Goal: Transaction & Acquisition: Purchase product/service

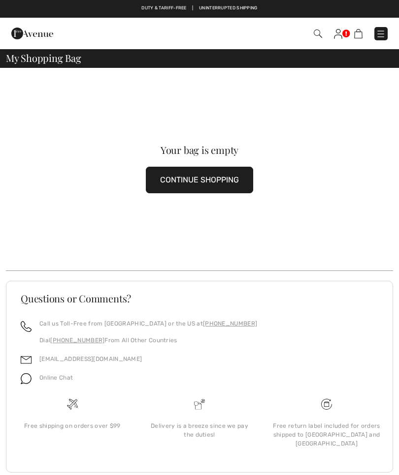
click at [180, 176] on button "CONTINUE SHOPPING" at bounding box center [199, 180] width 107 height 27
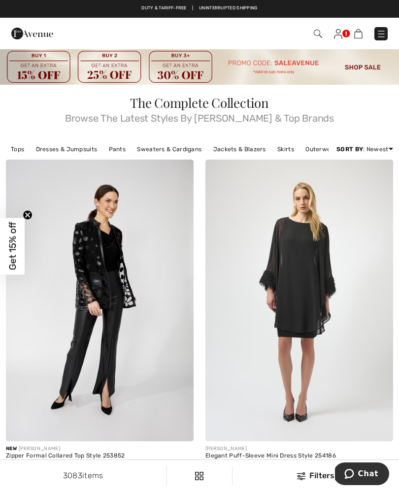
click at [341, 37] on img at bounding box center [338, 34] width 8 height 10
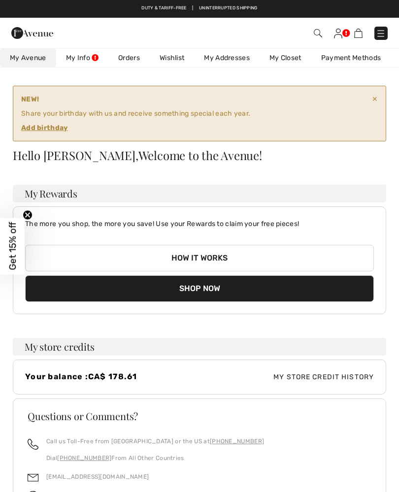
click at [33, 132] on strong "Add birthday" at bounding box center [196, 128] width 350 height 10
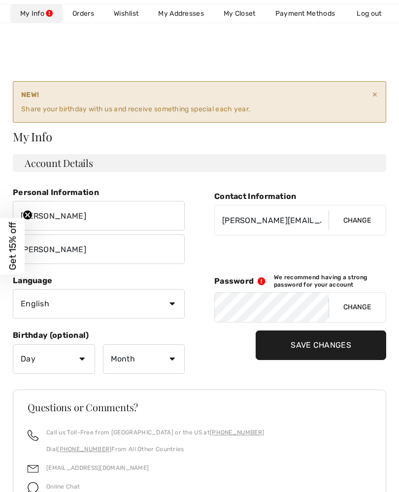
scroll to position [5, 0]
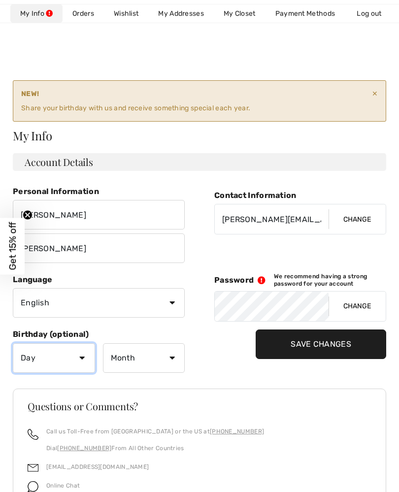
click at [73, 361] on select "Day 1 2 3 4 5 6 7 8 9 10 11 12 13 14 15 16 17 18 19 20 21 22 23 24 25 26 27 28 …" at bounding box center [54, 358] width 82 height 30
select select "18"
click at [130, 361] on select "Month January February March April May June July August September October Novem…" at bounding box center [144, 358] width 82 height 30
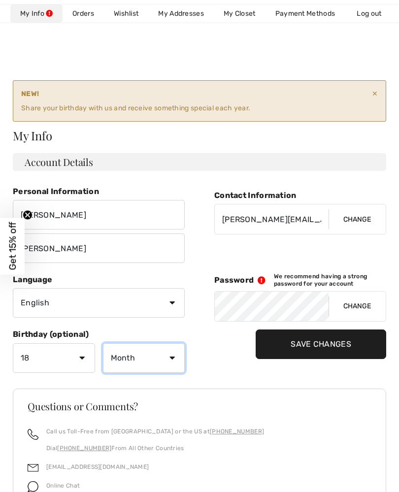
select select "1"
click at [276, 342] on input "Save Changes" at bounding box center [320, 344] width 130 height 30
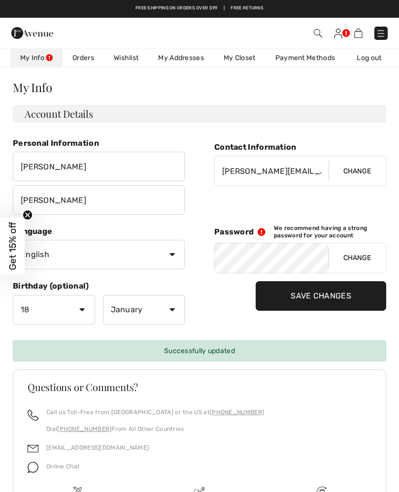
scroll to position [0, 0]
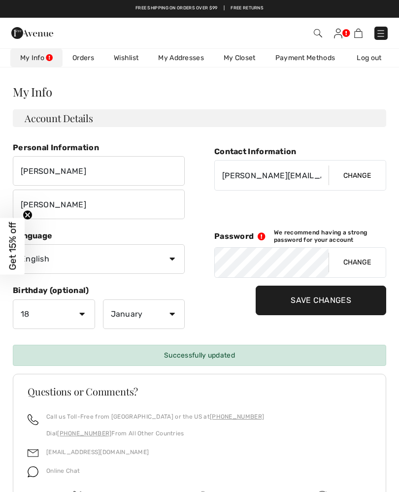
click at [29, 57] on link "My Info" at bounding box center [36, 58] width 52 height 18
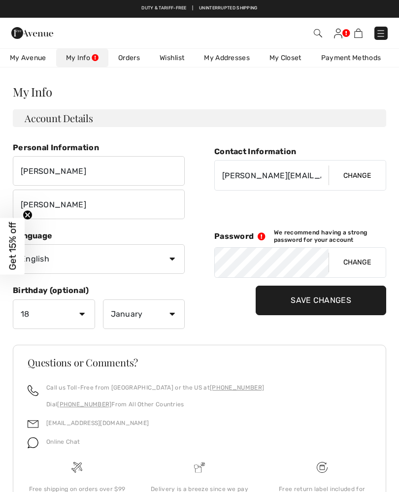
click at [340, 33] on img at bounding box center [338, 34] width 8 height 10
click at [27, 59] on span "My Avenue" at bounding box center [28, 58] width 36 height 10
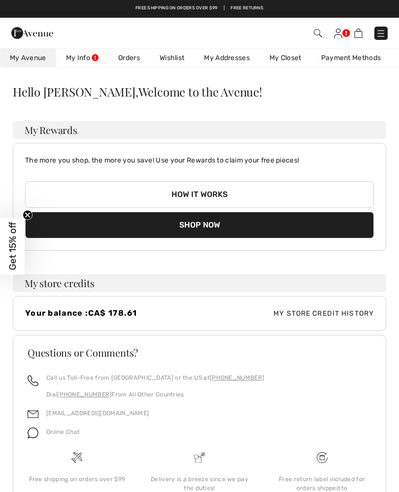
click at [128, 60] on link "Orders" at bounding box center [128, 58] width 41 height 18
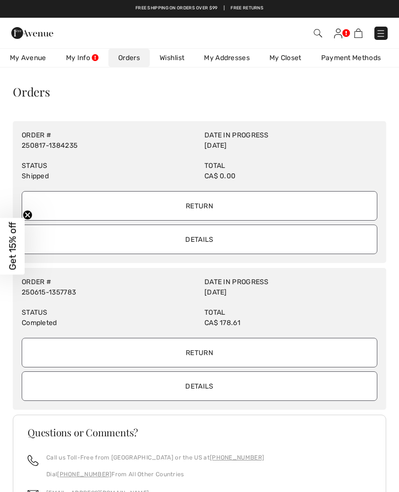
click at [24, 59] on span "My Avenue" at bounding box center [28, 58] width 36 height 10
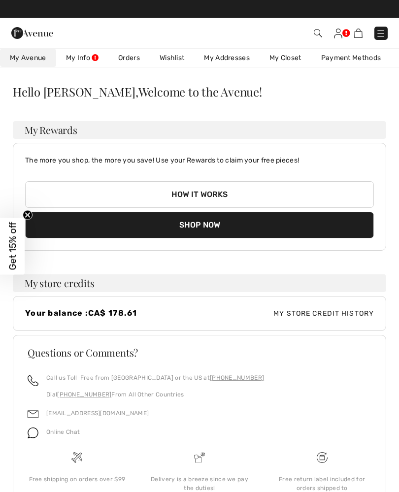
click at [319, 34] on img at bounding box center [318, 33] width 8 height 8
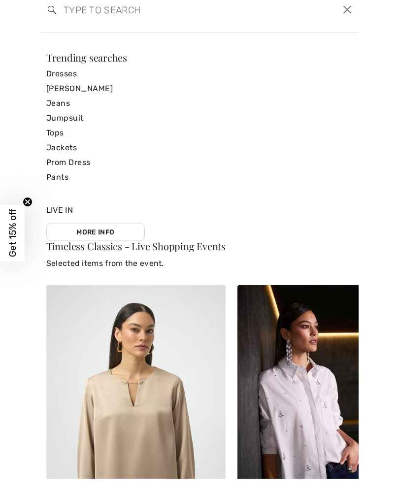
scroll to position [32, 0]
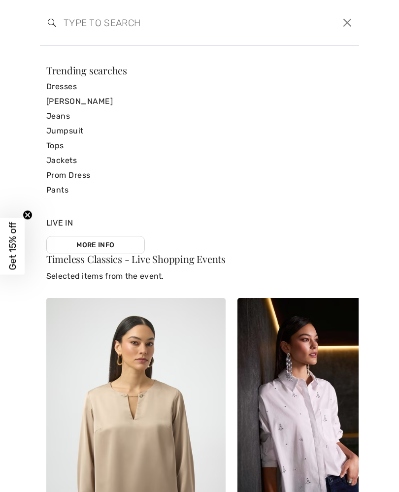
click at [61, 160] on link "Jackets" at bounding box center [199, 160] width 306 height 15
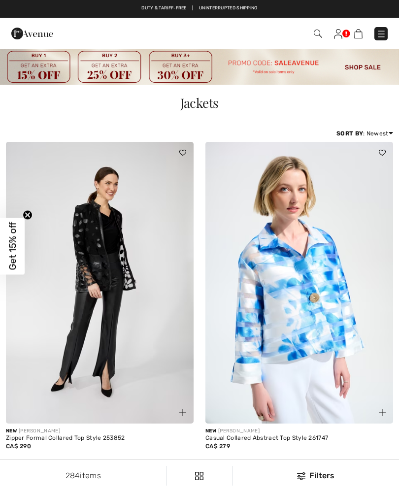
checkbox input "true"
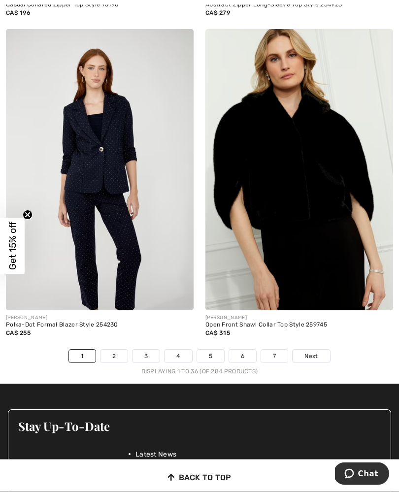
scroll to position [6043, 0]
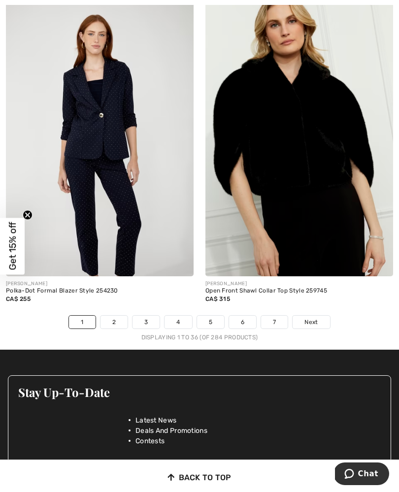
click at [117, 317] on link "2" at bounding box center [113, 321] width 27 height 13
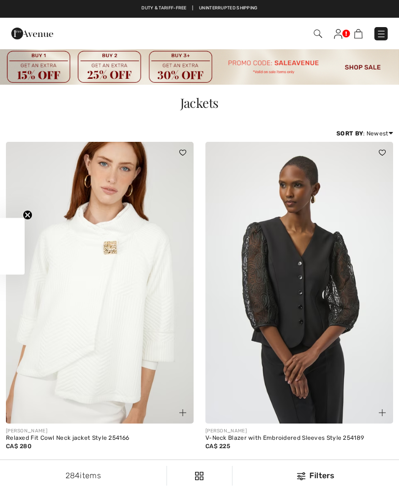
checkbox input "true"
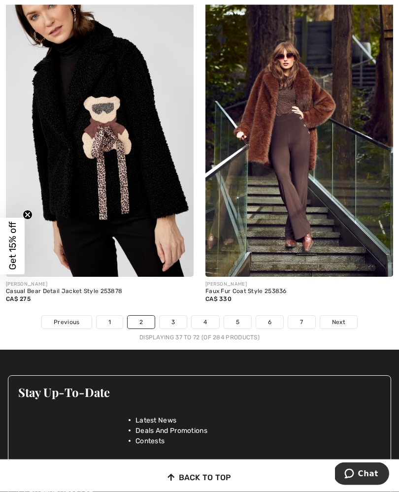
scroll to position [6002, 0]
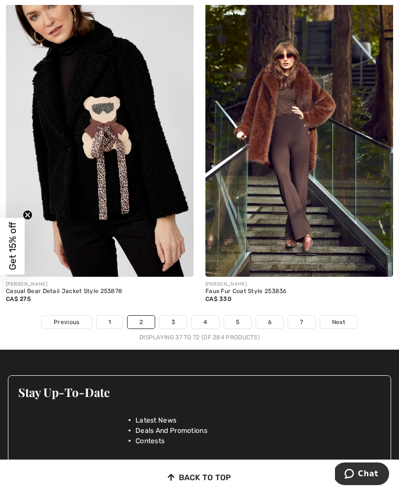
click at [169, 318] on link "3" at bounding box center [172, 321] width 27 height 13
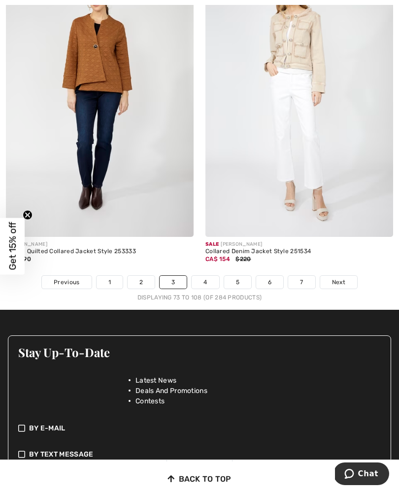
scroll to position [5884, 0]
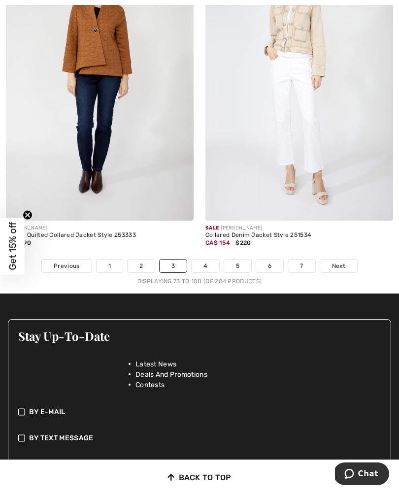
click at [204, 259] on link "4" at bounding box center [204, 265] width 27 height 13
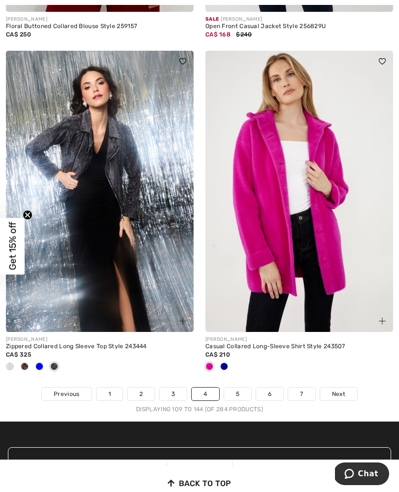
scroll to position [5907, 0]
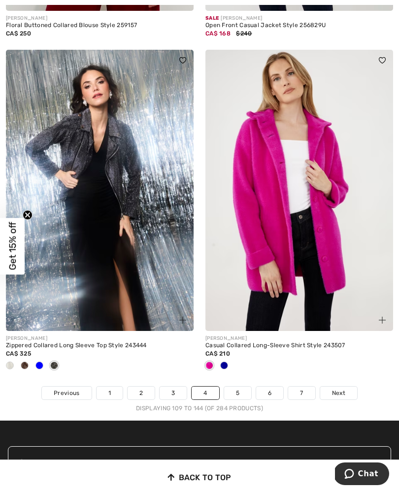
click at [237, 387] on link "5" at bounding box center [237, 392] width 27 height 13
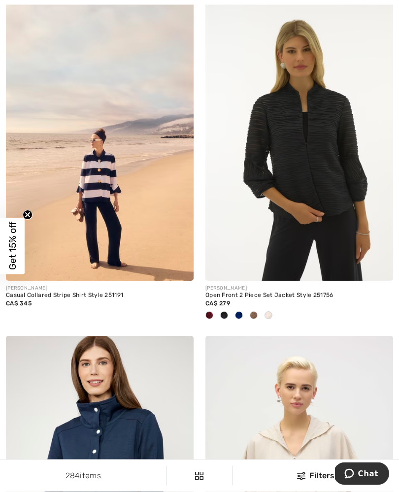
scroll to position [845, 0]
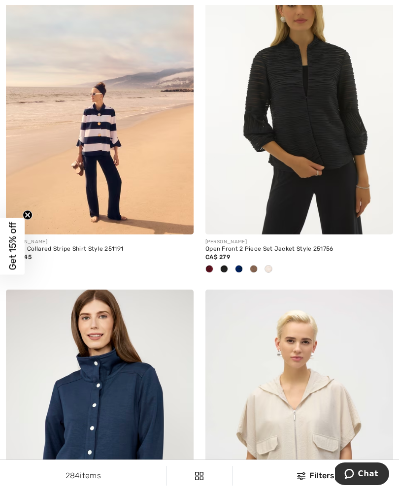
click at [207, 269] on span at bounding box center [209, 269] width 8 height 8
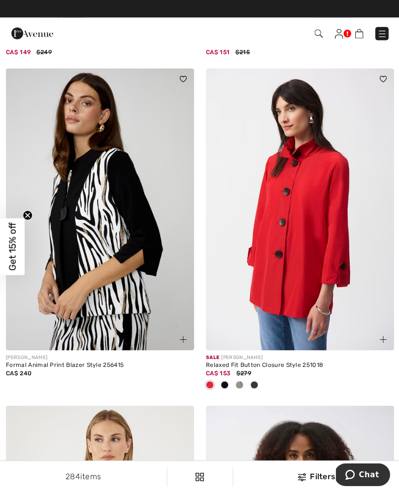
scroll to position [5306, 0]
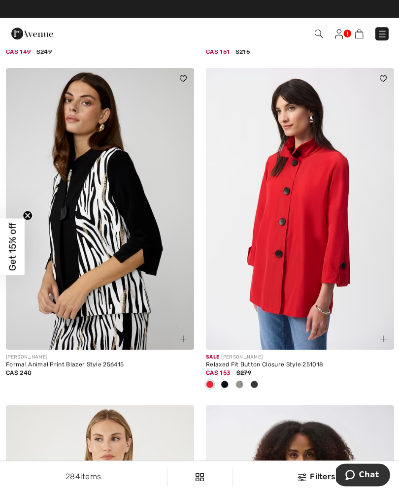
click at [342, 216] on img at bounding box center [299, 209] width 188 height 282
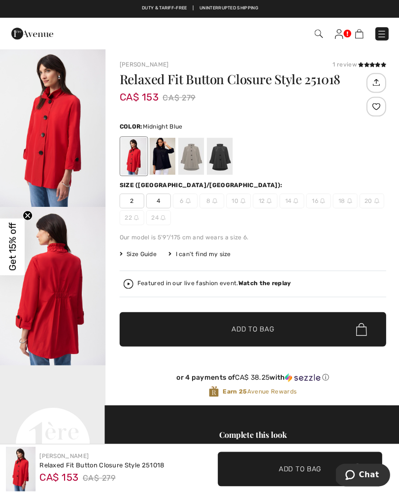
click at [157, 157] on div at bounding box center [162, 155] width 26 height 37
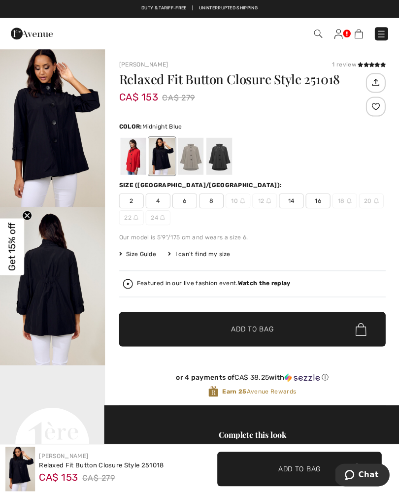
click at [221, 162] on div at bounding box center [219, 155] width 26 height 37
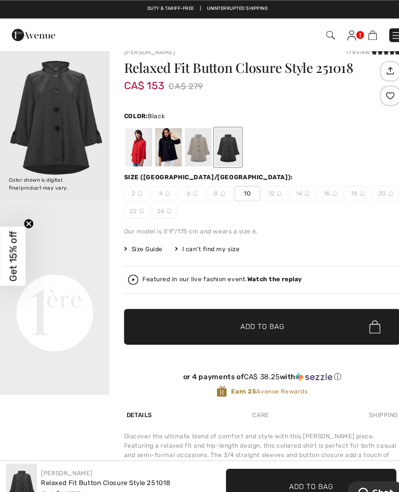
scroll to position [14, 0]
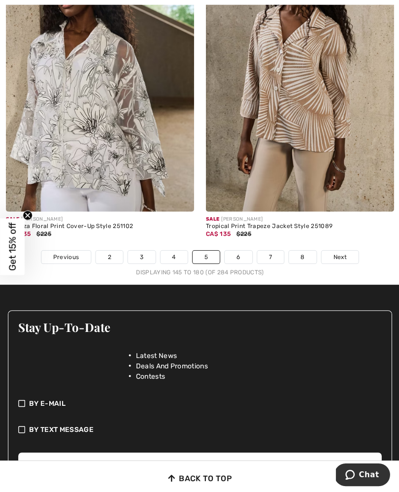
scroll to position [5910, 0]
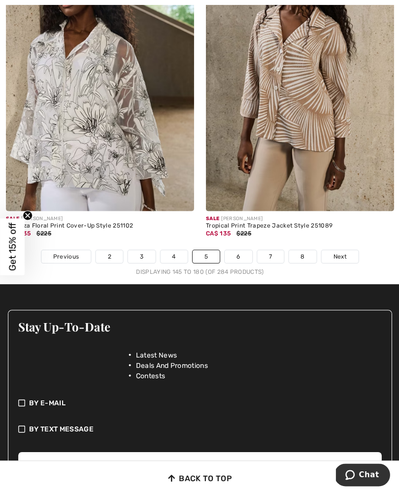
click at [346, 252] on span "Next" at bounding box center [338, 256] width 13 height 9
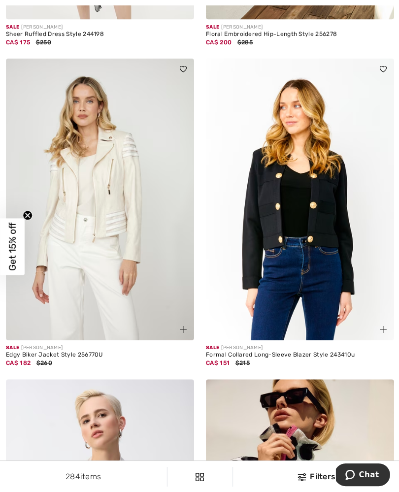
scroll to position [2666, 0]
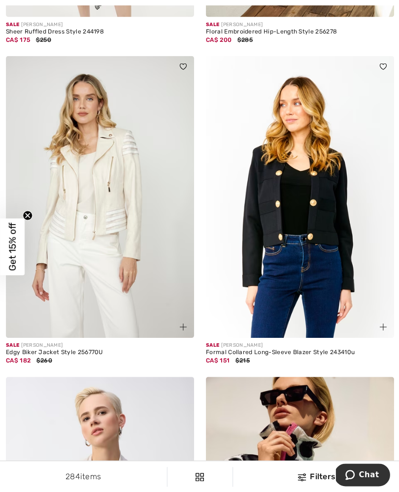
click at [344, 225] on img at bounding box center [299, 197] width 188 height 282
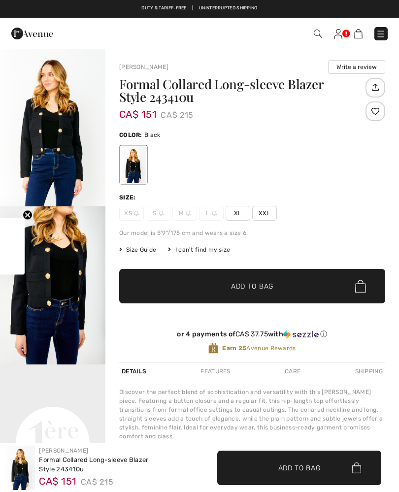
checkbox input "true"
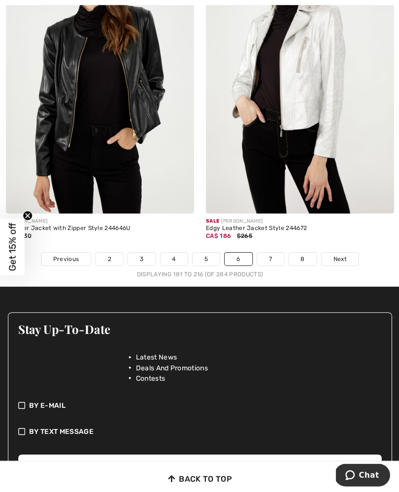
scroll to position [6099, 0]
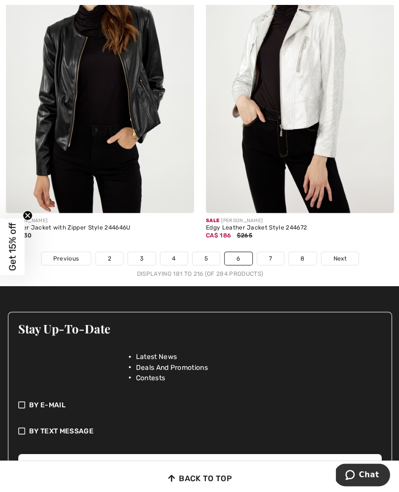
click at [267, 252] on link "7" at bounding box center [269, 258] width 27 height 13
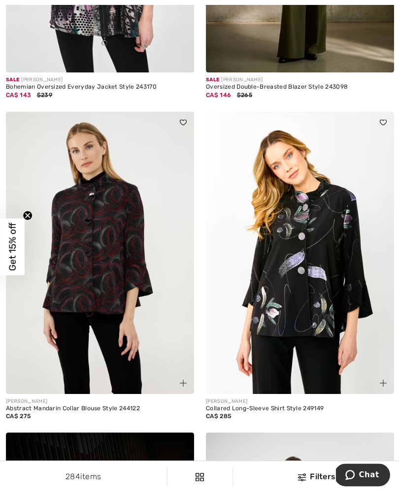
scroll to position [994, 0]
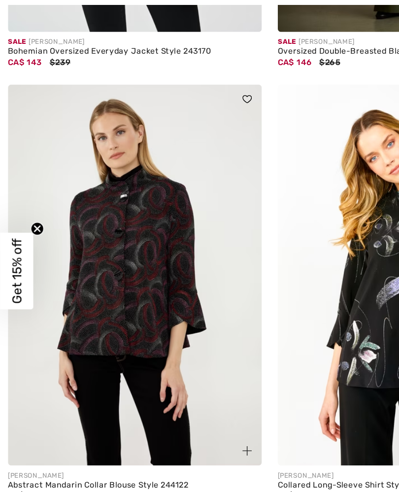
click at [78, 206] on img at bounding box center [100, 249] width 188 height 282
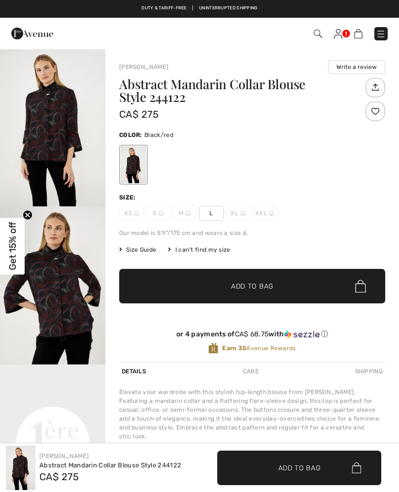
checkbox input "true"
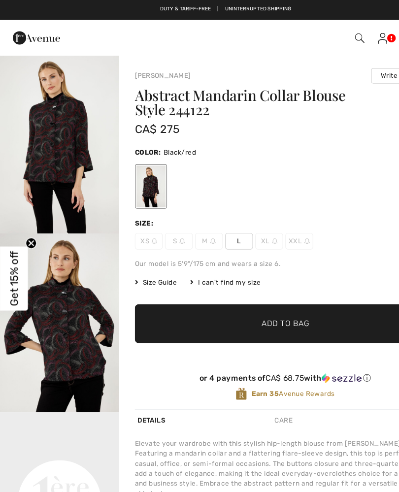
click at [37, 137] on img "1 / 4" at bounding box center [52, 127] width 105 height 158
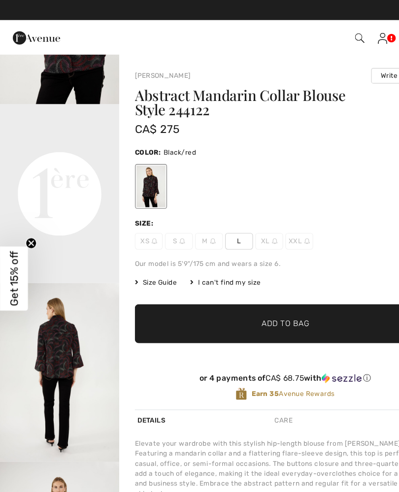
scroll to position [302, 0]
click at [43, 325] on img "3 / 4" at bounding box center [52, 329] width 105 height 158
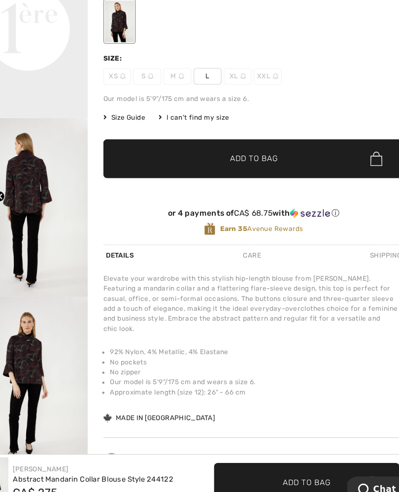
scroll to position [105, 0]
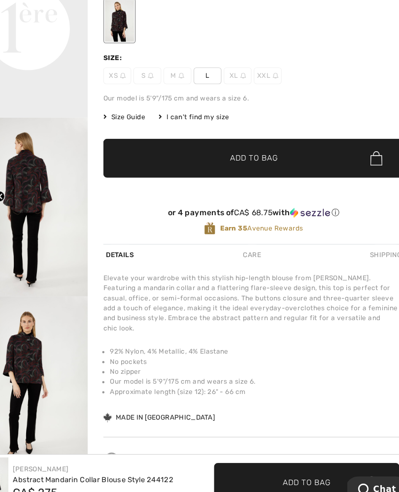
click at [17, 303] on img "4 / 4" at bounding box center [52, 382] width 105 height 158
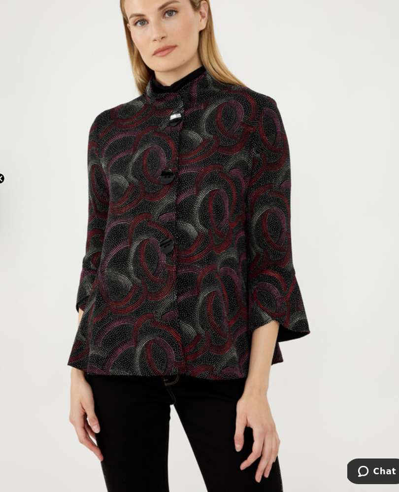
scroll to position [105, 0]
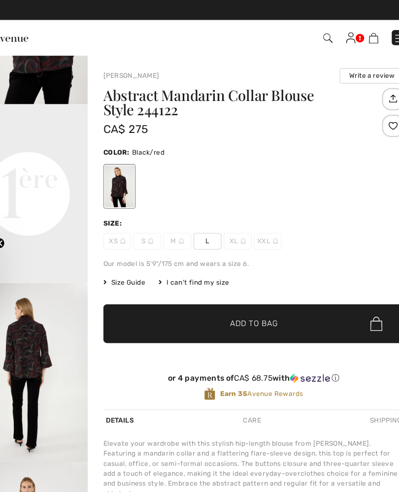
scroll to position [280, 0]
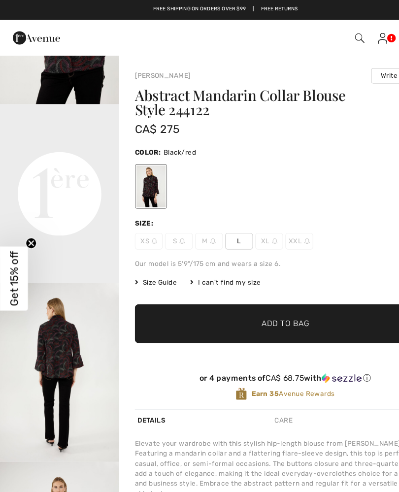
click at [50, 145] on video "Your browser does not support the video tag." at bounding box center [52, 118] width 105 height 53
click at [51, 145] on video "Your browser does not support the video tag." at bounding box center [52, 118] width 105 height 53
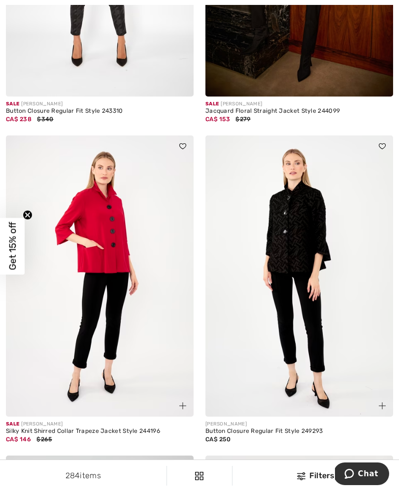
scroll to position [2825, 0]
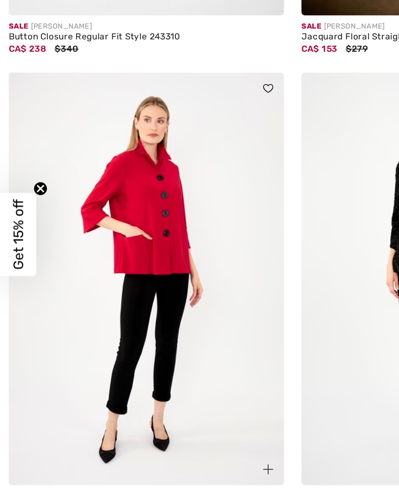
click at [87, 154] on img at bounding box center [100, 277] width 188 height 282
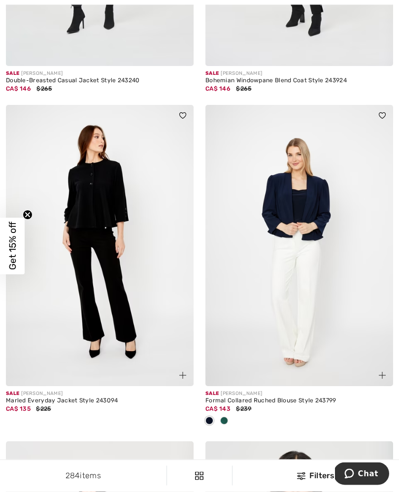
scroll to position [5188, 0]
click at [356, 209] on img at bounding box center [299, 246] width 188 height 282
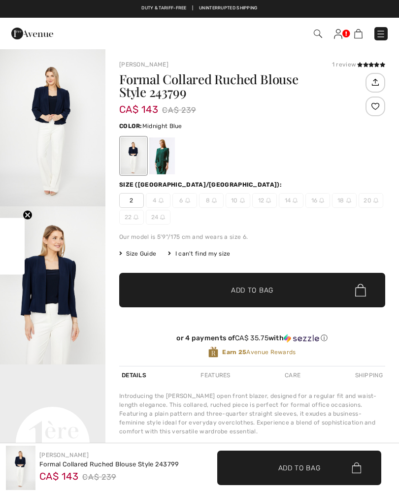
checkbox input "true"
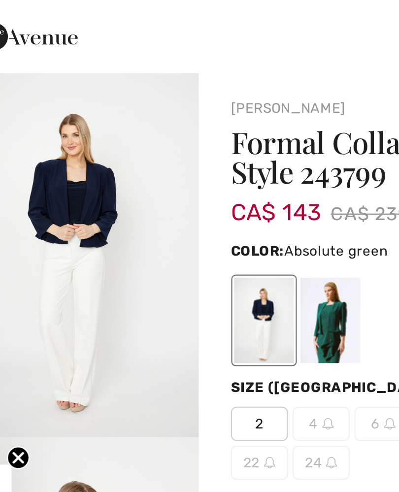
click at [149, 149] on div at bounding box center [162, 155] width 26 height 37
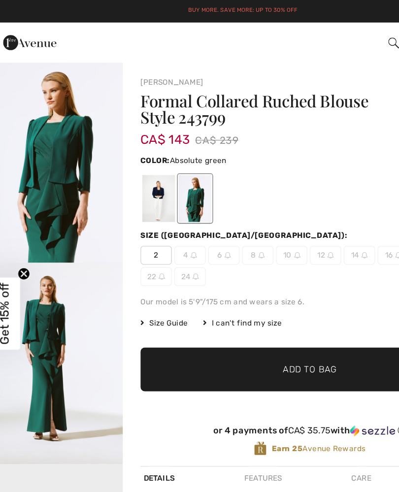
click at [122, 169] on div at bounding box center [134, 155] width 26 height 37
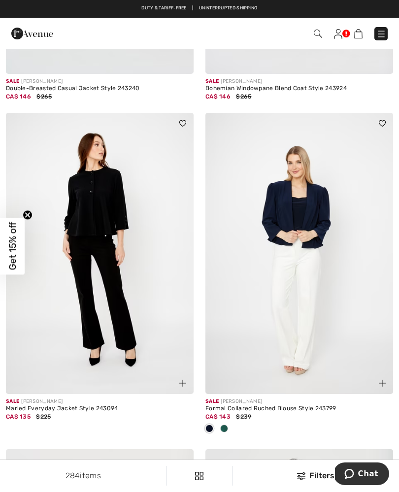
scroll to position [4983, 0]
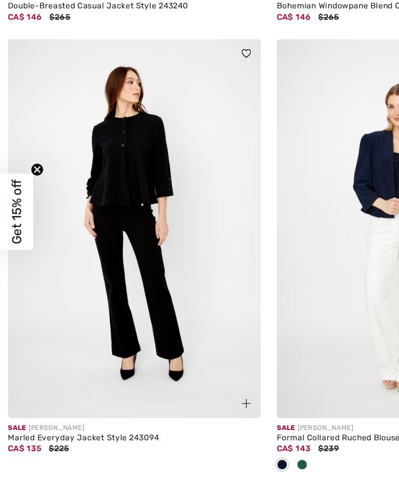
click at [63, 130] on img at bounding box center [100, 259] width 188 height 282
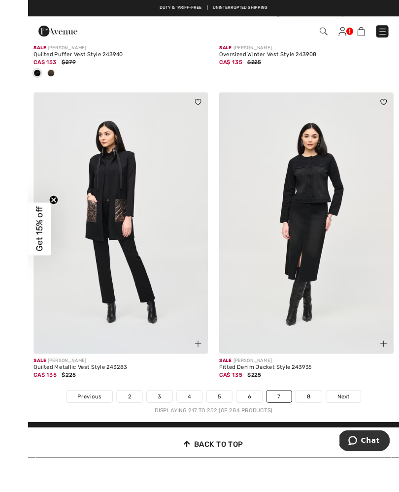
scroll to position [5902, 0]
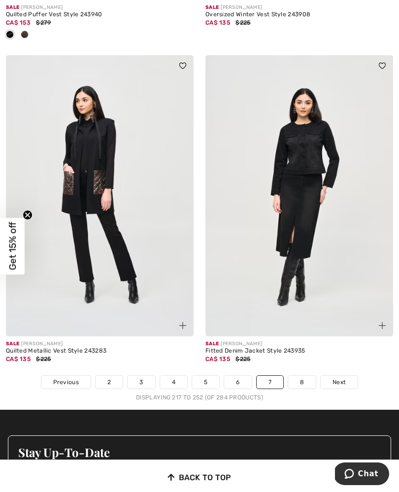
click at [297, 376] on link "8" at bounding box center [302, 382] width 28 height 13
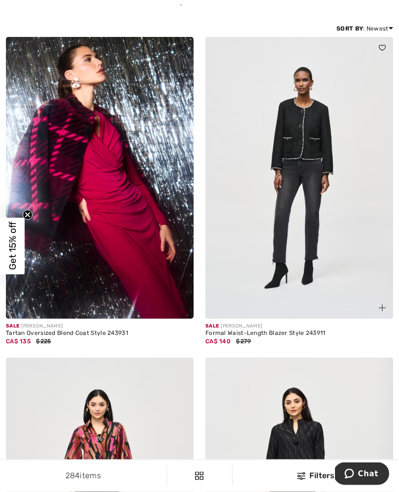
scroll to position [105, 0]
click at [285, 158] on img at bounding box center [299, 178] width 188 height 282
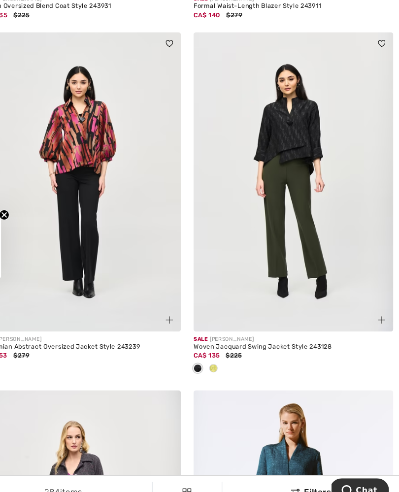
scroll to position [424, 0]
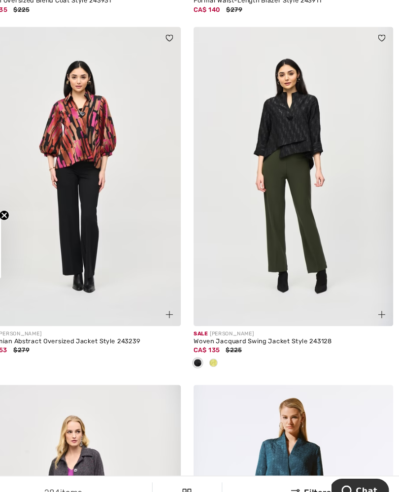
click at [258, 136] on img at bounding box center [299, 179] width 188 height 282
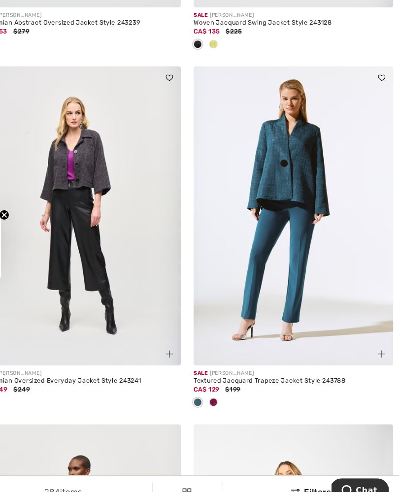
scroll to position [724, 0]
click at [250, 160] on img at bounding box center [299, 216] width 188 height 282
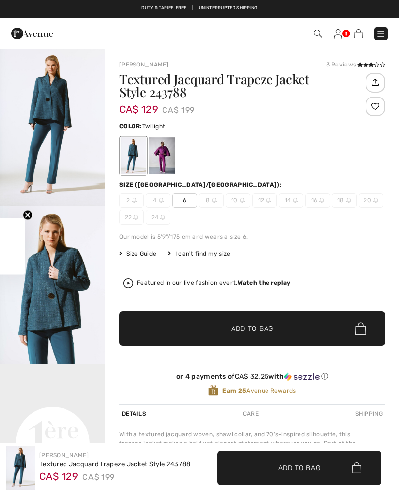
checkbox input "true"
click at [164, 158] on div at bounding box center [162, 155] width 26 height 37
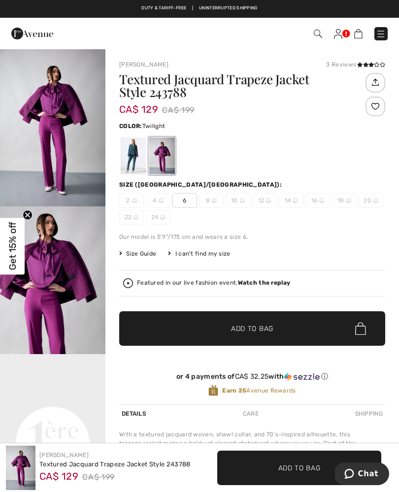
click at [135, 159] on div at bounding box center [134, 155] width 26 height 37
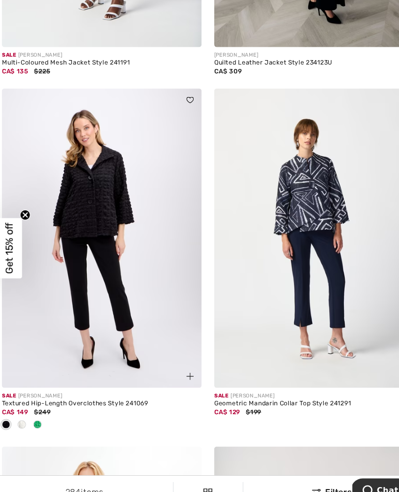
scroll to position [3408, 0]
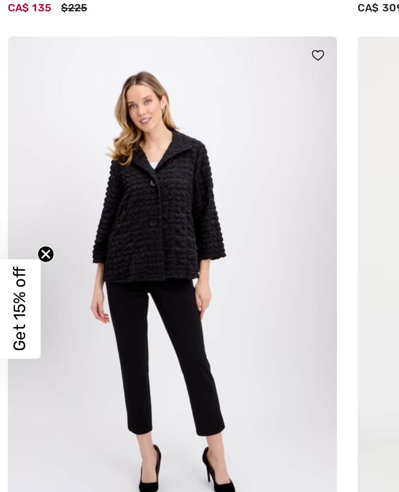
click at [73, 138] on img at bounding box center [100, 232] width 188 height 282
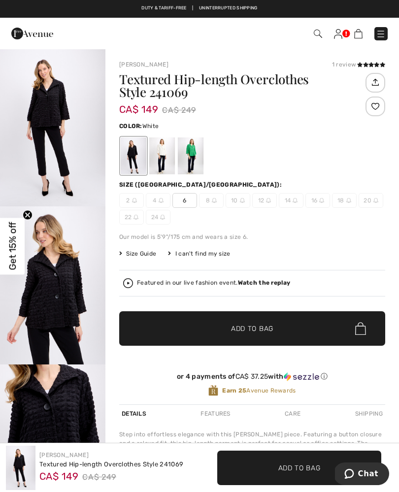
click at [155, 159] on div at bounding box center [162, 155] width 26 height 37
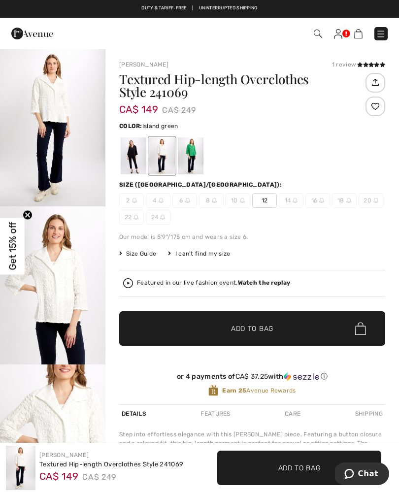
click at [196, 161] on div at bounding box center [191, 155] width 26 height 37
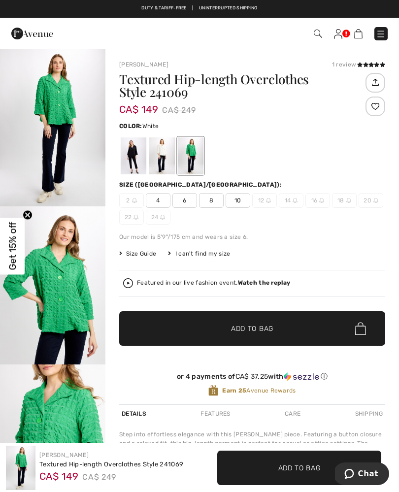
click at [160, 159] on div at bounding box center [162, 155] width 26 height 37
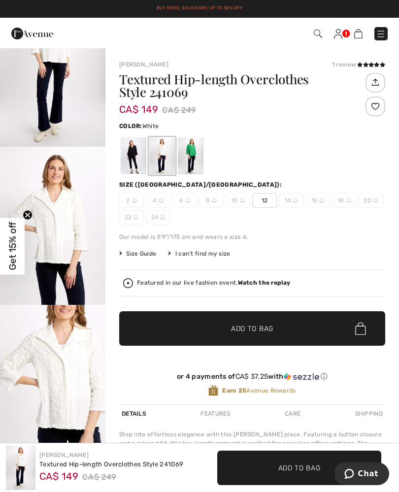
scroll to position [59, 0]
click at [258, 284] on strong "Watch the replay" at bounding box center [264, 282] width 53 height 7
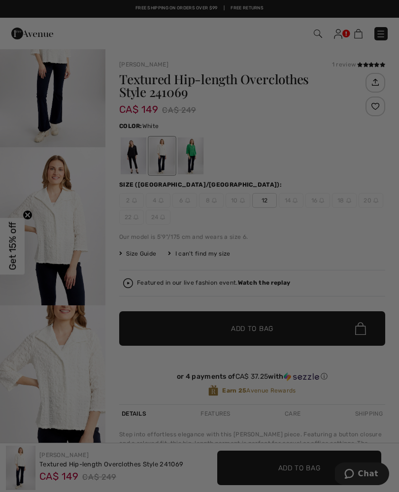
scroll to position [0, 0]
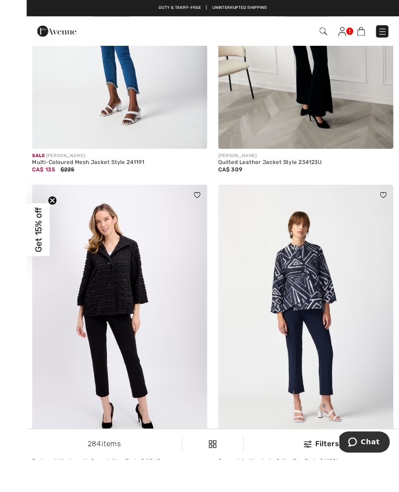
scroll to position [3389, 0]
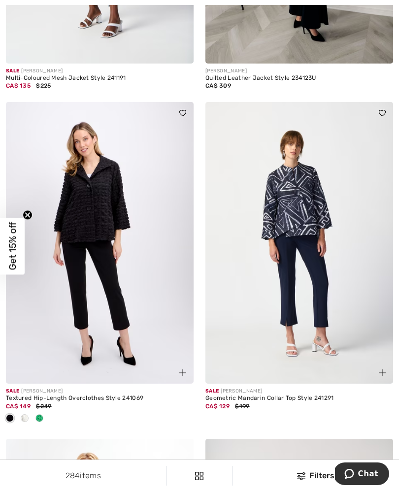
click at [62, 285] on img at bounding box center [100, 243] width 188 height 282
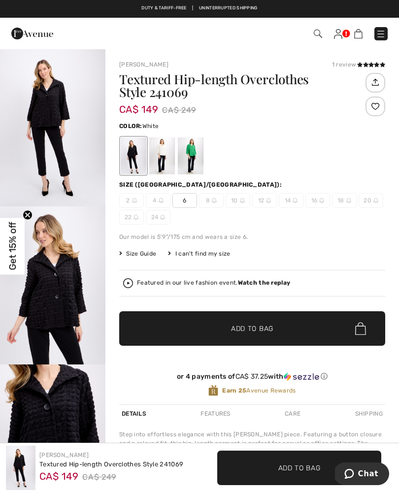
click at [163, 162] on div at bounding box center [162, 155] width 26 height 37
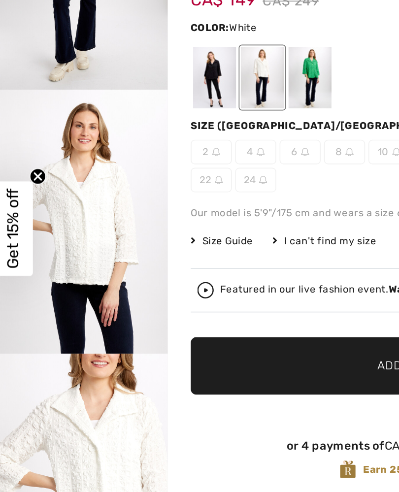
scroll to position [72, 0]
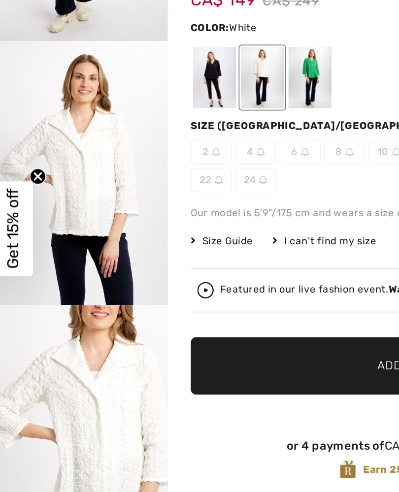
click at [19, 179] on img "2 / 4" at bounding box center [52, 213] width 105 height 158
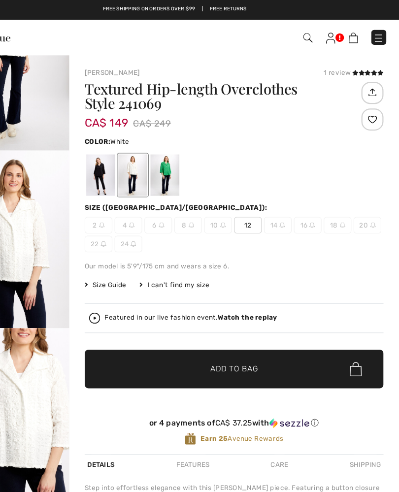
click at [368, 67] on icon at bounding box center [370, 64] width 5 height 5
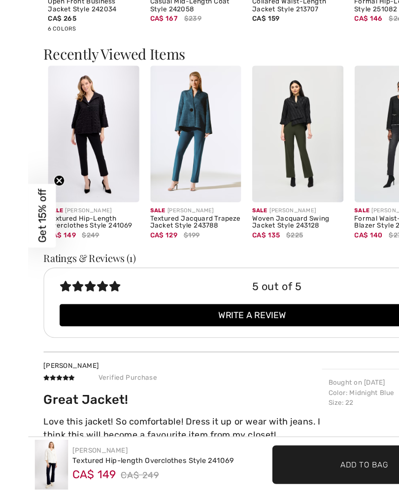
scroll to position [905, 0]
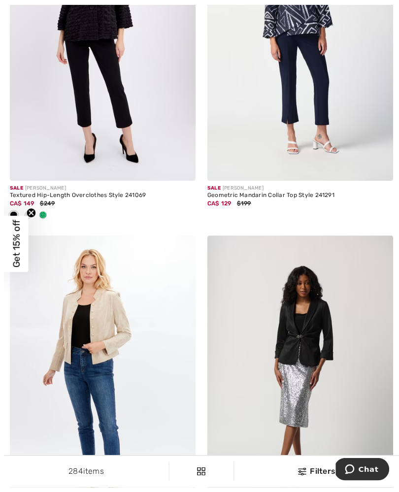
scroll to position [3808, 0]
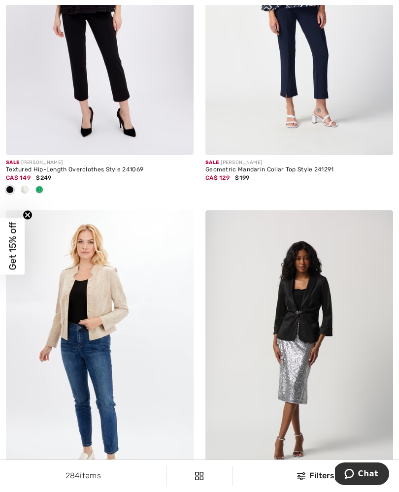
click at [64, 312] on img at bounding box center [100, 351] width 188 height 282
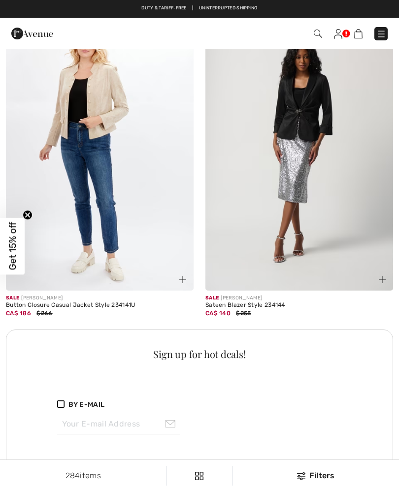
click at [361, 181] on img at bounding box center [299, 150] width 188 height 282
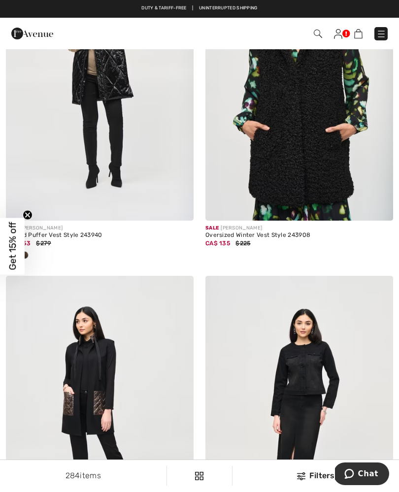
scroll to position [5673, 0]
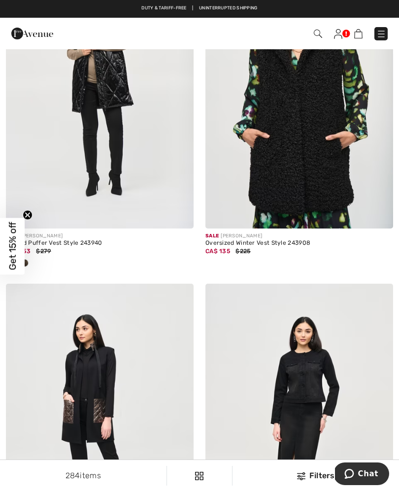
click at [382, 34] on img at bounding box center [381, 34] width 10 height 10
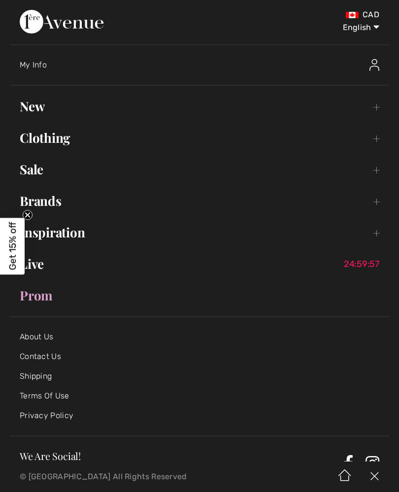
click at [43, 140] on link "Clothing Toggle submenu" at bounding box center [199, 138] width 379 height 22
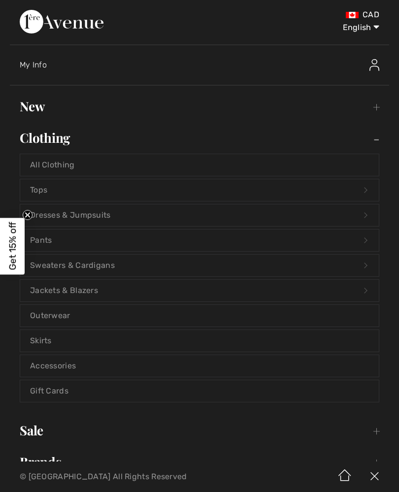
click at [43, 241] on link "Pants Open submenu" at bounding box center [199, 240] width 358 height 22
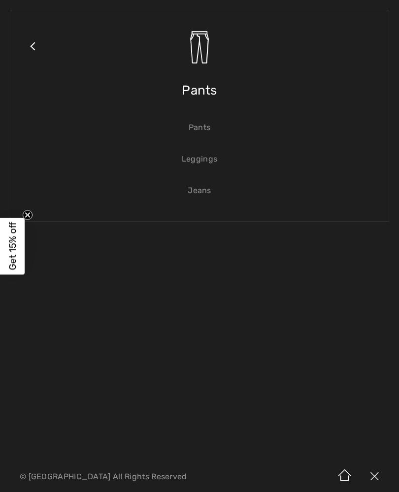
click at [194, 97] on span "Pants" at bounding box center [199, 90] width 35 height 35
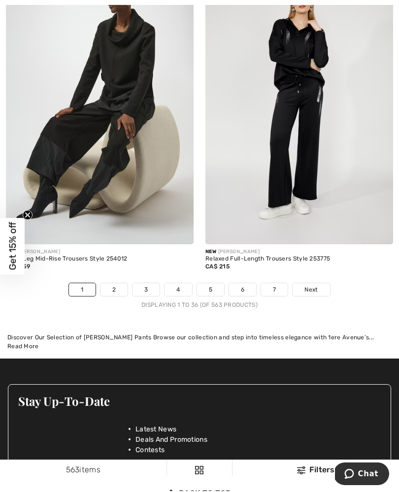
scroll to position [6103, 0]
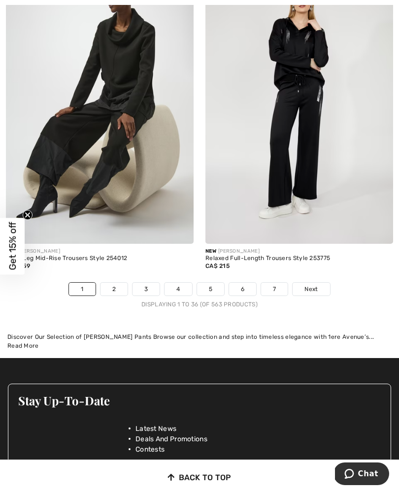
click at [115, 287] on link "2" at bounding box center [113, 289] width 27 height 13
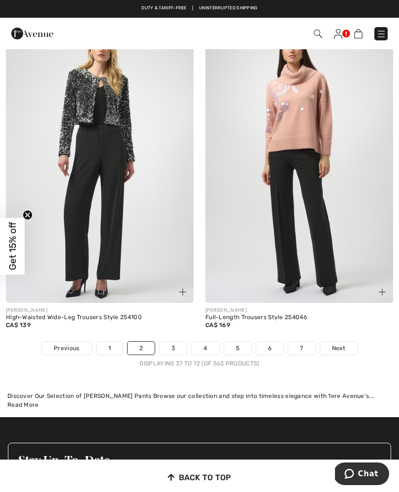
scroll to position [5852, 0]
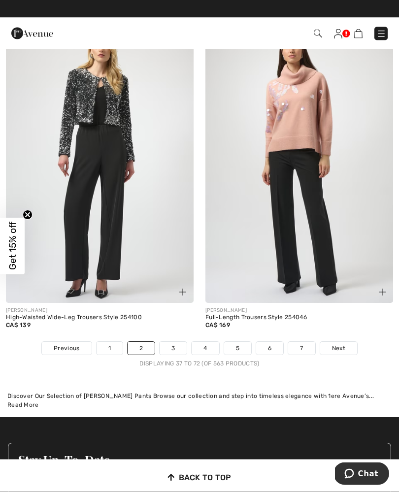
click at [170, 342] on link "3" at bounding box center [172, 348] width 27 height 13
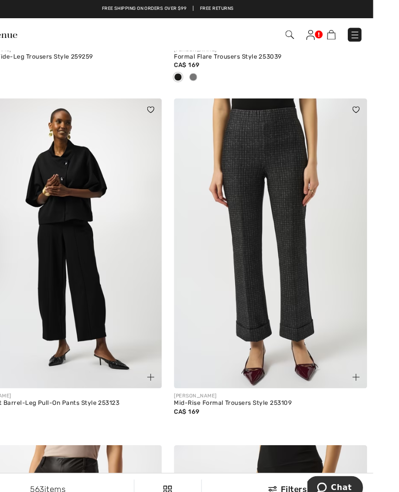
scroll to position [4625, 0]
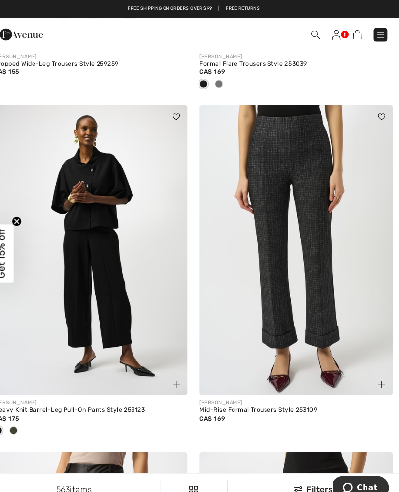
click at [255, 288] on img at bounding box center [299, 243] width 188 height 282
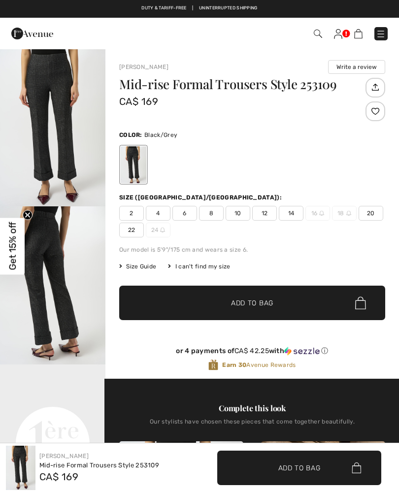
checkbox input "true"
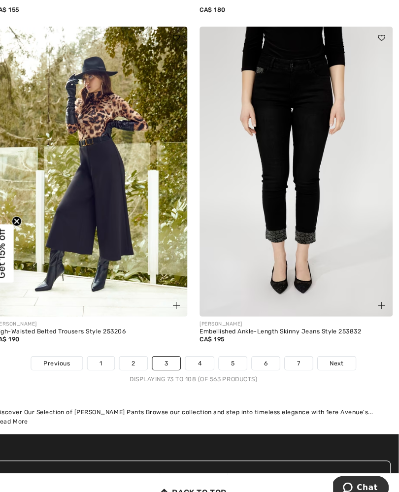
scroll to position [6040, 0]
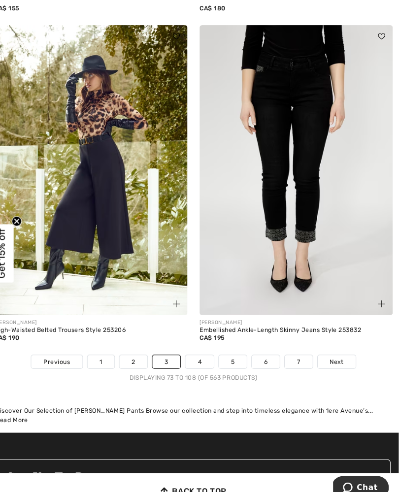
click at [191, 345] on link "4" at bounding box center [204, 351] width 27 height 13
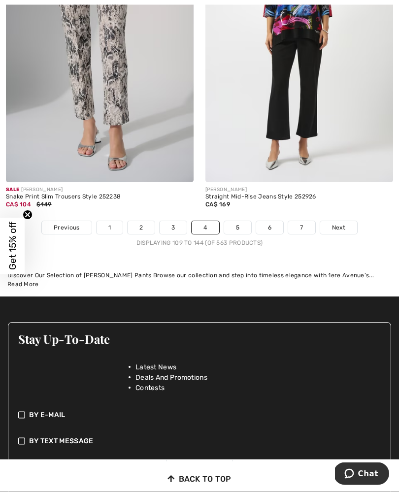
scroll to position [5942, 0]
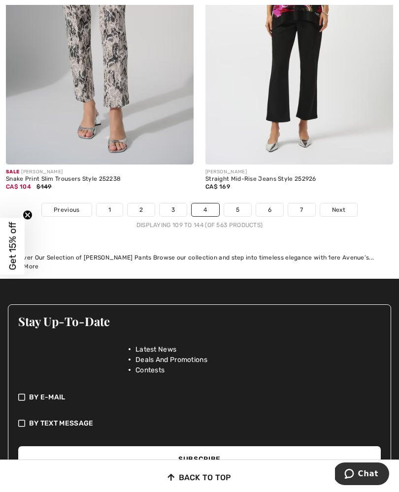
click at [239, 207] on link "5" at bounding box center [237, 209] width 27 height 13
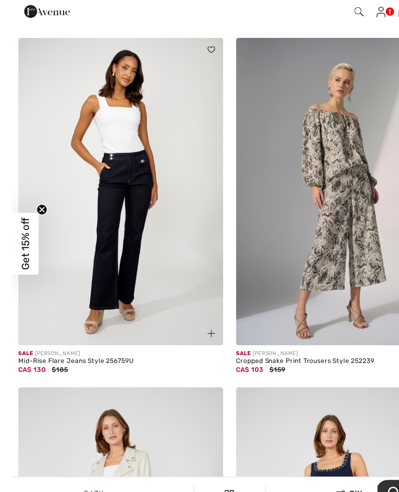
scroll to position [1065, 0]
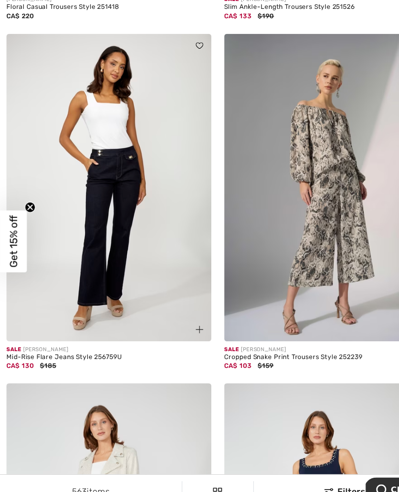
click at [72, 243] on img at bounding box center [100, 197] width 188 height 282
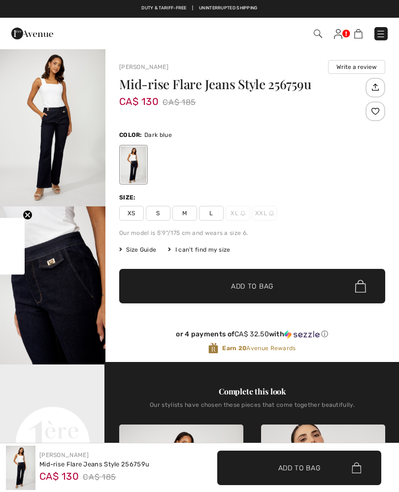
checkbox input "true"
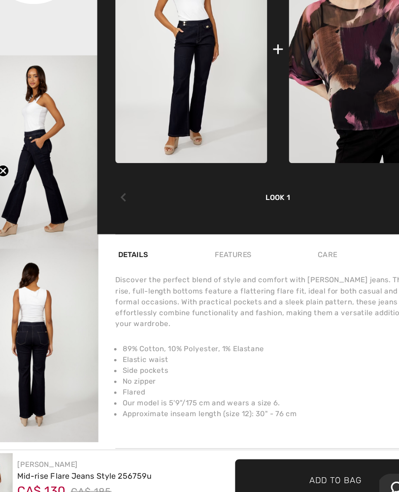
scroll to position [410, 0]
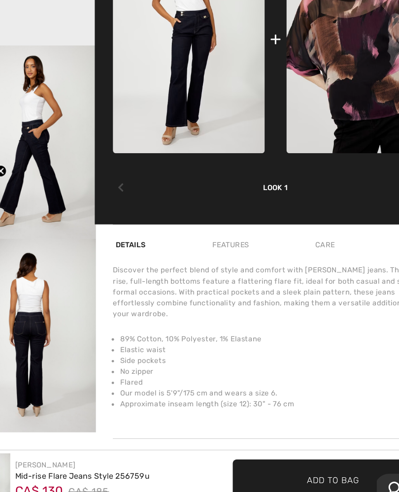
click at [73, 309] on img "4 / 4" at bounding box center [52, 349] width 105 height 158
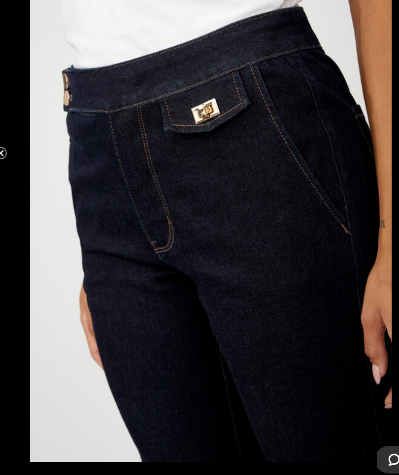
scroll to position [412, 0]
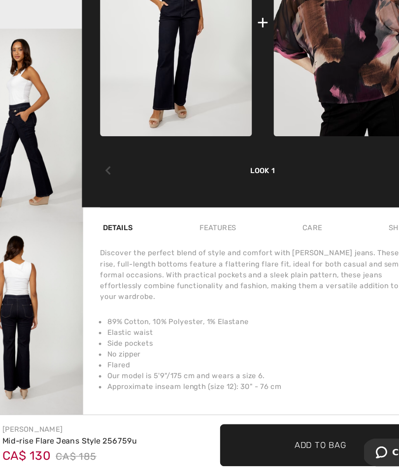
scroll to position [412, 0]
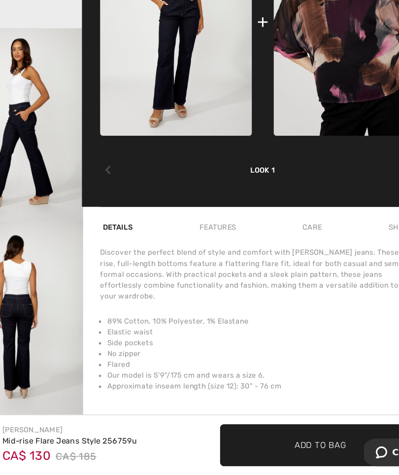
click at [64, 268] on img "4 / 4" at bounding box center [52, 347] width 105 height 158
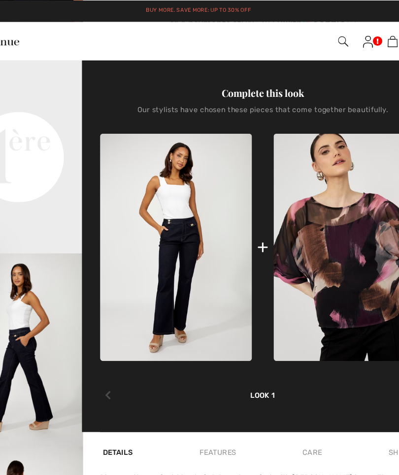
scroll to position [299, 0]
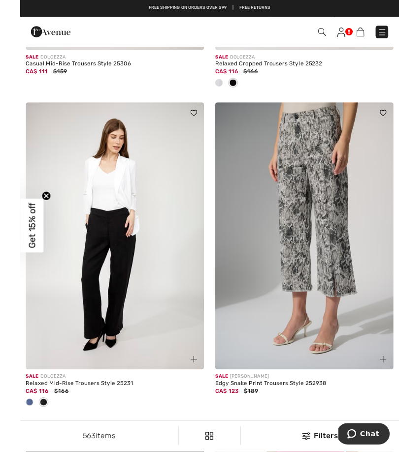
scroll to position [4912, 0]
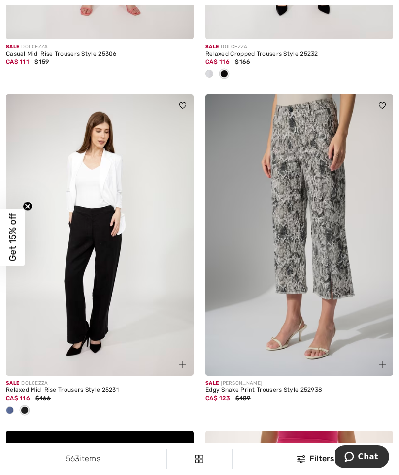
click at [70, 272] on img at bounding box center [100, 235] width 188 height 282
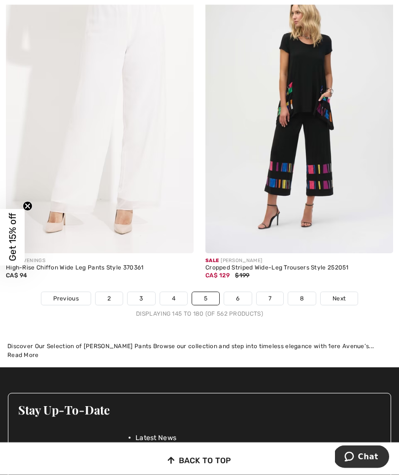
scroll to position [5838, 0]
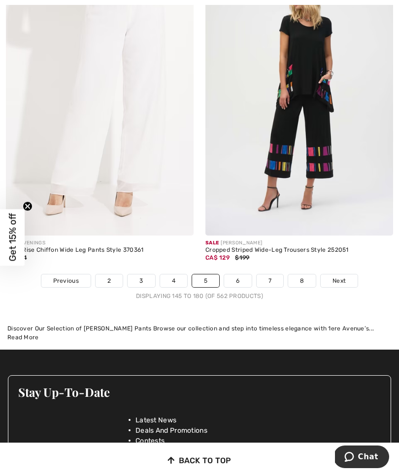
click at [234, 275] on link "6" at bounding box center [237, 281] width 27 height 13
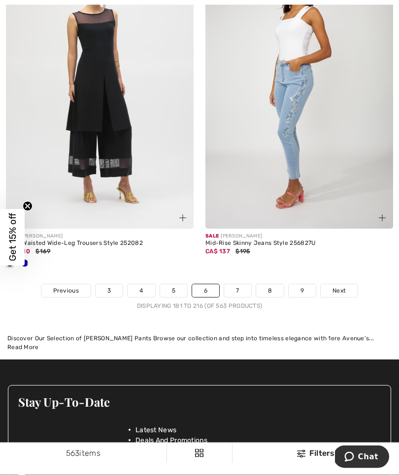
scroll to position [6180, 0]
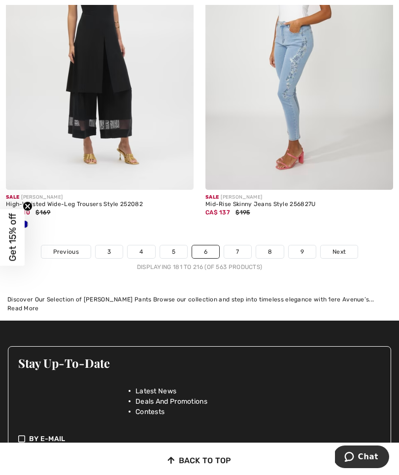
click at [239, 247] on link "7" at bounding box center [237, 252] width 27 height 13
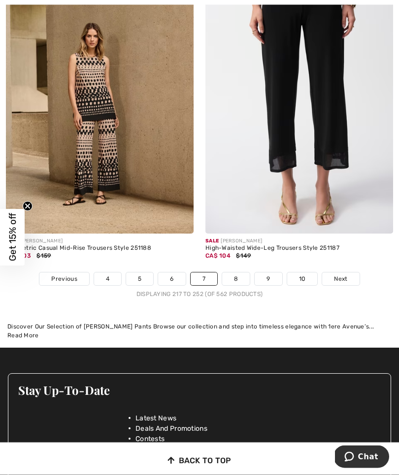
scroll to position [6112, 0]
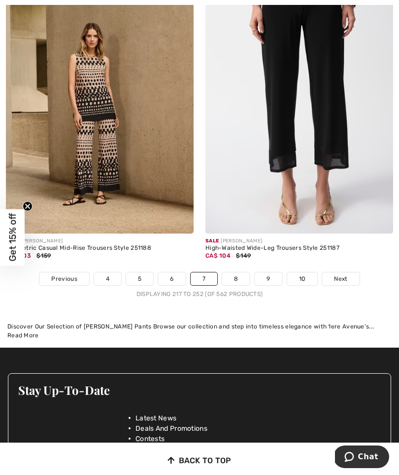
click at [354, 274] on link "Next" at bounding box center [340, 279] width 37 height 13
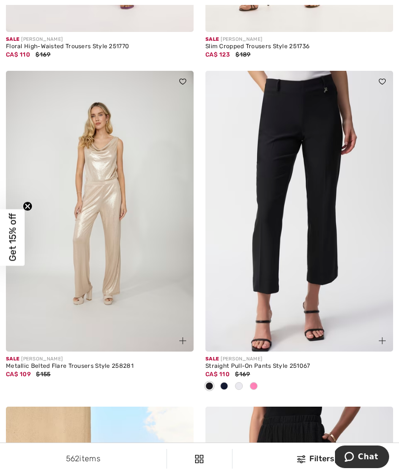
scroll to position [2763, 0]
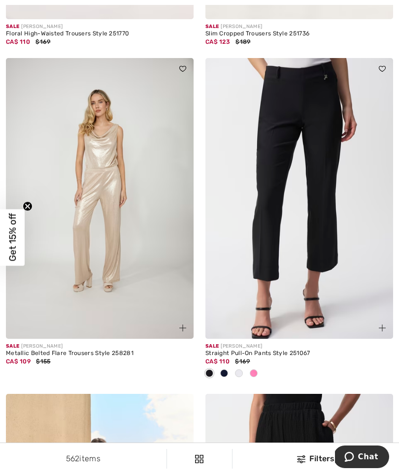
click at [265, 220] on img at bounding box center [299, 199] width 188 height 282
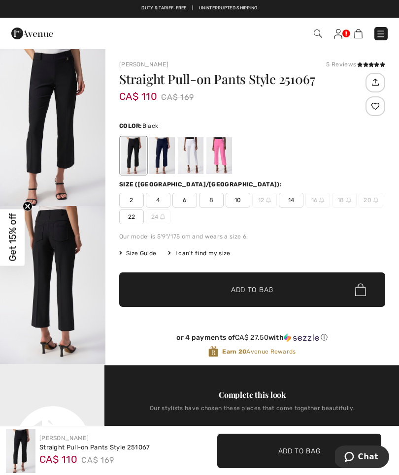
click at [154, 158] on div at bounding box center [162, 155] width 26 height 37
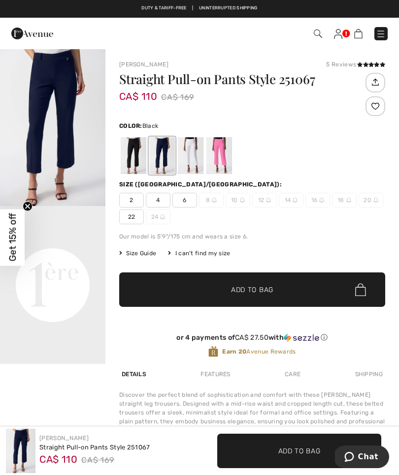
click at [126, 164] on div at bounding box center [134, 155] width 26 height 37
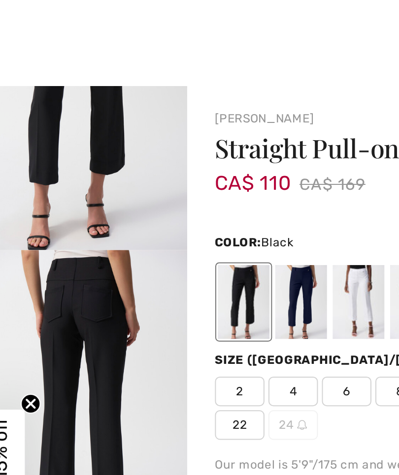
click at [11, 210] on span "Get 15% off" at bounding box center [12, 238] width 25 height 57
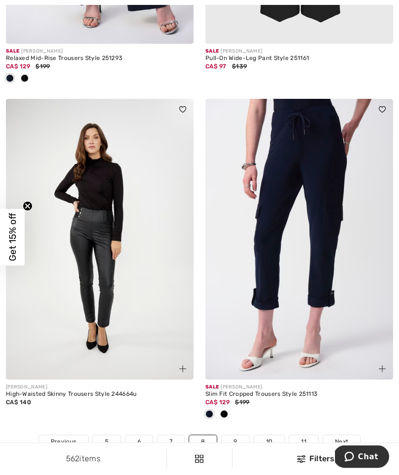
scroll to position [6140, 0]
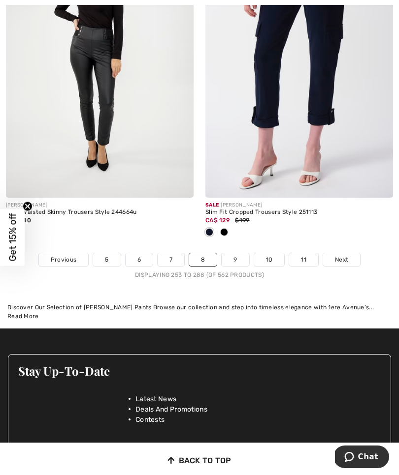
click at [228, 254] on link "9" at bounding box center [234, 259] width 27 height 13
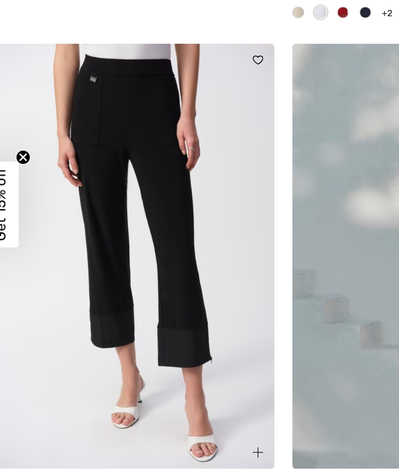
scroll to position [4625, 0]
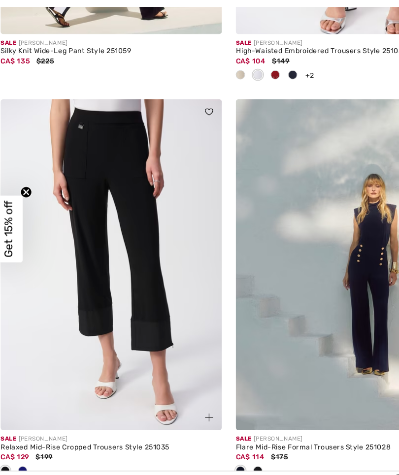
click at [52, 249] on img at bounding box center [100, 268] width 188 height 282
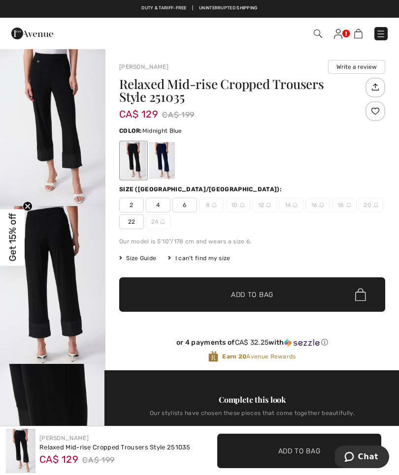
click at [158, 169] on div at bounding box center [162, 160] width 26 height 37
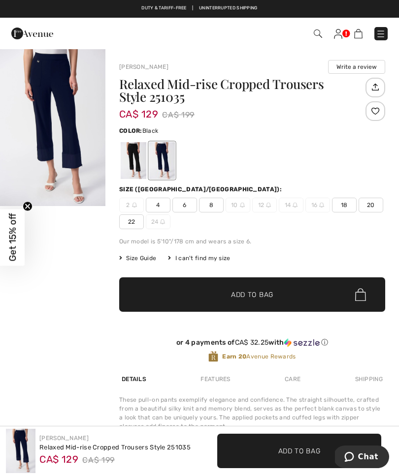
click at [133, 166] on div at bounding box center [134, 160] width 26 height 37
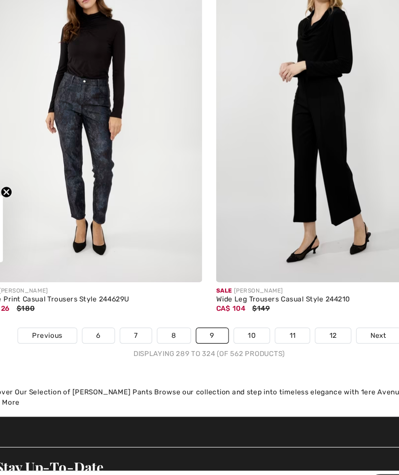
scroll to position [5873, 0]
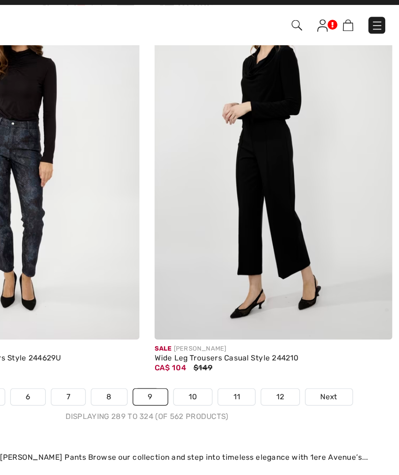
click at [205, 154] on img at bounding box center [299, 141] width 188 height 282
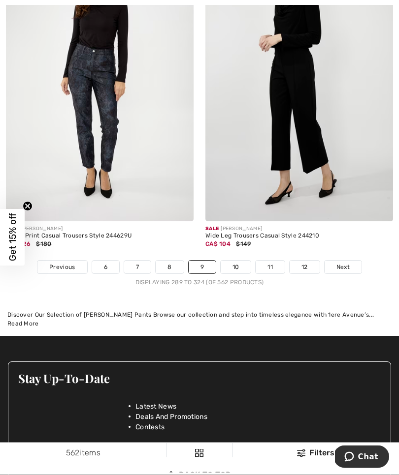
scroll to position [6179, 0]
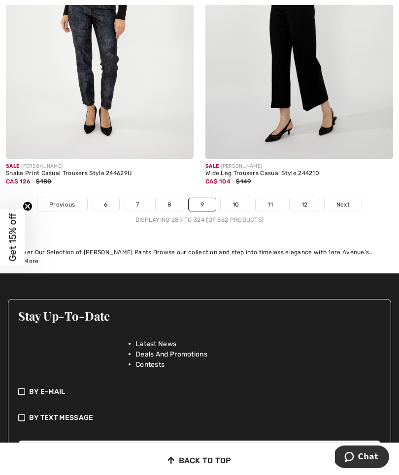
click at [231, 199] on link "10" at bounding box center [235, 204] width 31 height 13
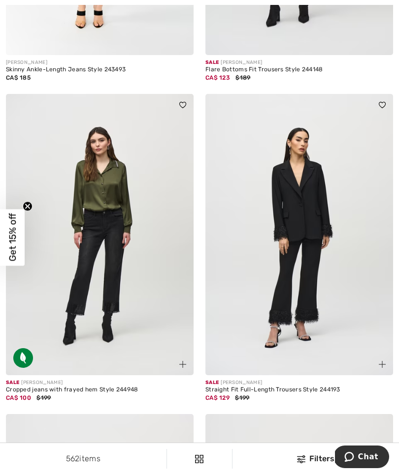
scroll to position [4898, 0]
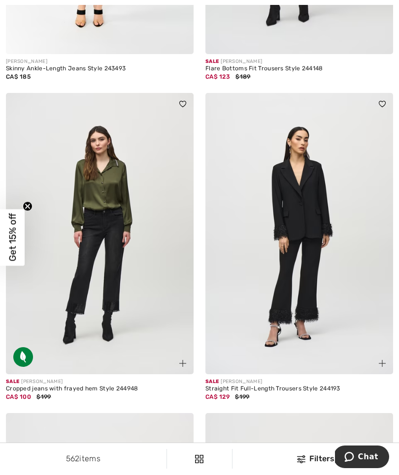
click at [26, 325] on img at bounding box center [100, 234] width 188 height 282
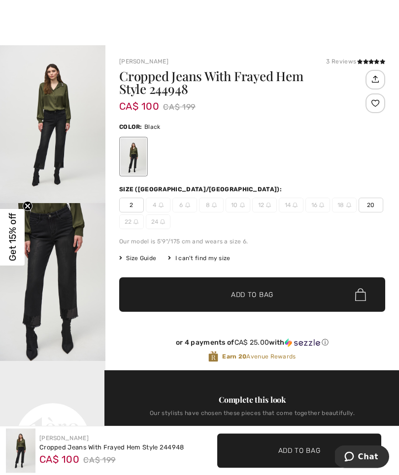
scroll to position [3, 0]
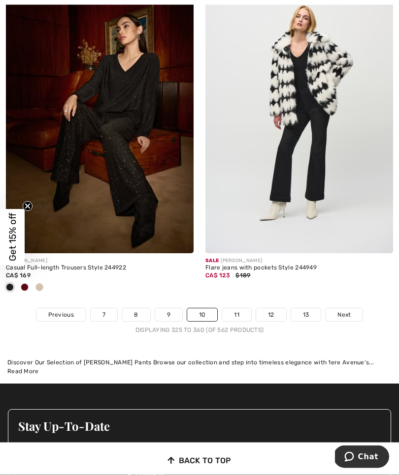
scroll to position [5788, 0]
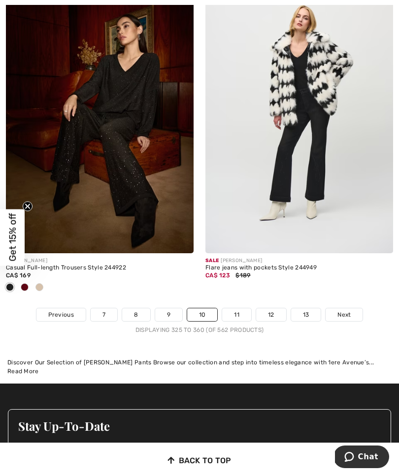
click at [233, 312] on link "11" at bounding box center [236, 315] width 29 height 13
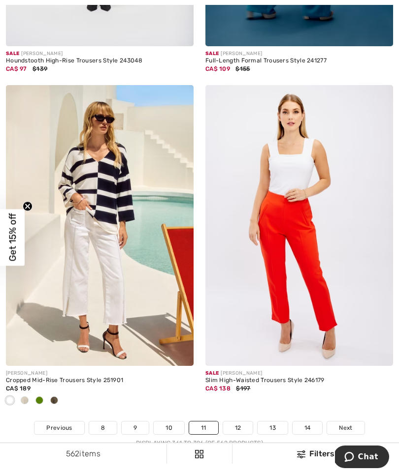
scroll to position [6068, 0]
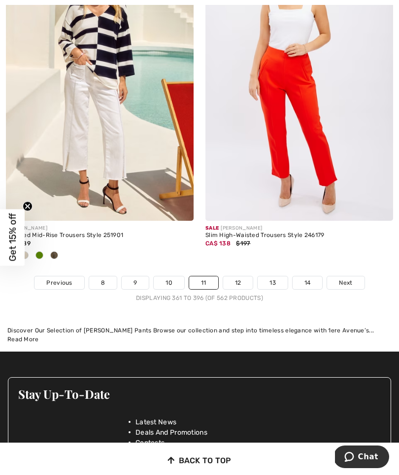
click at [229, 279] on link "12" at bounding box center [238, 283] width 30 height 13
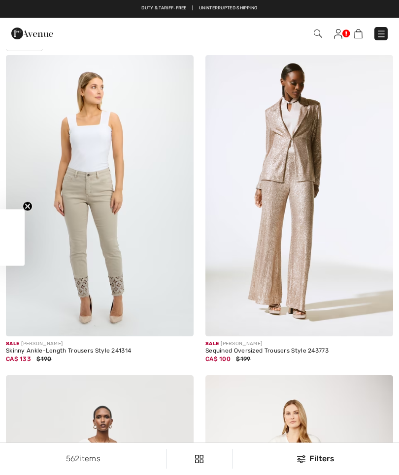
checkbox input "true"
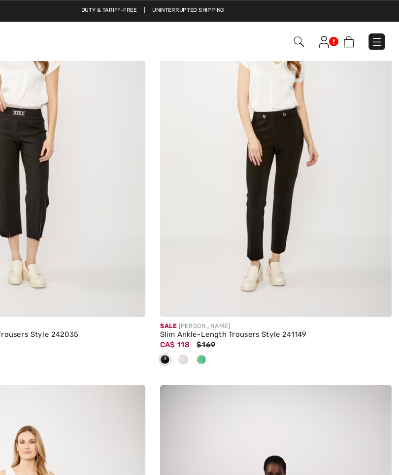
scroll to position [841, 0]
click at [205, 290] on span at bounding box center [209, 291] width 8 height 8
click at [205, 195] on img at bounding box center [299, 117] width 188 height 282
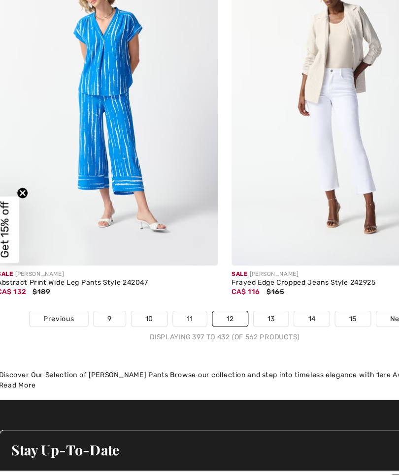
scroll to position [5969, 0]
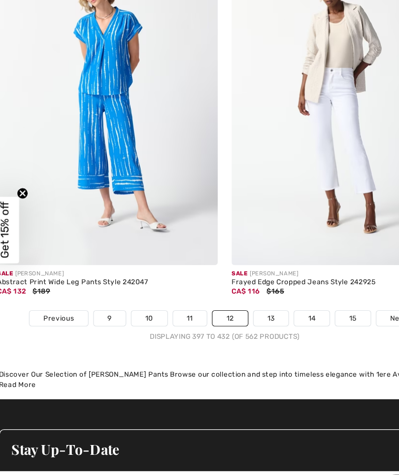
click at [224, 307] on link "13" at bounding box center [239, 313] width 30 height 13
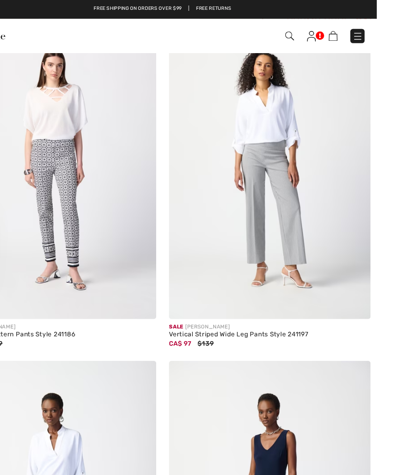
scroll to position [3669, 0]
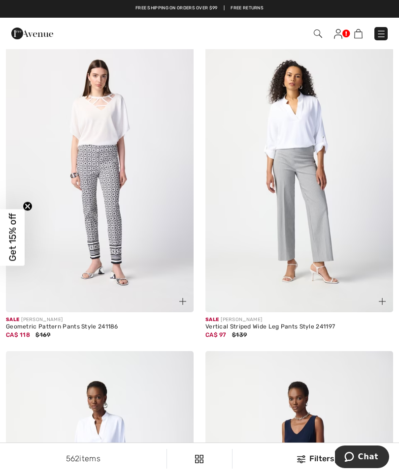
click at [255, 210] on img at bounding box center [299, 172] width 188 height 282
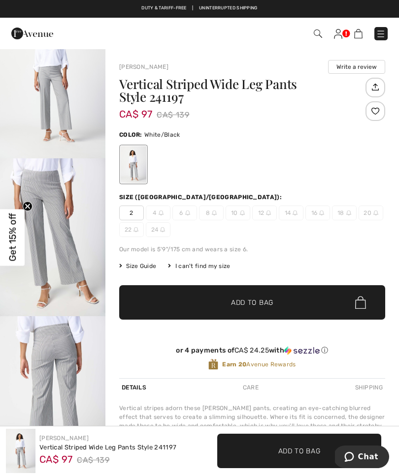
scroll to position [103, 0]
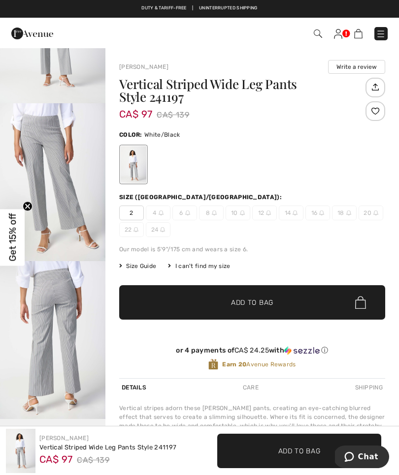
click at [34, 214] on img "2 / 4" at bounding box center [52, 182] width 105 height 158
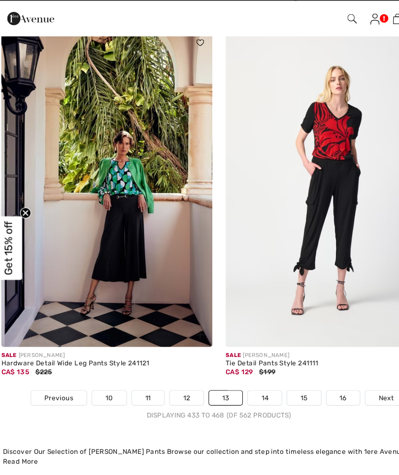
scroll to position [6008, 0]
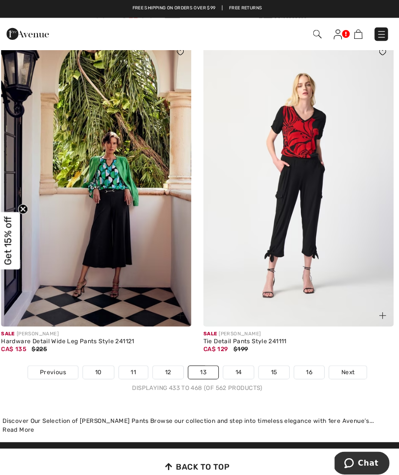
click at [227, 362] on link "14" at bounding box center [240, 367] width 30 height 13
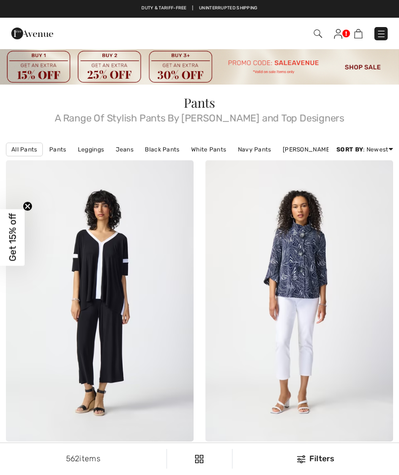
checkbox input "true"
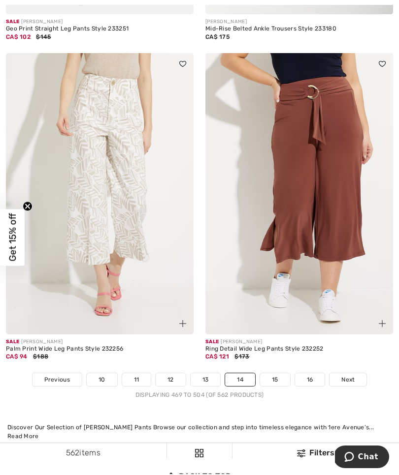
scroll to position [5852, 0]
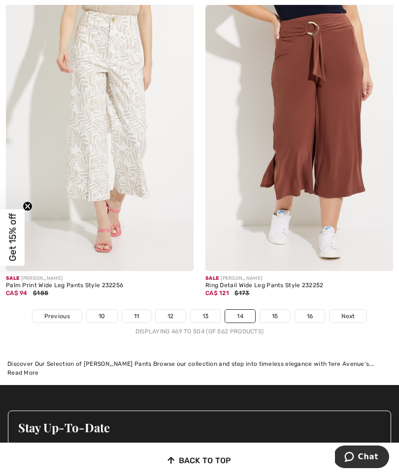
click at [276, 314] on link "15" at bounding box center [275, 316] width 30 height 13
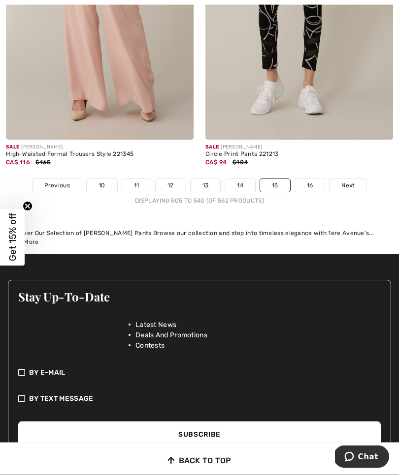
scroll to position [6133, 0]
click at [310, 179] on link "16" at bounding box center [310, 185] width 30 height 13
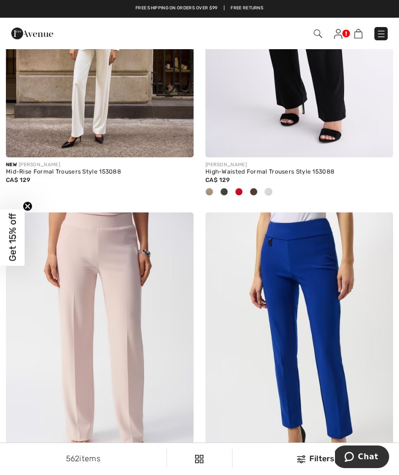
scroll to position [2239, 0]
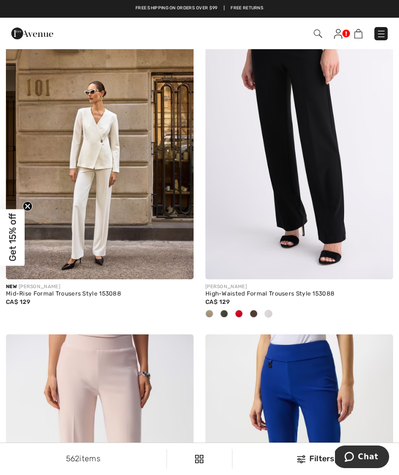
click at [382, 39] on img at bounding box center [381, 34] width 10 height 10
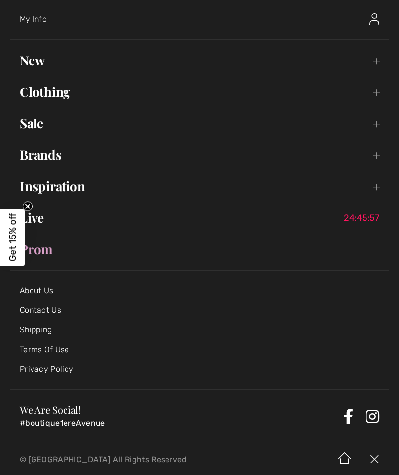
scroll to position [47, 0]
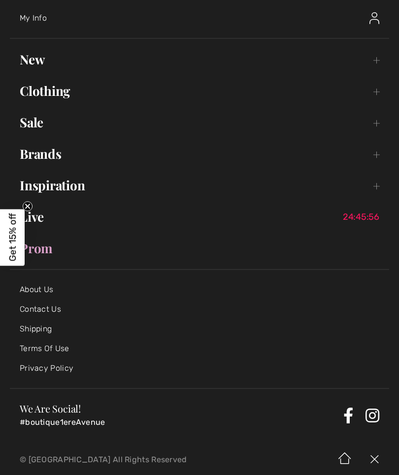
click at [42, 94] on link "Clothing Toggle submenu" at bounding box center [199, 91] width 379 height 22
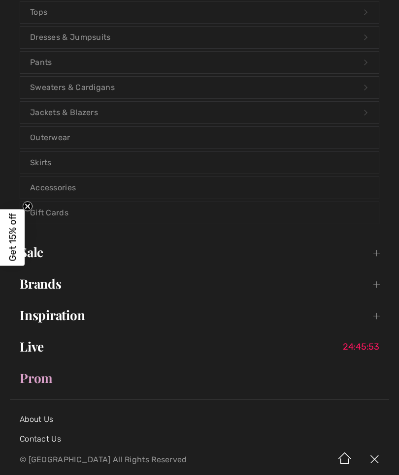
scroll to position [188, 0]
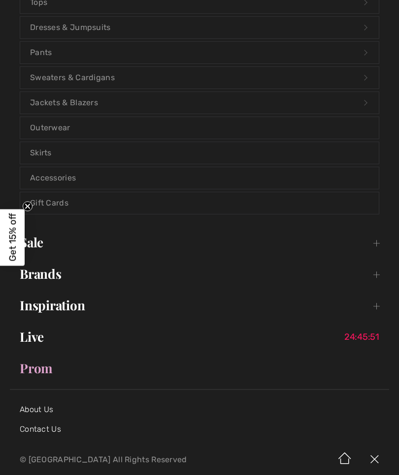
click at [45, 135] on link "Outerwear" at bounding box center [199, 128] width 358 height 22
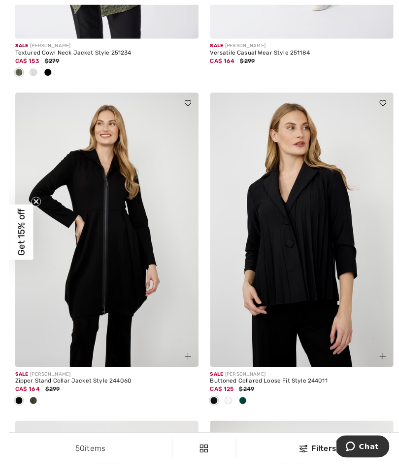
scroll to position [5032, 0]
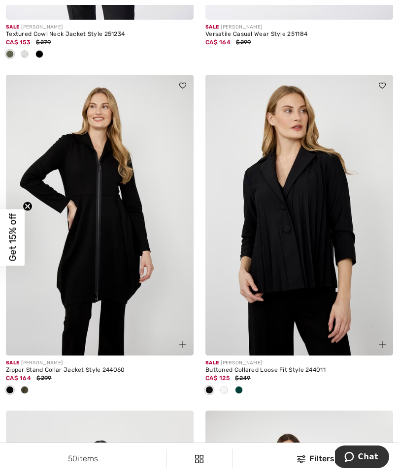
click at [308, 210] on img at bounding box center [299, 216] width 188 height 282
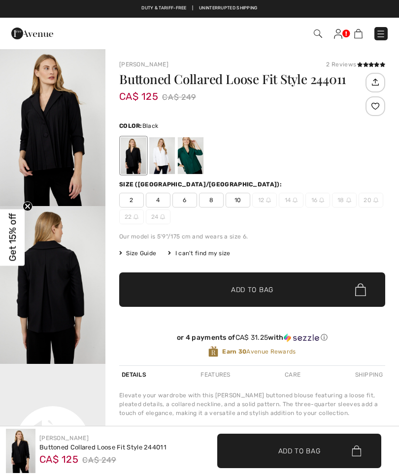
checkbox input "true"
click at [157, 158] on div at bounding box center [162, 155] width 26 height 37
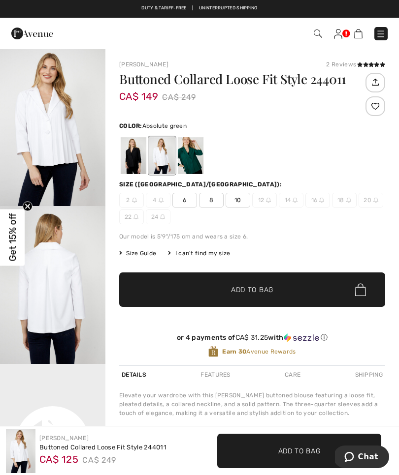
click at [182, 153] on div at bounding box center [191, 155] width 26 height 37
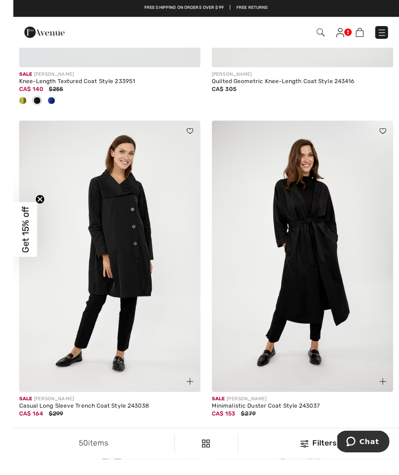
scroll to position [5688, 0]
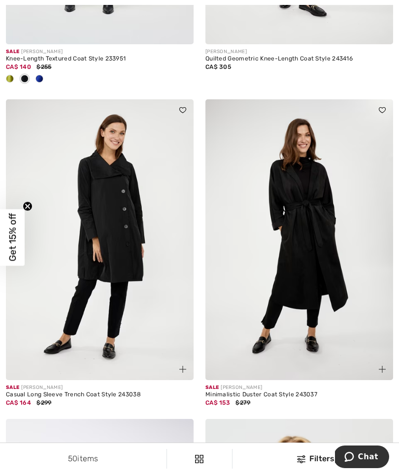
click at [75, 241] on img at bounding box center [100, 240] width 188 height 282
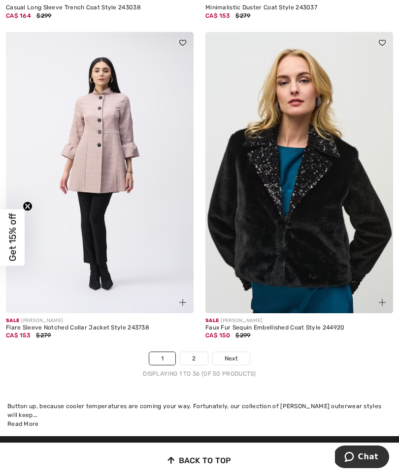
scroll to position [5886, 0]
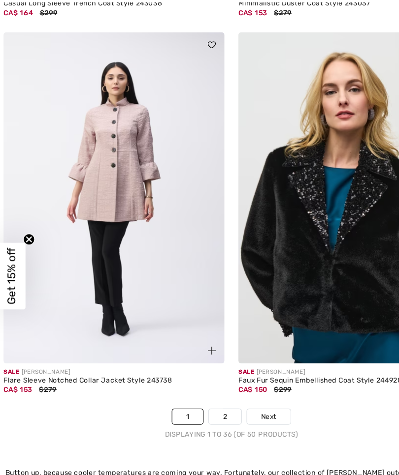
click at [189, 351] on link "2" at bounding box center [193, 357] width 27 height 13
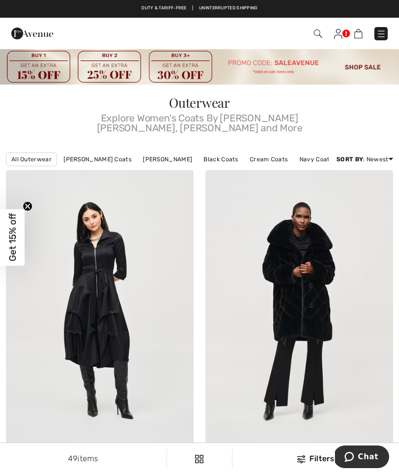
click at [384, 33] on img at bounding box center [381, 34] width 10 height 10
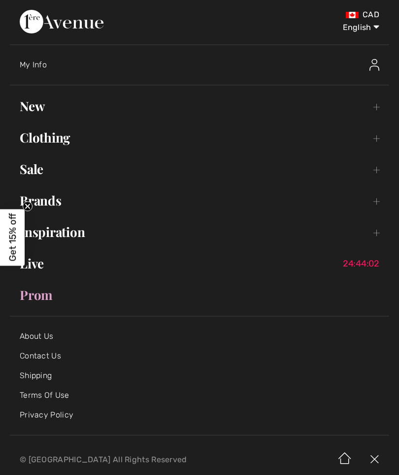
click at [35, 147] on link "Clothing Toggle submenu" at bounding box center [199, 138] width 379 height 22
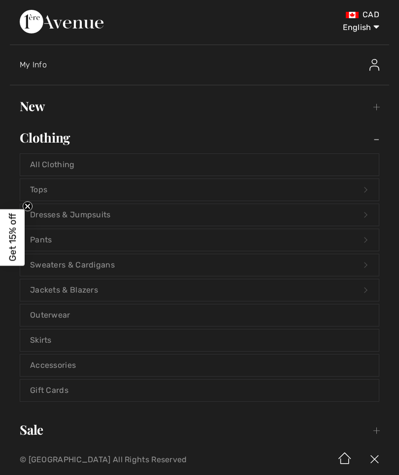
click at [54, 220] on link "Dresses & Jumpsuits Open submenu" at bounding box center [199, 215] width 358 height 22
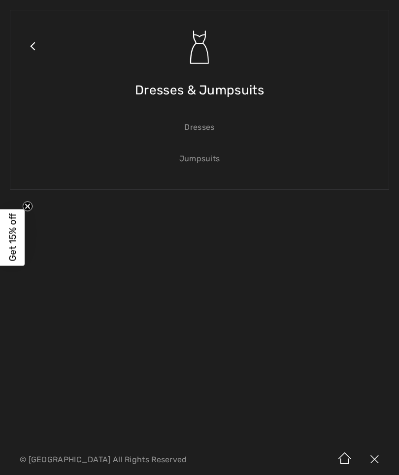
click at [196, 131] on link "Dresses" at bounding box center [199, 128] width 358 height 22
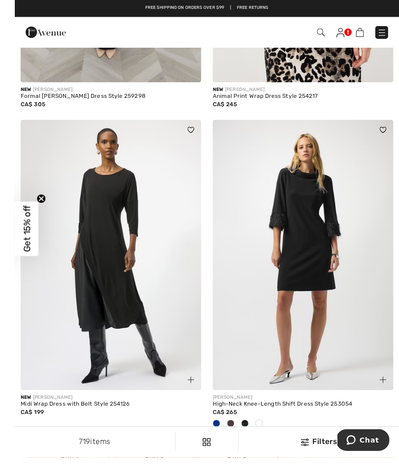
scroll to position [3760, 0]
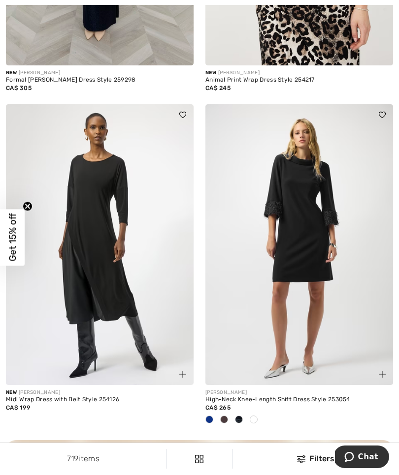
click at [83, 256] on img at bounding box center [100, 245] width 188 height 282
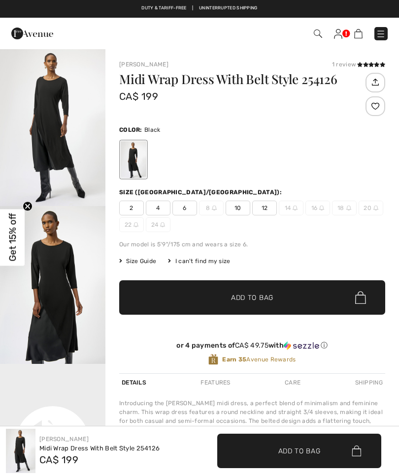
checkbox input "true"
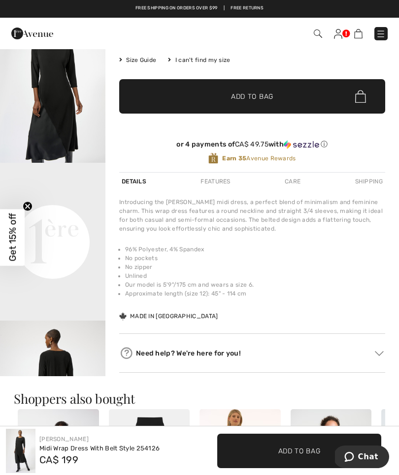
click at [61, 216] on video "Your browser does not support the video tag." at bounding box center [52, 189] width 105 height 53
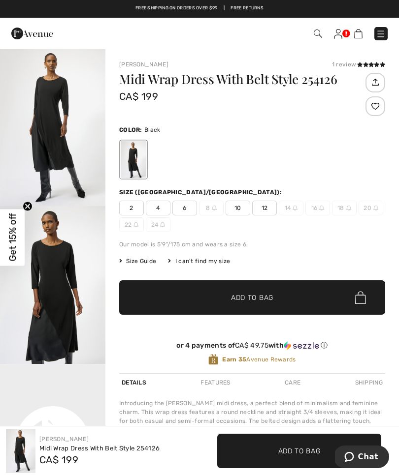
click at [49, 142] on img "1 / 4" at bounding box center [52, 127] width 105 height 158
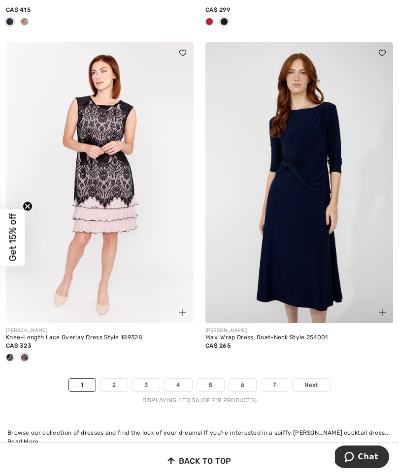
scroll to position [6051, 0]
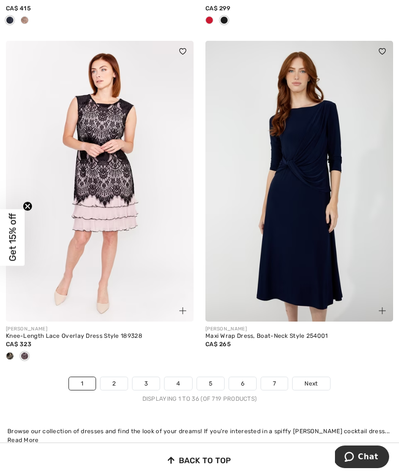
click at [110, 381] on link "2" at bounding box center [113, 384] width 27 height 13
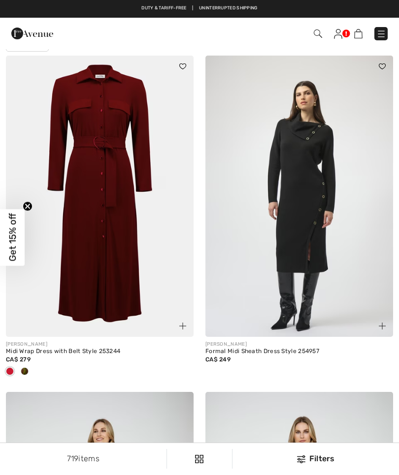
click at [74, 224] on img at bounding box center [100, 197] width 188 height 282
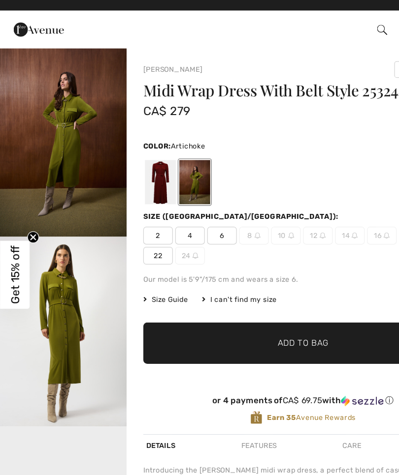
click at [130, 152] on div at bounding box center [134, 160] width 26 height 37
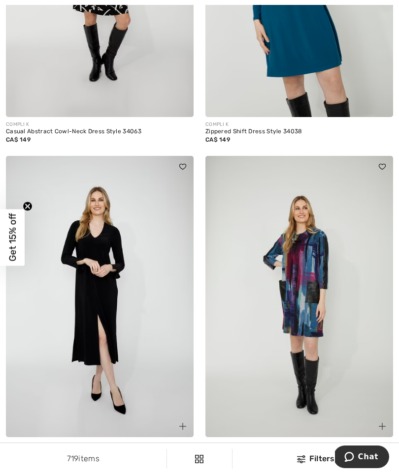
scroll to position [986, 0]
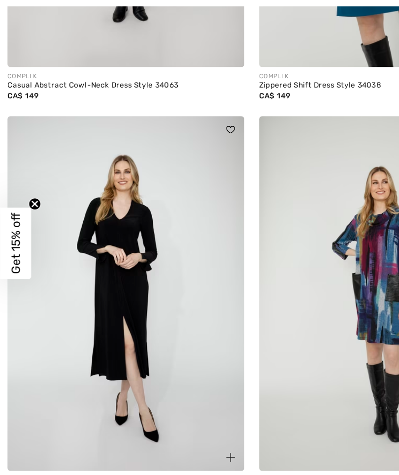
click at [65, 252] on img at bounding box center [100, 278] width 188 height 282
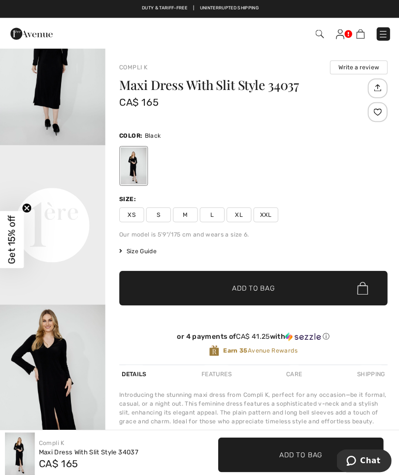
scroll to position [230, 0]
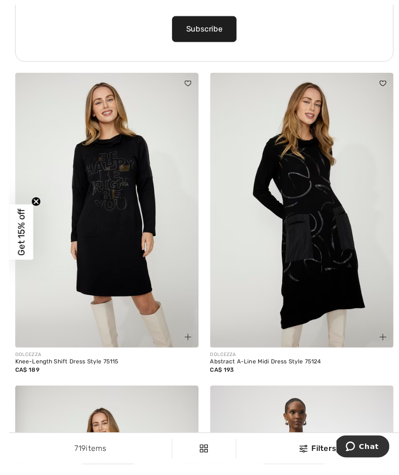
scroll to position [2307, 0]
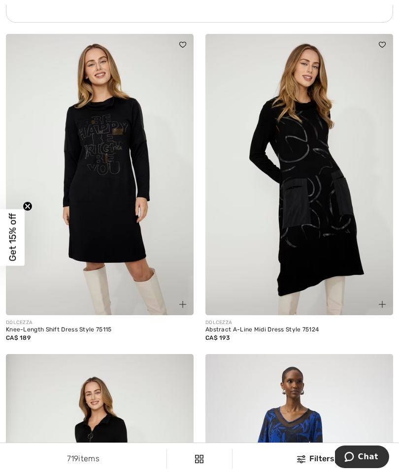
click at [285, 241] on img at bounding box center [299, 175] width 188 height 282
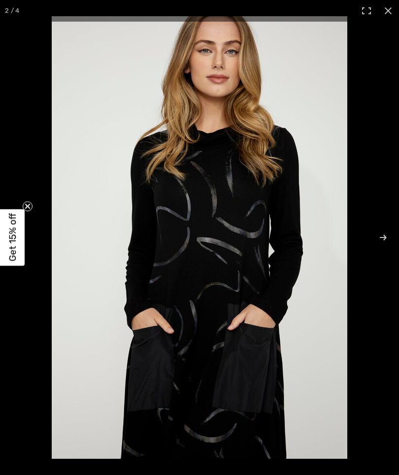
checkbox input "true"
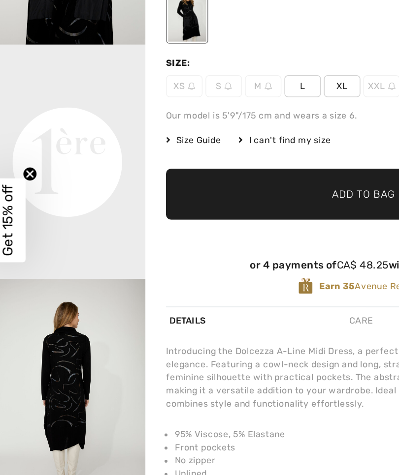
scroll to position [183, 0]
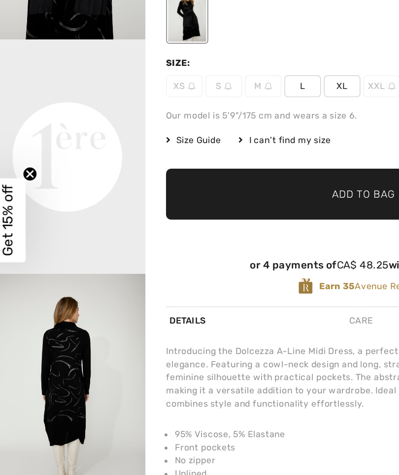
click at [93, 168] on video "Your browser does not support the video tag." at bounding box center [52, 142] width 105 height 53
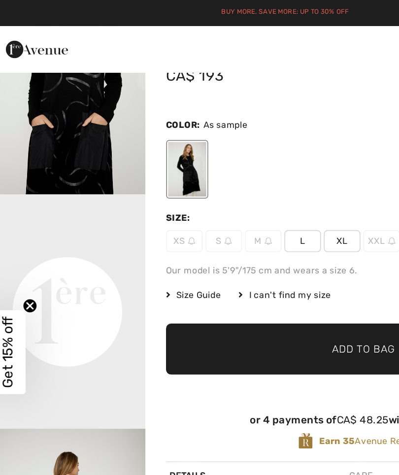
scroll to position [42, 0]
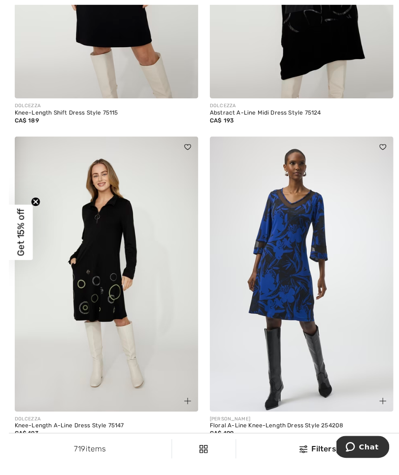
scroll to position [2358, 0]
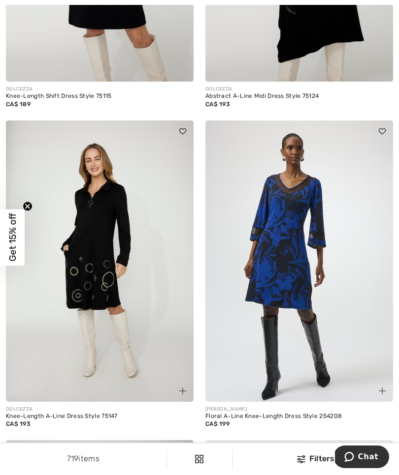
click at [268, 281] on img at bounding box center [299, 262] width 188 height 282
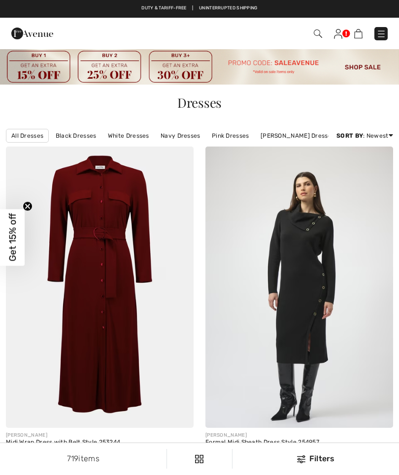
checkbox input "true"
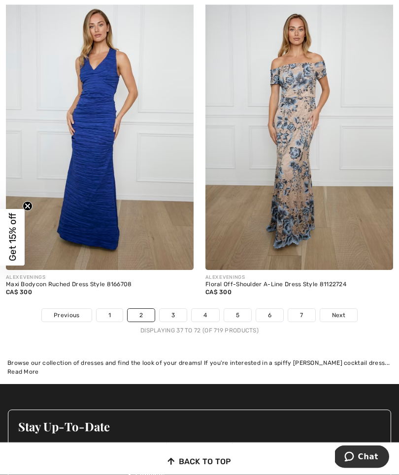
scroll to position [5799, 0]
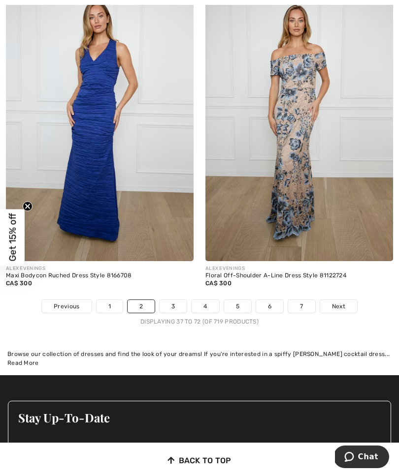
click at [174, 300] on link "3" at bounding box center [172, 306] width 27 height 13
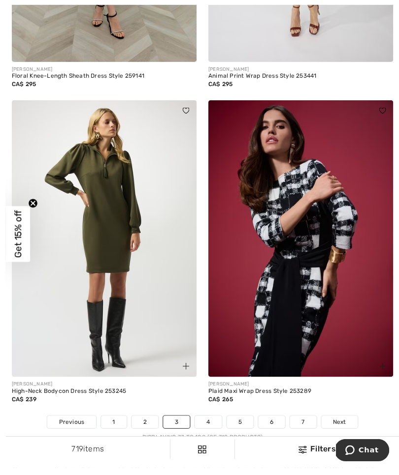
scroll to position [5937, 0]
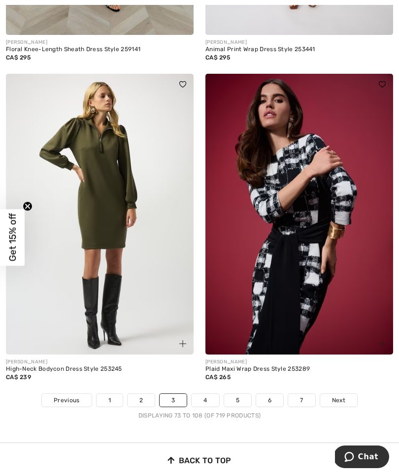
click at [202, 395] on link "4" at bounding box center [204, 400] width 27 height 13
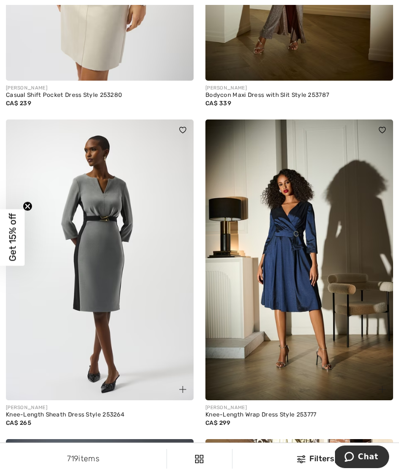
scroll to position [358, 0]
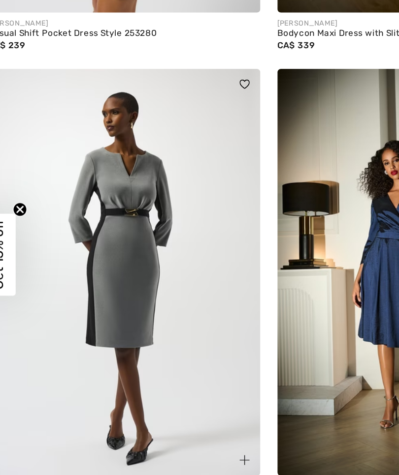
click at [68, 203] on img at bounding box center [100, 250] width 188 height 282
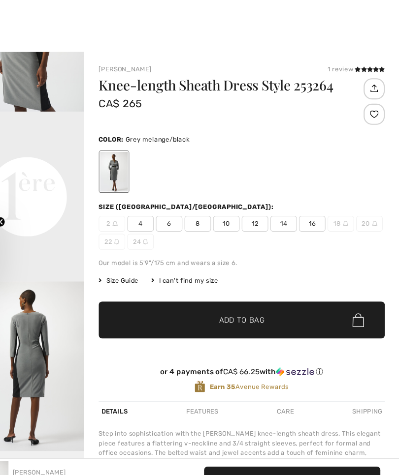
click at [357, 65] on icon at bounding box center [359, 64] width 5 height 5
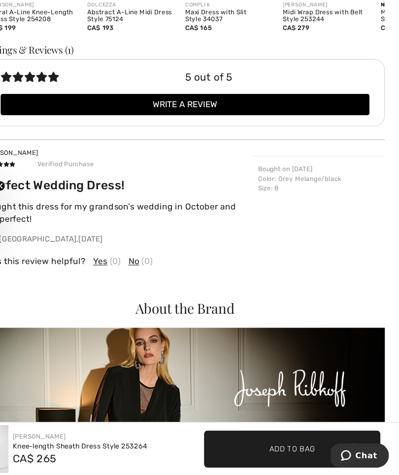
scroll to position [1069, 0]
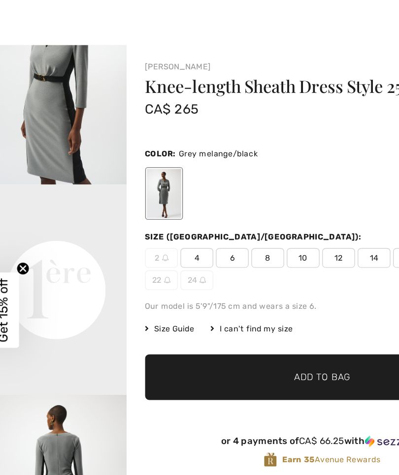
scroll to position [205, 0]
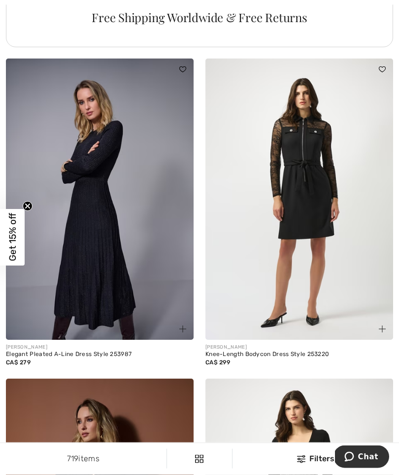
scroll to position [2145, 0]
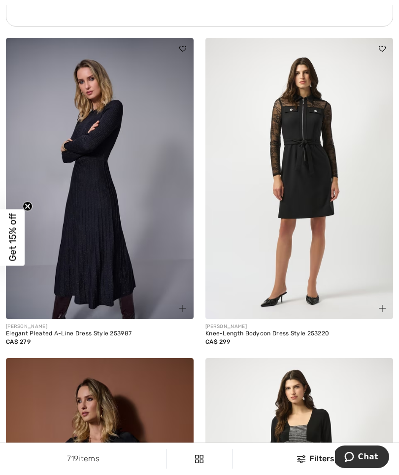
click at [75, 265] on img at bounding box center [100, 179] width 188 height 282
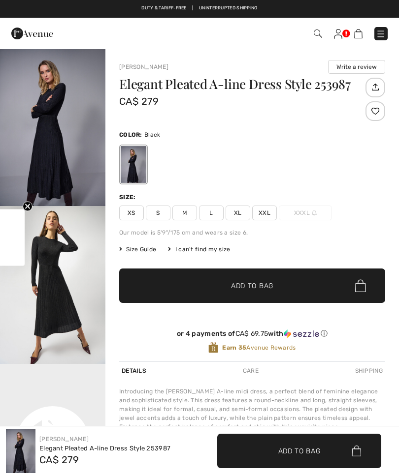
checkbox input "true"
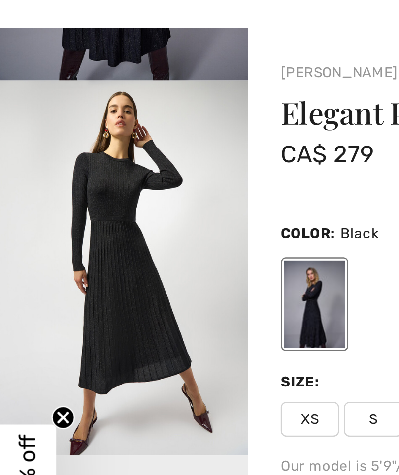
scroll to position [133, 0]
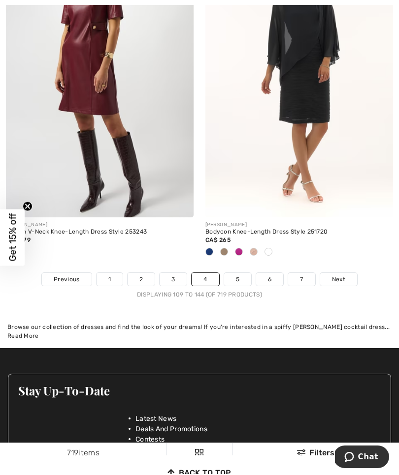
scroll to position [6181, 0]
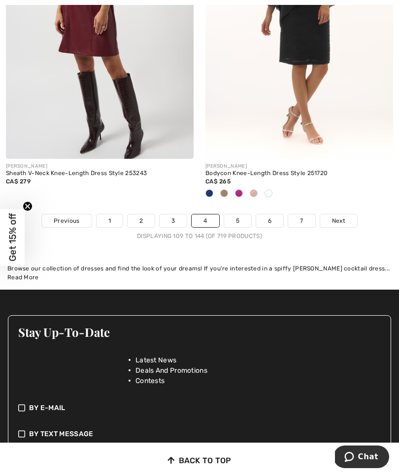
click at [232, 215] on link "5" at bounding box center [237, 221] width 27 height 13
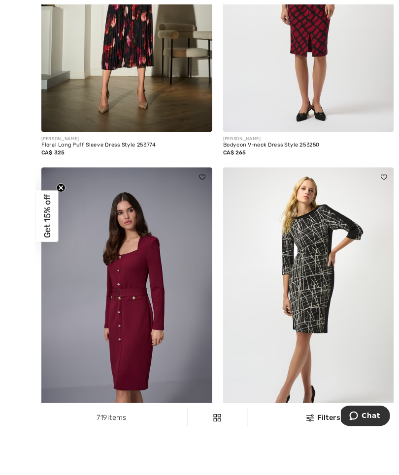
scroll to position [653, 0]
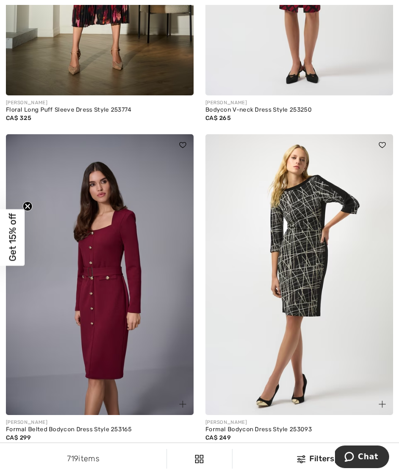
click at [356, 271] on img at bounding box center [299, 275] width 188 height 282
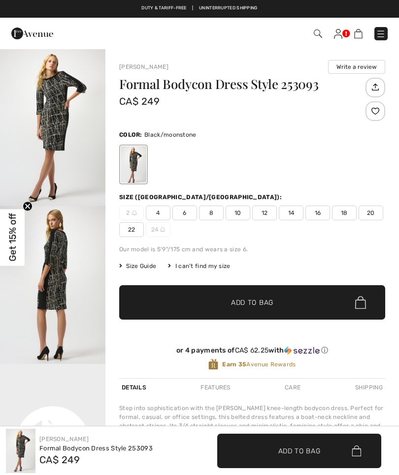
checkbox input "true"
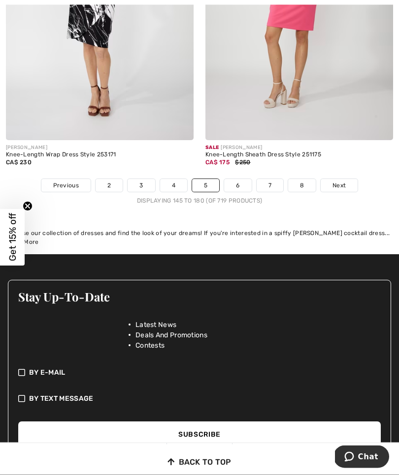
scroll to position [5936, 0]
click at [351, 184] on link "Next" at bounding box center [338, 185] width 37 height 13
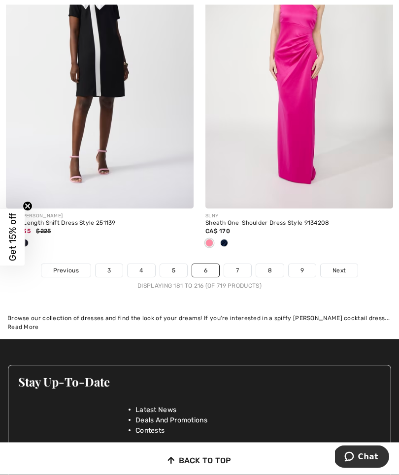
scroll to position [6132, 0]
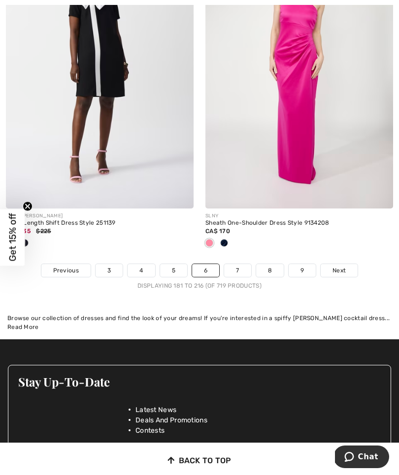
click at [234, 265] on link "7" at bounding box center [237, 270] width 27 height 13
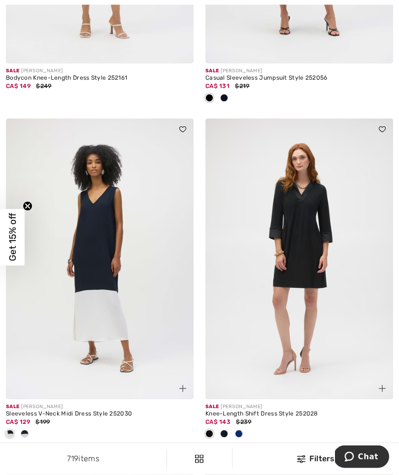
scroll to position [689, 0]
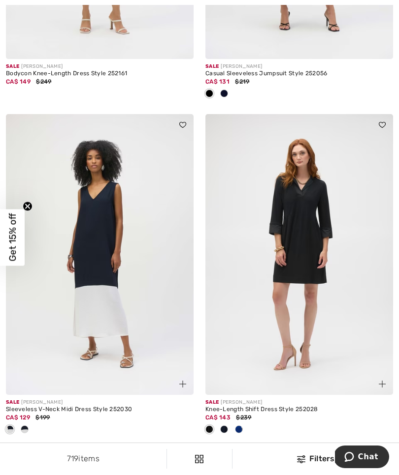
click at [345, 220] on img at bounding box center [299, 255] width 188 height 282
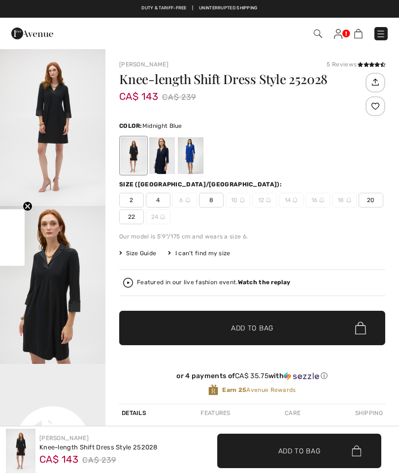
checkbox input "true"
click at [188, 158] on div at bounding box center [191, 155] width 26 height 37
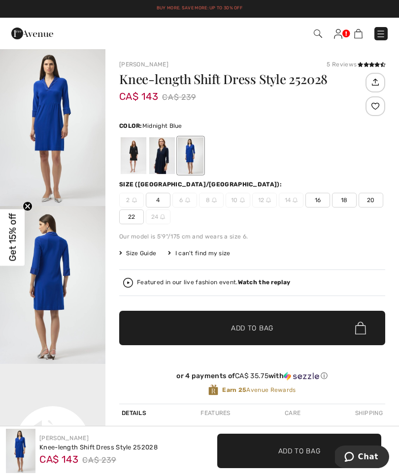
click at [158, 159] on div at bounding box center [162, 155] width 26 height 37
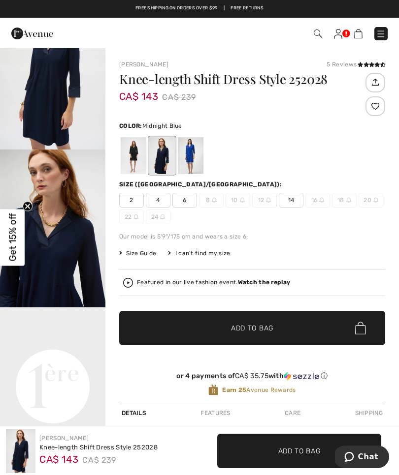
scroll to position [56, 0]
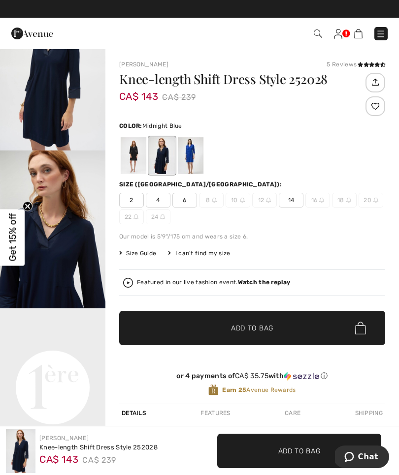
click at [156, 155] on div at bounding box center [162, 155] width 26 height 37
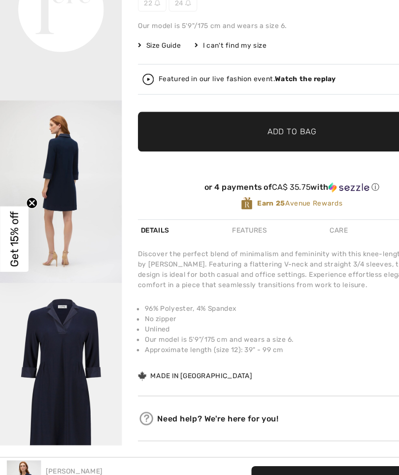
scroll to position [271, 0]
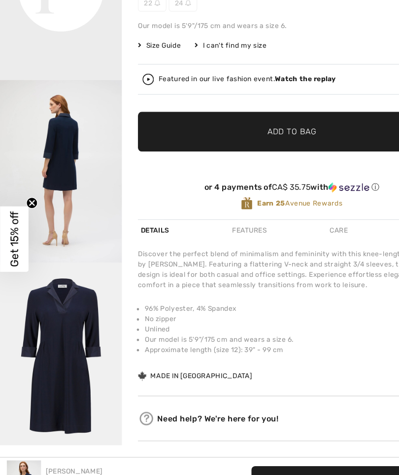
click at [26, 258] on img "4 / 4" at bounding box center [52, 337] width 105 height 158
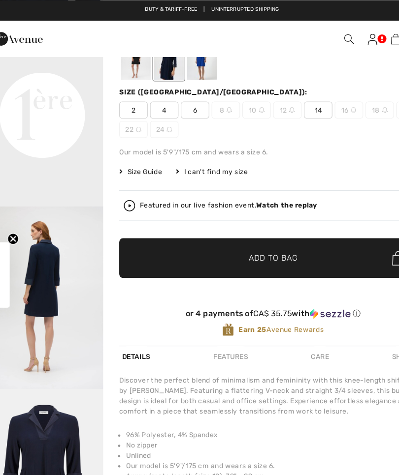
scroll to position [75, 0]
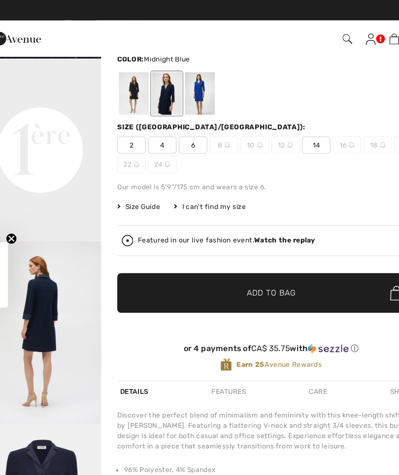
click at [277, 246] on span "✔ Added to Bag Add to Bag" at bounding box center [252, 253] width 266 height 34
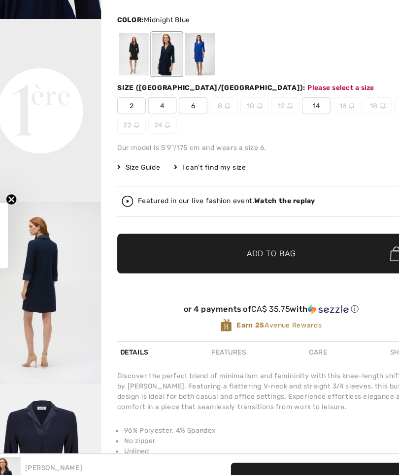
click at [279, 118] on span "14" at bounding box center [291, 125] width 25 height 15
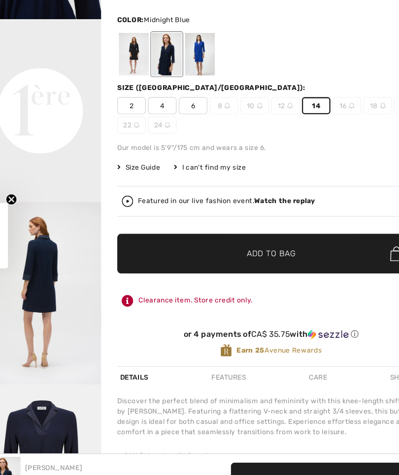
click at [231, 249] on span "Add to Bag" at bounding box center [252, 254] width 42 height 10
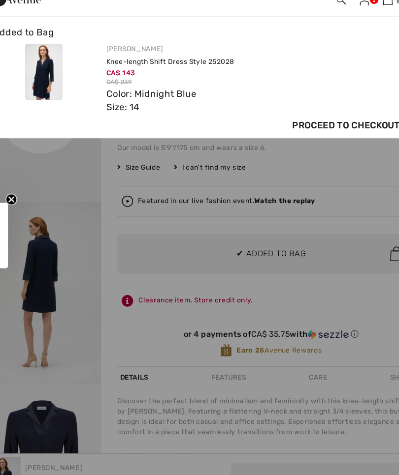
click at [317, 137] on span "Proceed to Checkout" at bounding box center [316, 143] width 93 height 12
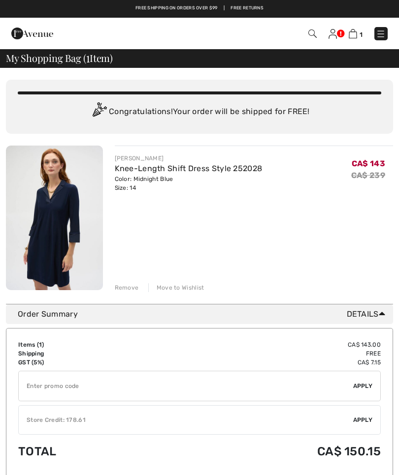
click at [47, 387] on input "TEXT" at bounding box center [186, 387] width 334 height 30
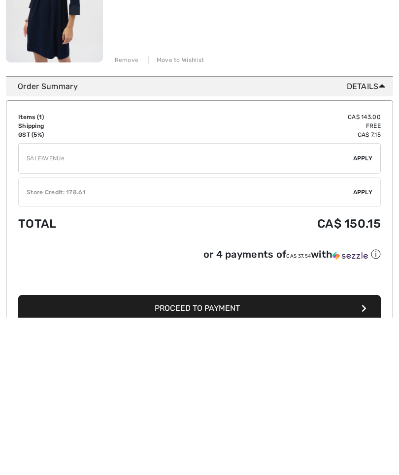
type input "SALEAVENUE"
click at [362, 312] on span "Apply" at bounding box center [363, 316] width 20 height 9
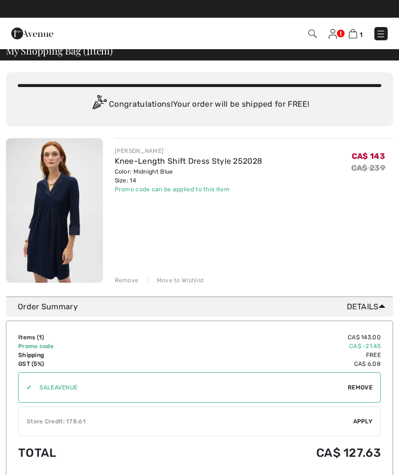
scroll to position [6, 0]
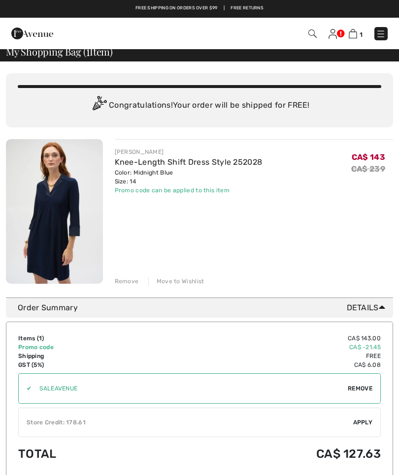
click at [59, 237] on img at bounding box center [54, 211] width 97 height 145
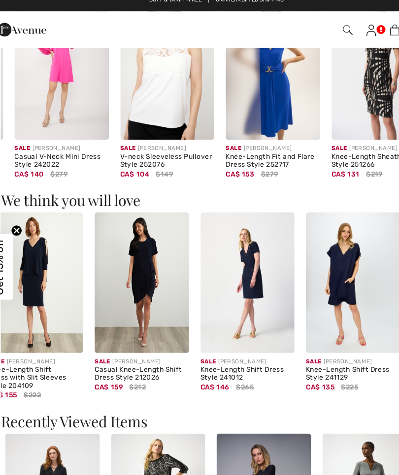
scroll to position [0, 107]
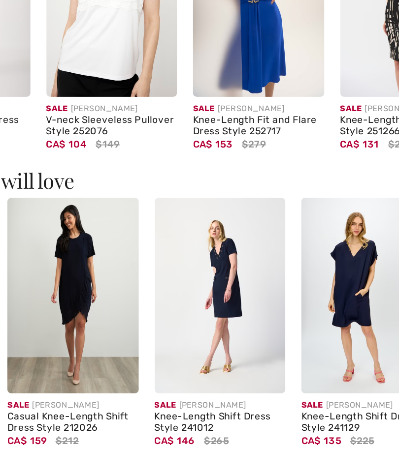
click at [184, 191] on img at bounding box center [224, 252] width 81 height 122
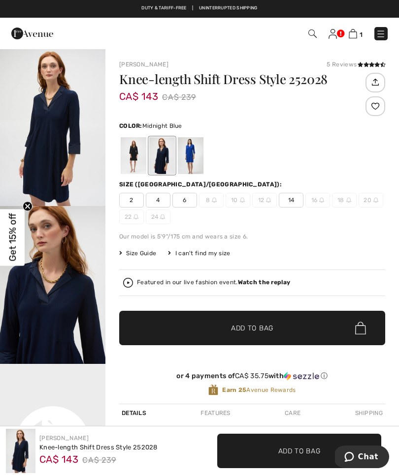
click at [381, 34] on img at bounding box center [381, 34] width 10 height 10
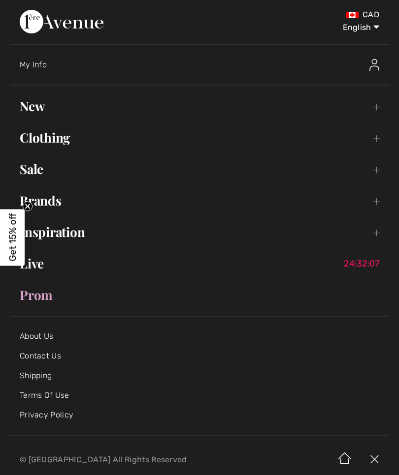
click at [32, 172] on link "Sale Toggle submenu" at bounding box center [199, 169] width 379 height 22
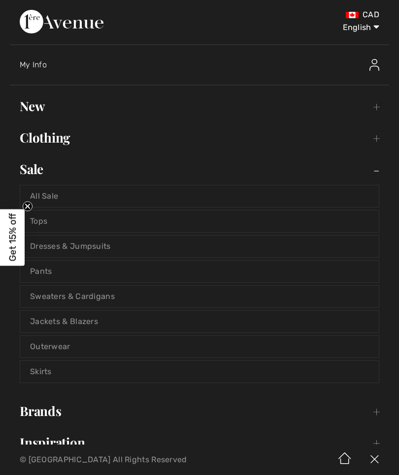
click at [42, 373] on link "Skirts" at bounding box center [199, 372] width 358 height 22
click at [48, 372] on link "Skirts" at bounding box center [199, 372] width 358 height 22
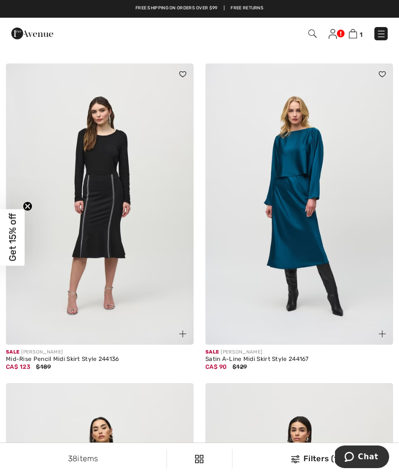
scroll to position [3122, 0]
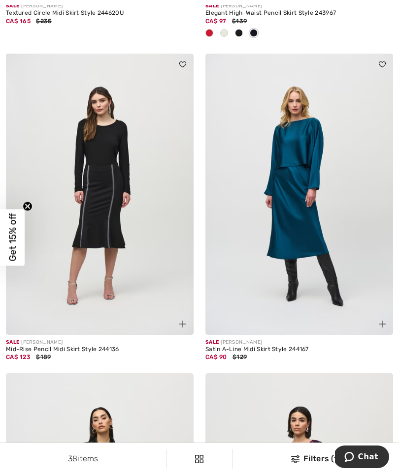
click at [97, 215] on img at bounding box center [100, 195] width 188 height 282
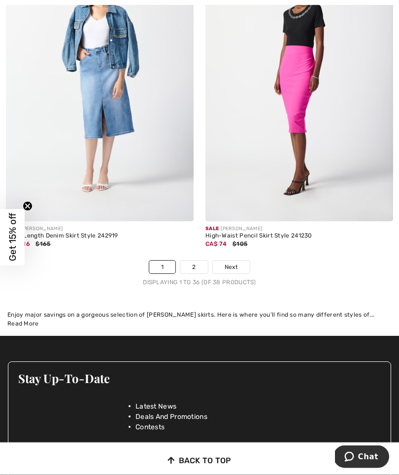
scroll to position [6070, 0]
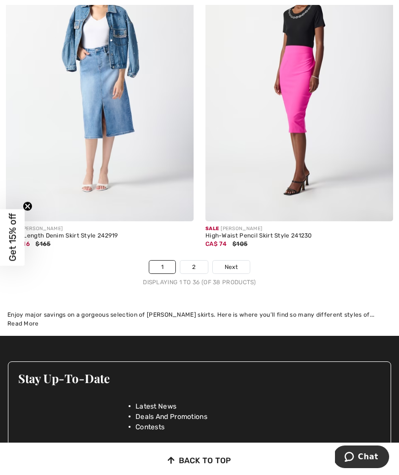
click at [193, 261] on link "2" at bounding box center [193, 267] width 27 height 13
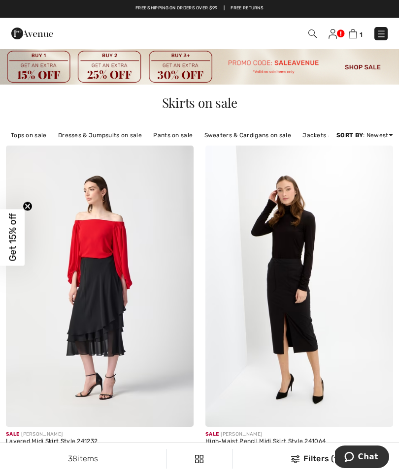
click at [26, 135] on link "Tops on sale" at bounding box center [29, 135] width 46 height 13
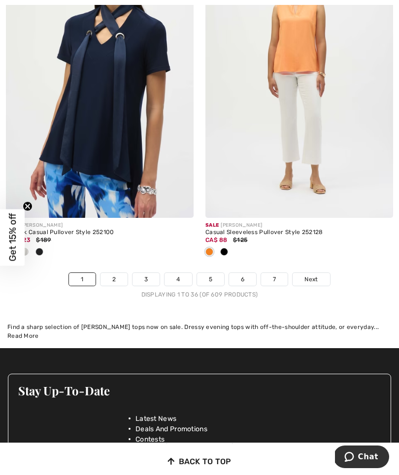
scroll to position [6151, 0]
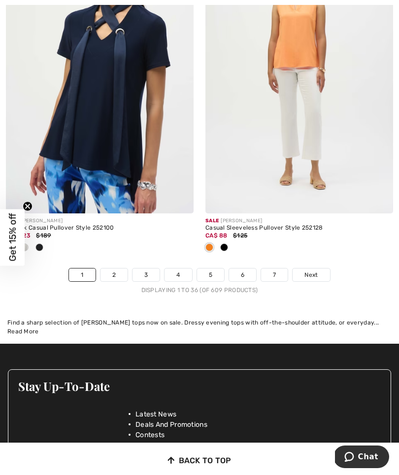
click at [107, 269] on link "2" at bounding box center [113, 275] width 27 height 13
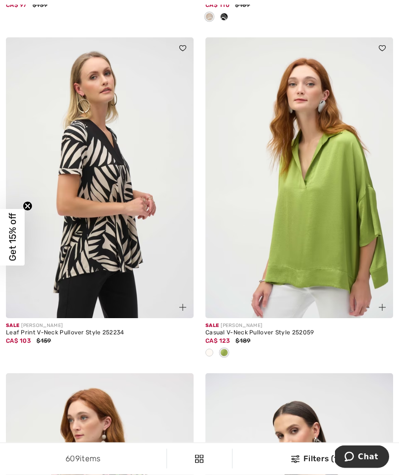
scroll to position [786, 0]
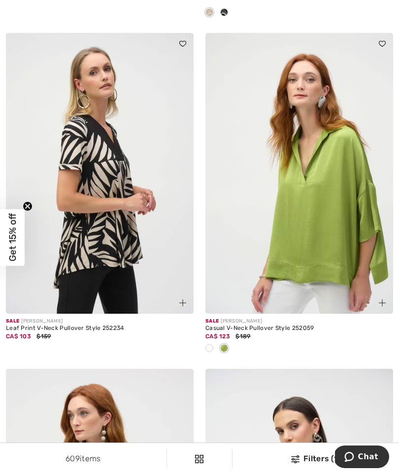
click at [204, 349] on div at bounding box center [209, 349] width 15 height 16
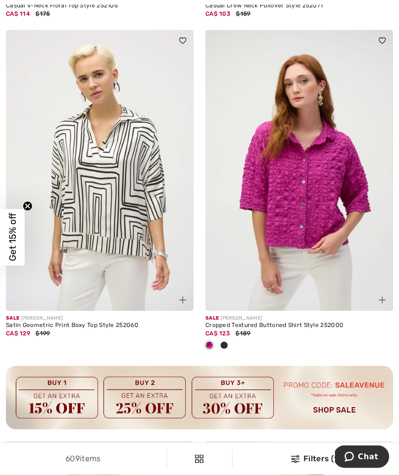
scroll to position [3785, 0]
click at [225, 348] on div at bounding box center [224, 346] width 15 height 16
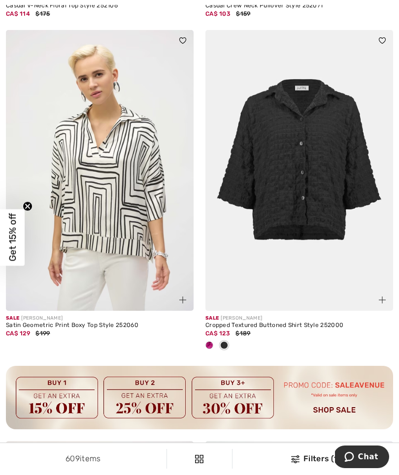
click at [222, 342] on span at bounding box center [224, 346] width 8 height 8
click at [223, 343] on span at bounding box center [224, 346] width 8 height 8
click at [357, 194] on img at bounding box center [299, 171] width 188 height 282
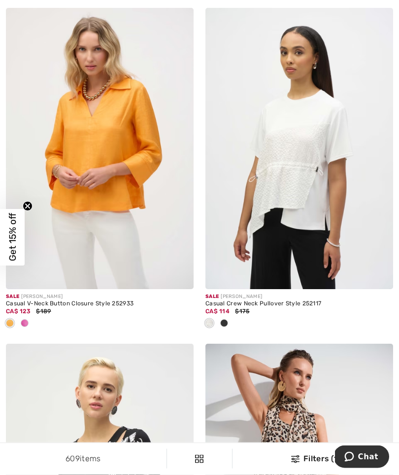
scroll to position [4405, 0]
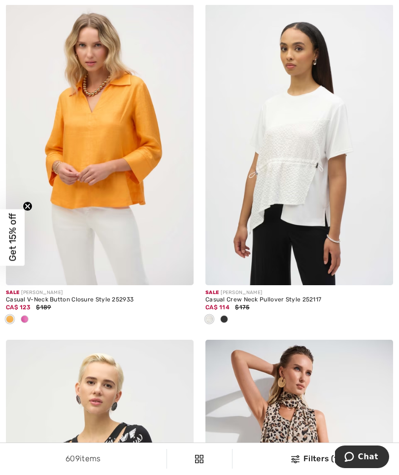
click at [25, 320] on div at bounding box center [24, 320] width 15 height 16
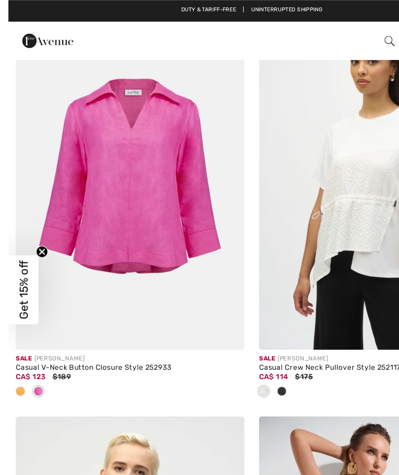
scroll to position [4385, 0]
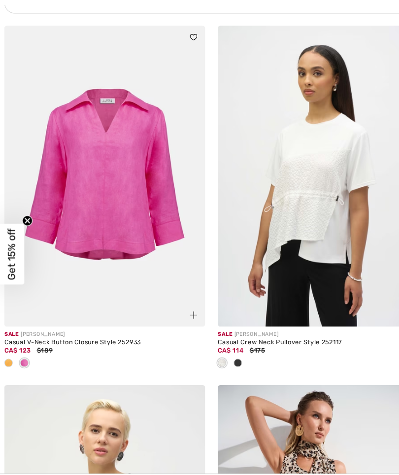
click at [68, 201] on img at bounding box center [100, 165] width 188 height 282
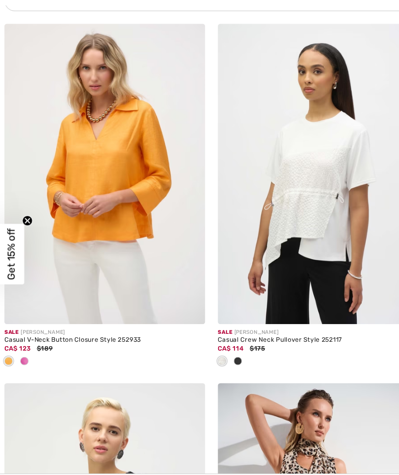
scroll to position [4457, 0]
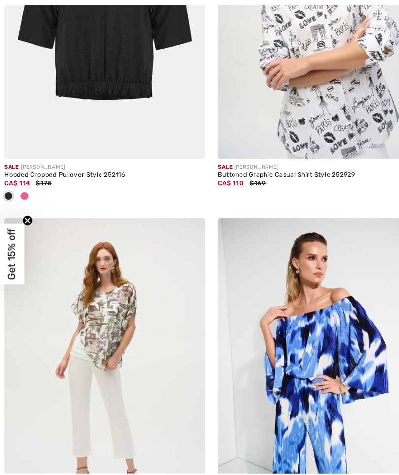
click at [26, 180] on span at bounding box center [25, 184] width 8 height 8
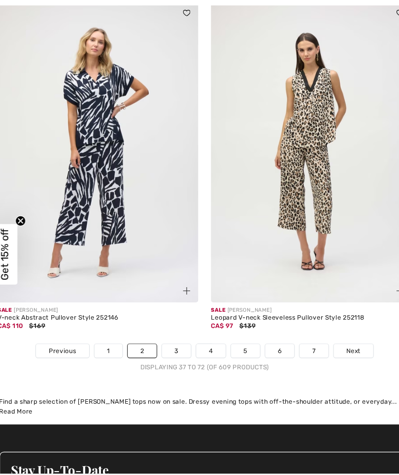
scroll to position [6065, 0]
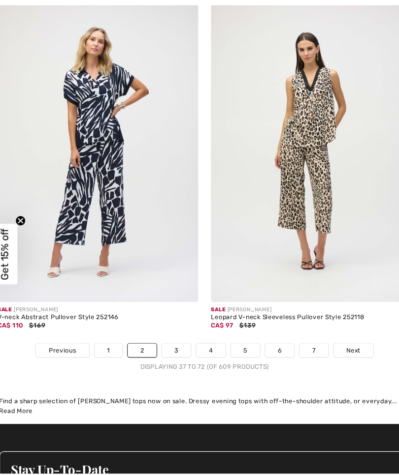
click at [162, 327] on link "3" at bounding box center [172, 327] width 27 height 13
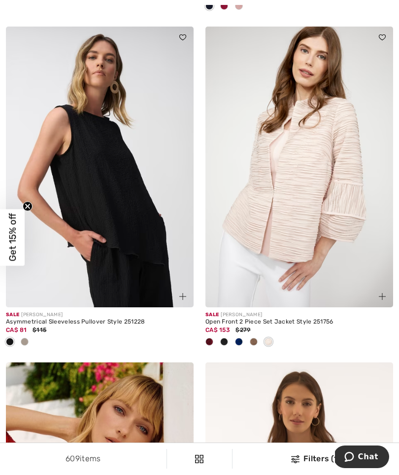
scroll to position [2832, 0]
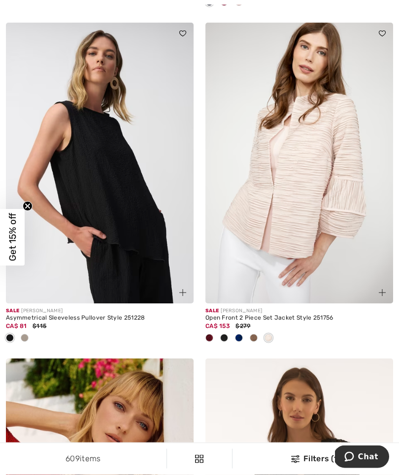
click at [206, 338] on span at bounding box center [209, 339] width 8 height 8
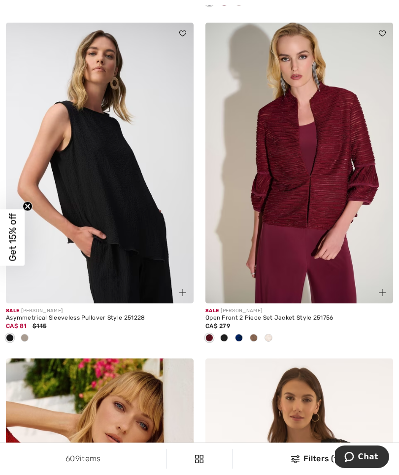
click at [222, 338] on span at bounding box center [224, 338] width 8 height 8
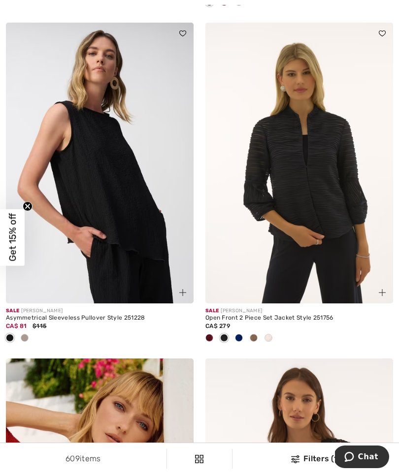
click at [237, 336] on span at bounding box center [239, 338] width 8 height 8
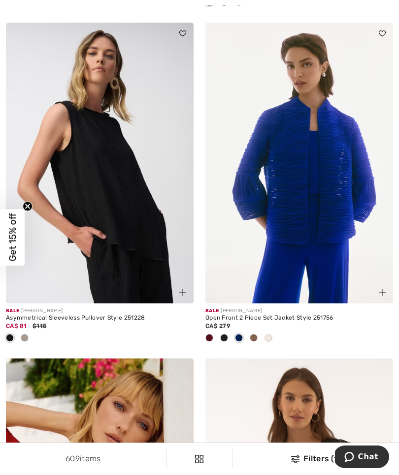
click at [253, 337] on span at bounding box center [254, 338] width 8 height 8
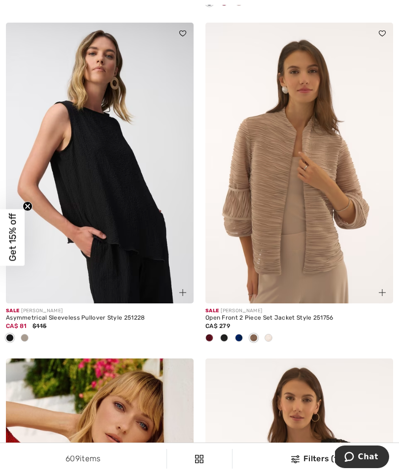
click at [271, 336] on span at bounding box center [268, 338] width 8 height 8
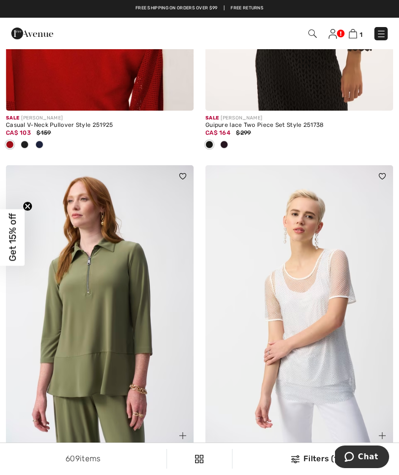
scroll to position [3360, 0]
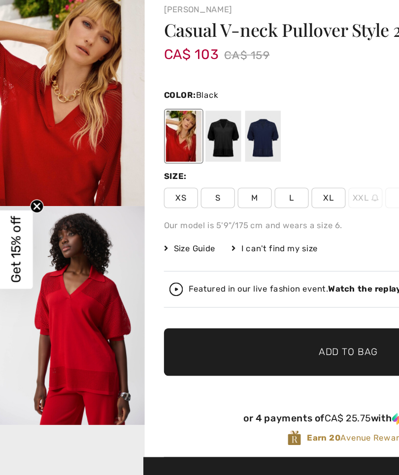
click at [155, 137] on div at bounding box center [162, 155] width 26 height 37
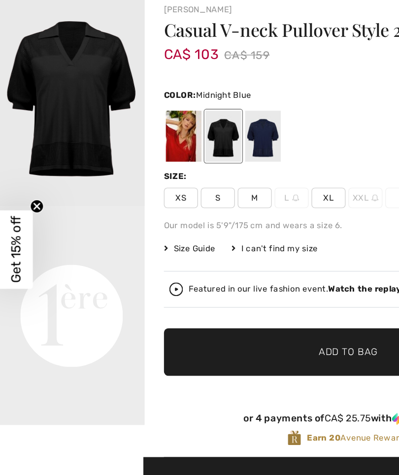
click at [186, 137] on div at bounding box center [191, 155] width 26 height 37
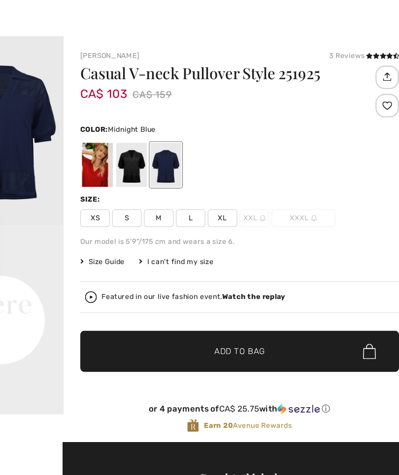
click at [238, 262] on strong "Watch the replay" at bounding box center [264, 265] width 53 height 7
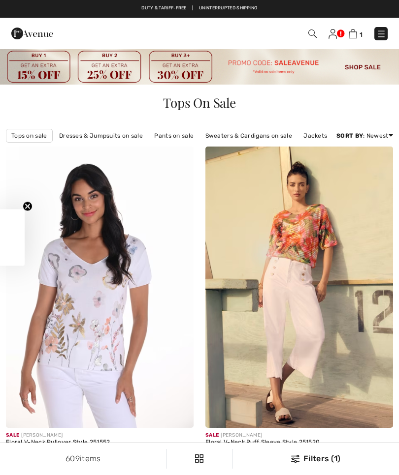
checkbox input "true"
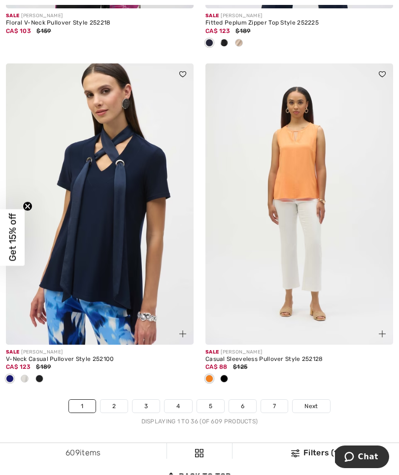
scroll to position [5898, 0]
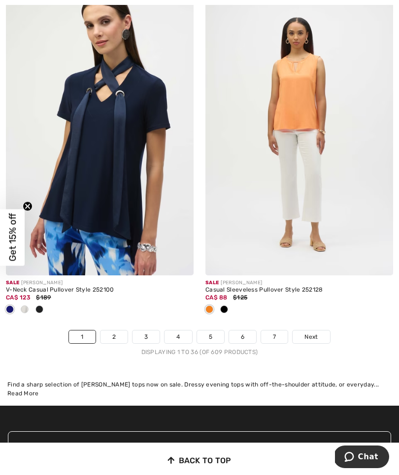
click at [308, 333] on span "Next" at bounding box center [310, 337] width 13 height 9
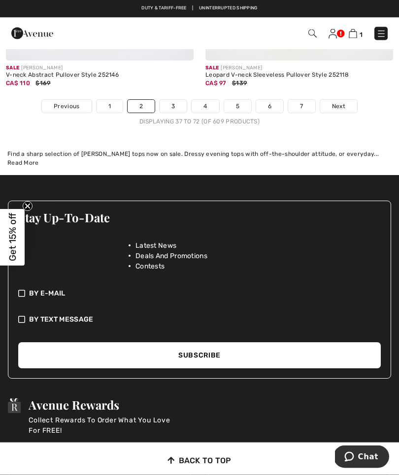
scroll to position [6279, 0]
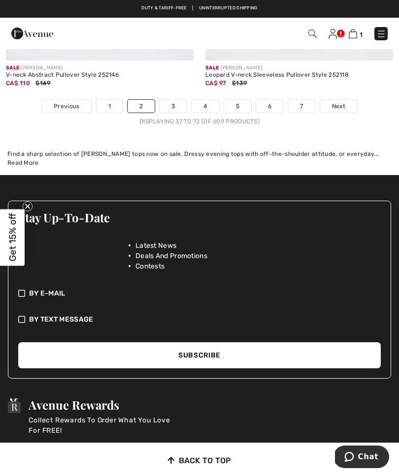
click at [343, 102] on span "Next" at bounding box center [338, 106] width 13 height 9
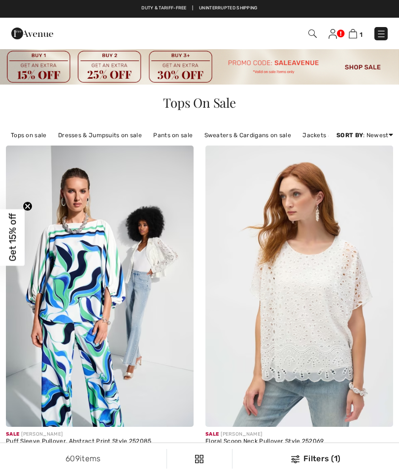
checkbox input "true"
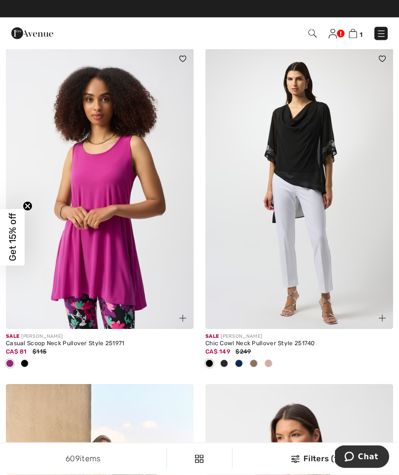
scroll to position [5427, 0]
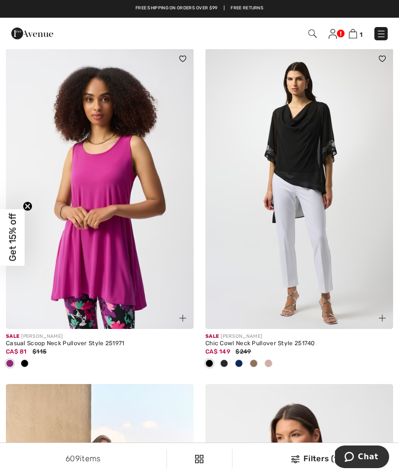
click at [292, 161] on img at bounding box center [299, 189] width 188 height 282
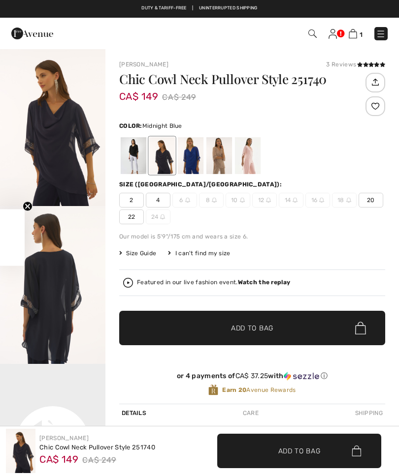
checkbox input "true"
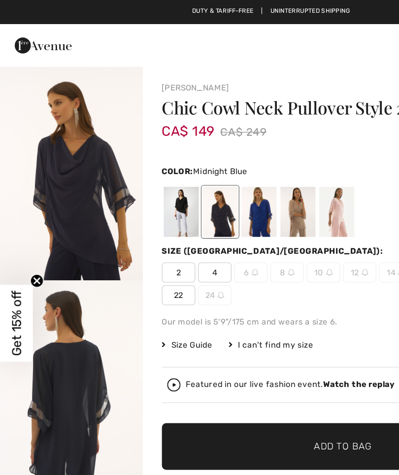
scroll to position [0, 0]
click at [189, 163] on div at bounding box center [191, 155] width 26 height 37
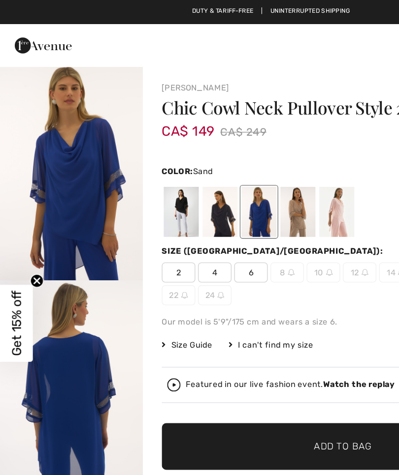
click at [215, 160] on div at bounding box center [219, 155] width 26 height 37
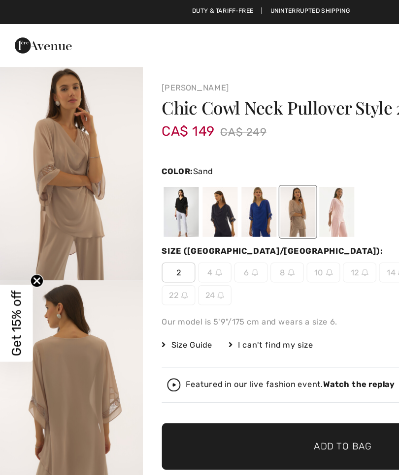
click at [244, 160] on div at bounding box center [248, 155] width 26 height 37
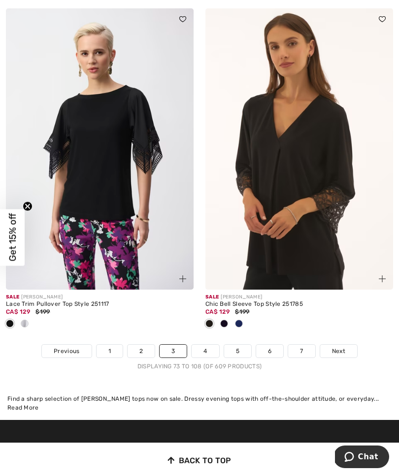
scroll to position [5950, 0]
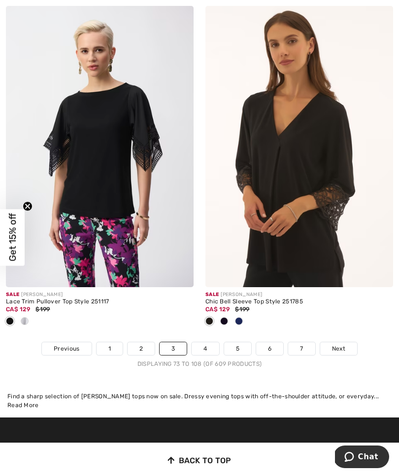
click at [332, 137] on img at bounding box center [299, 147] width 188 height 282
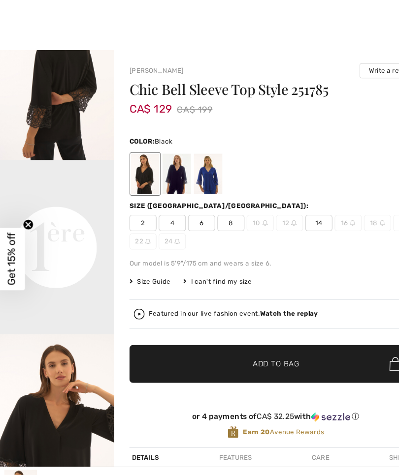
click at [259, 286] on strong "Watch the replay" at bounding box center [264, 287] width 53 height 7
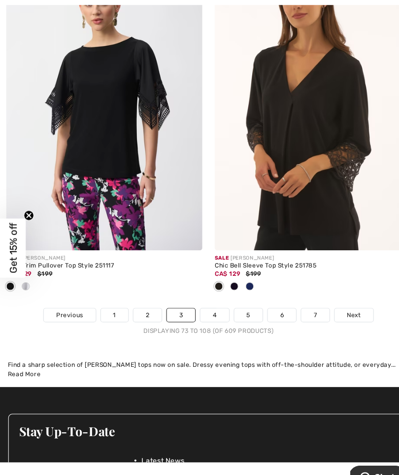
scroll to position [6226, 0]
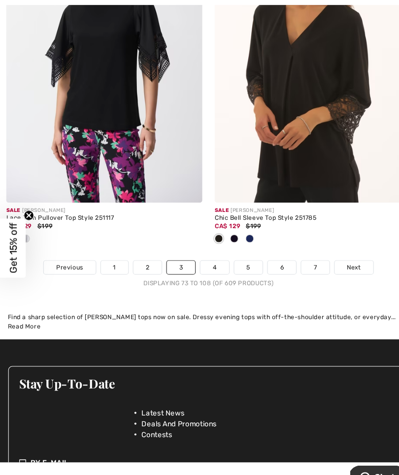
click at [206, 250] on link "4" at bounding box center [204, 256] width 27 height 13
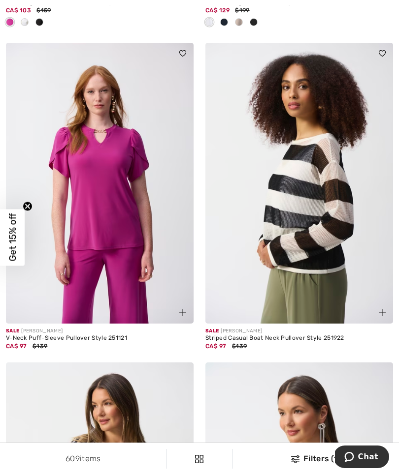
scroll to position [449, 0]
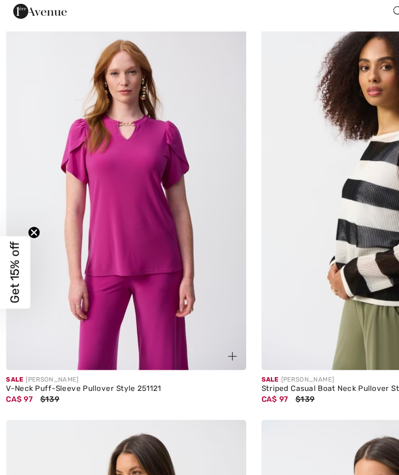
click at [88, 184] on img at bounding box center [100, 174] width 188 height 282
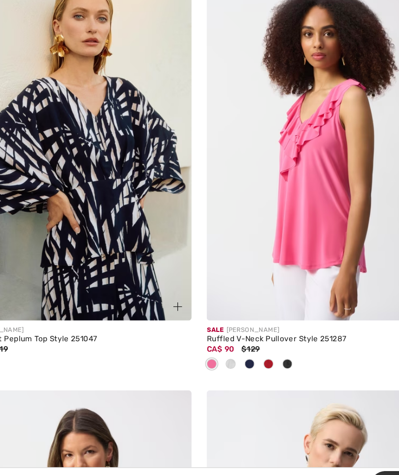
scroll to position [3080, 0]
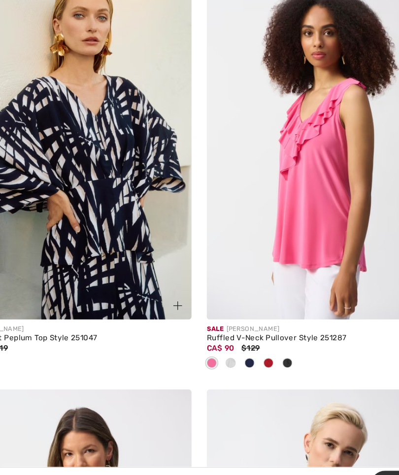
click at [220, 358] on span at bounding box center [224, 362] width 8 height 8
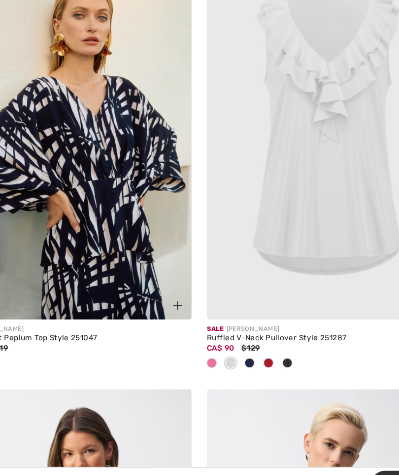
click at [231, 354] on div at bounding box center [238, 362] width 15 height 16
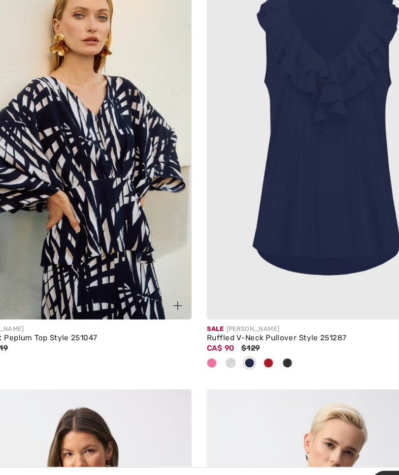
click at [264, 358] on span at bounding box center [268, 362] width 8 height 8
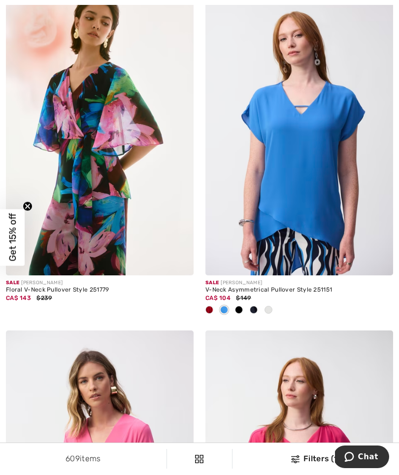
scroll to position [5226, 0]
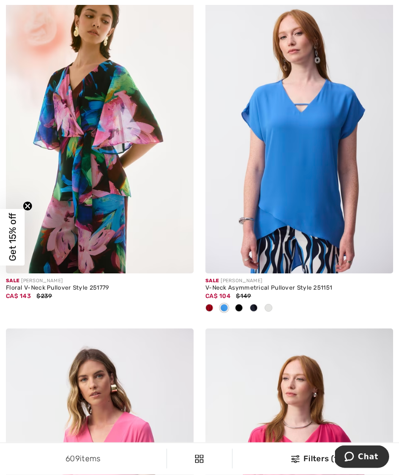
click at [214, 302] on div at bounding box center [209, 309] width 15 height 16
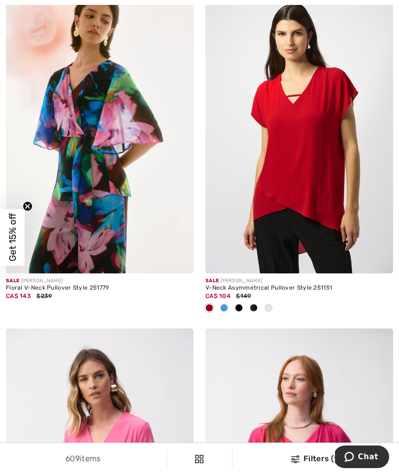
click at [247, 303] on div at bounding box center [253, 309] width 15 height 16
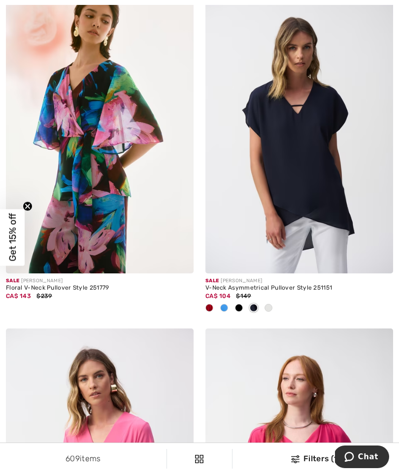
click at [252, 304] on span at bounding box center [254, 308] width 8 height 8
click at [268, 304] on span at bounding box center [268, 308] width 8 height 8
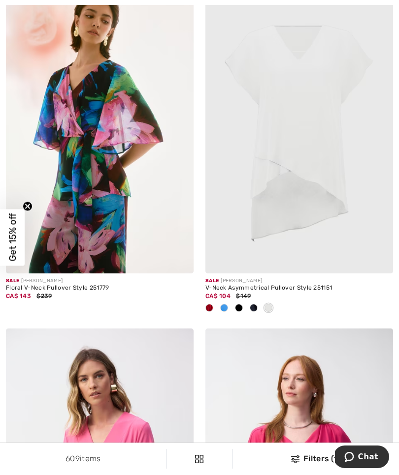
click at [237, 305] on span at bounding box center [239, 308] width 8 height 8
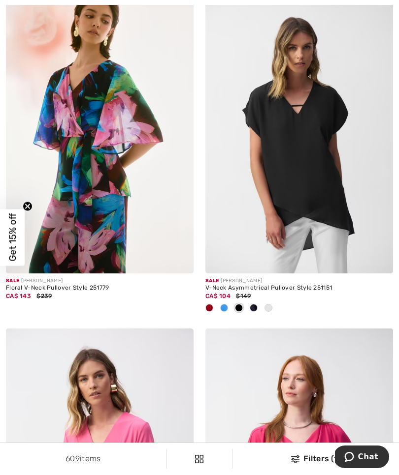
click at [318, 167] on img at bounding box center [299, 134] width 188 height 282
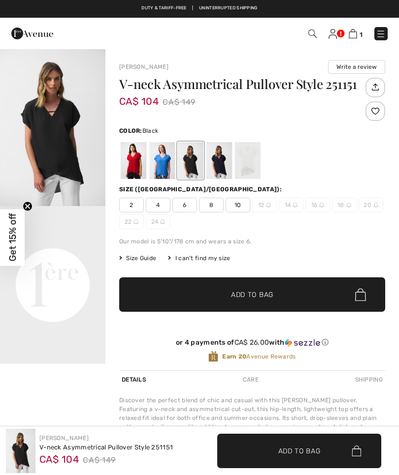
checkbox input "true"
click at [221, 170] on div at bounding box center [219, 160] width 26 height 37
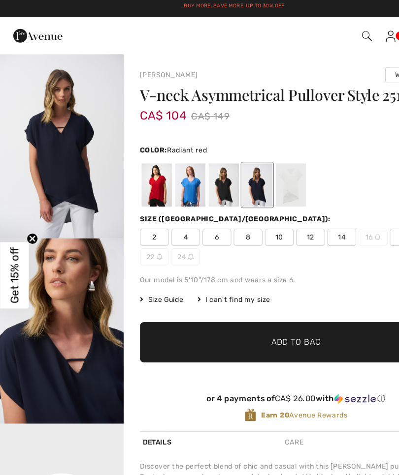
click at [132, 169] on div at bounding box center [134, 160] width 26 height 37
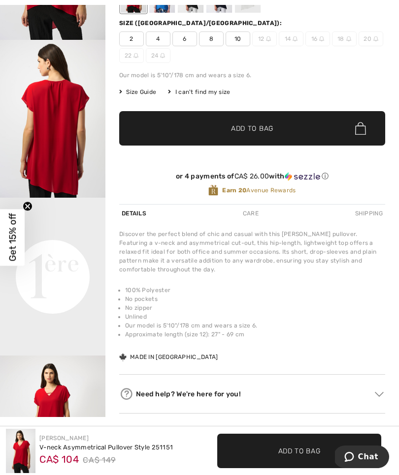
scroll to position [169, 0]
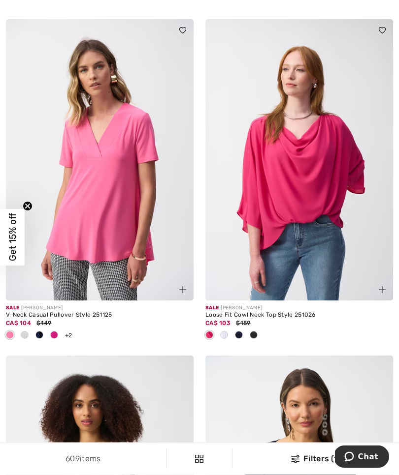
scroll to position [5725, 0]
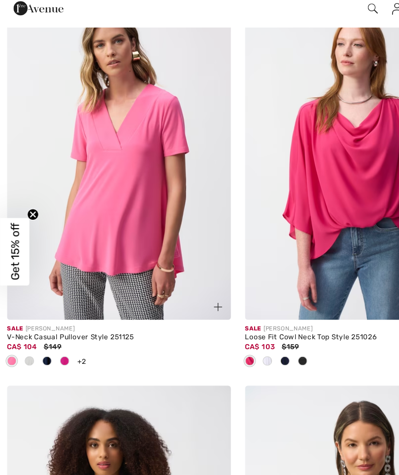
click at [37, 325] on span at bounding box center [39, 329] width 8 height 8
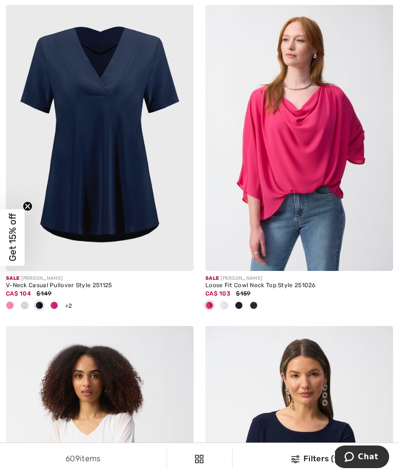
scroll to position [5751, 0]
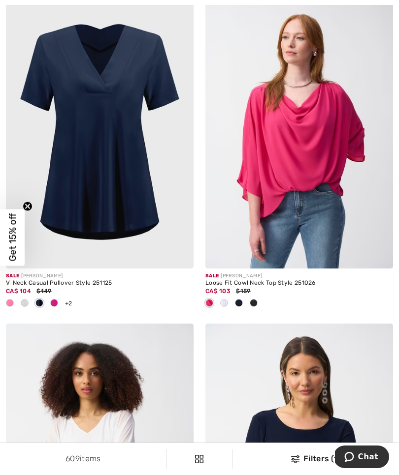
click at [255, 299] on span at bounding box center [254, 303] width 8 height 8
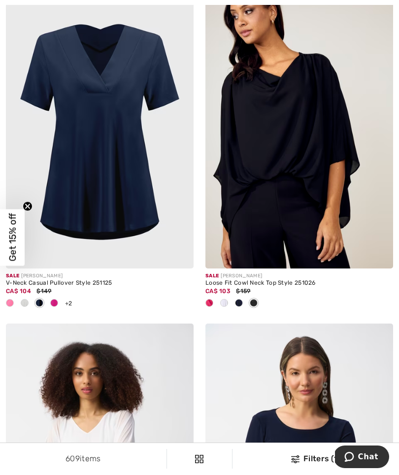
click at [239, 300] on span at bounding box center [239, 303] width 8 height 8
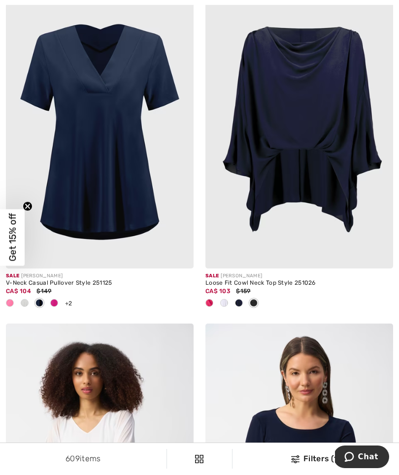
click at [262, 182] on img at bounding box center [299, 128] width 188 height 282
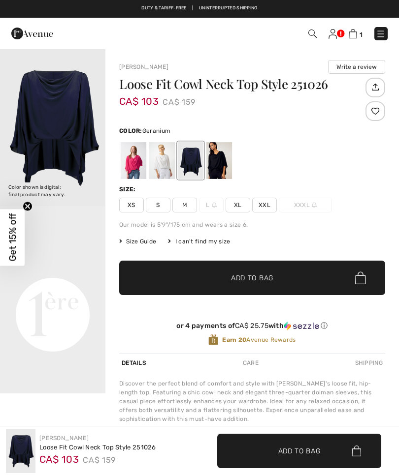
checkbox input "true"
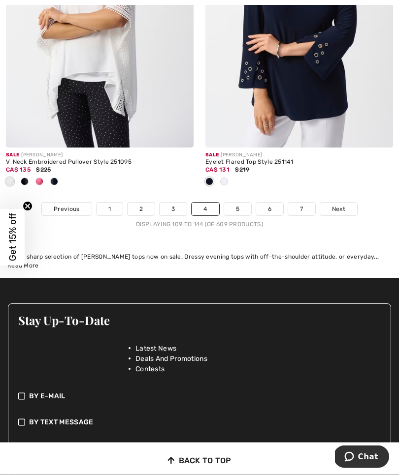
scroll to position [6216, 0]
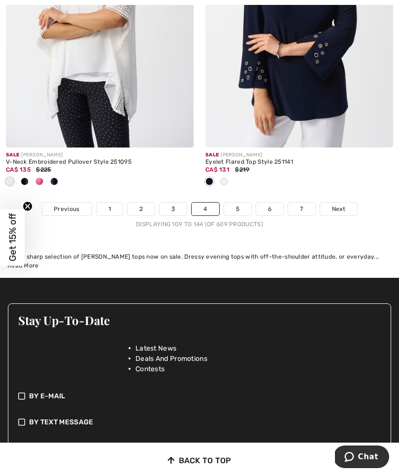
click at [339, 209] on link "Next" at bounding box center [338, 209] width 37 height 13
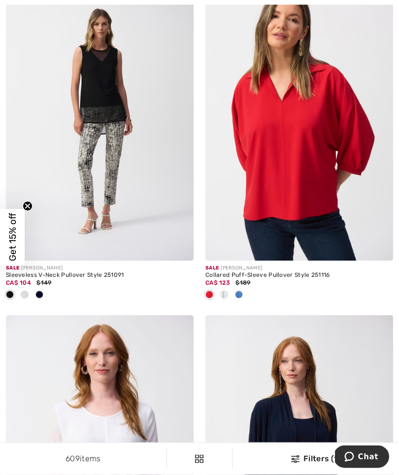
scroll to position [1175, 0]
click at [240, 293] on span at bounding box center [239, 295] width 8 height 8
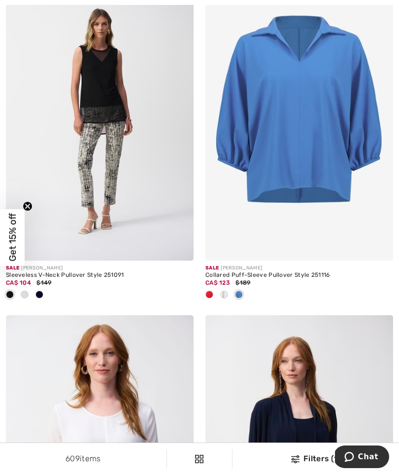
click at [240, 295] on span at bounding box center [239, 295] width 8 height 8
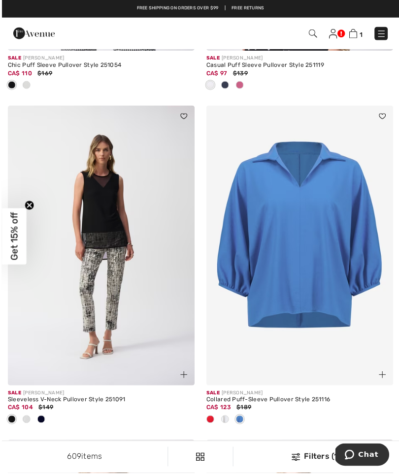
scroll to position [1067, 0]
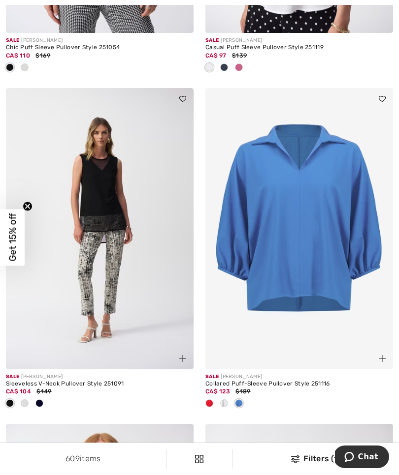
click at [316, 228] on img at bounding box center [299, 229] width 188 height 282
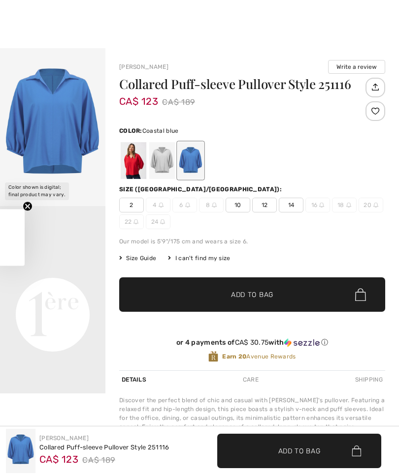
checkbox input "true"
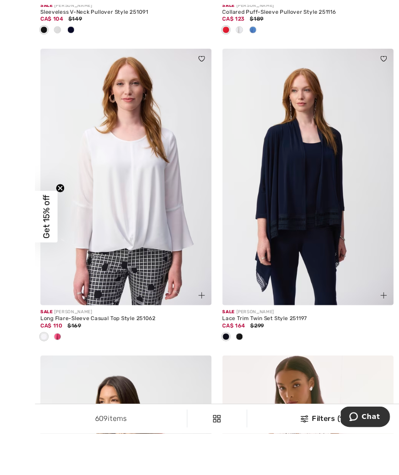
scroll to position [1471, 0]
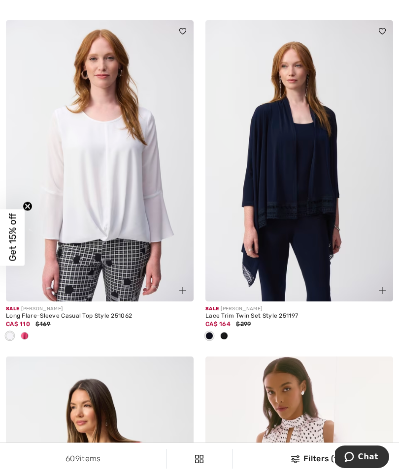
click at [320, 174] on img at bounding box center [299, 161] width 188 height 282
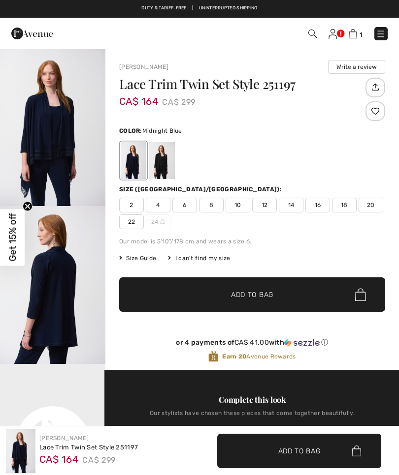
checkbox input "true"
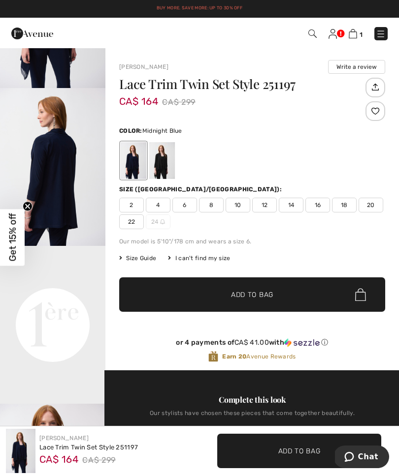
scroll to position [95, 0]
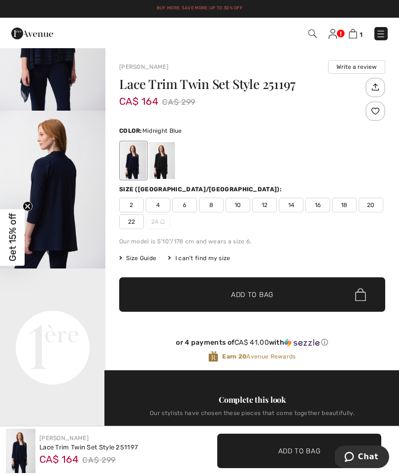
click at [52, 189] on img "2 / 9" at bounding box center [52, 190] width 105 height 158
click at [131, 162] on div at bounding box center [134, 160] width 26 height 37
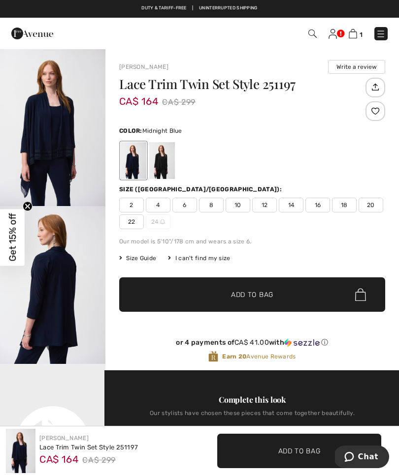
click at [170, 164] on div at bounding box center [162, 160] width 26 height 37
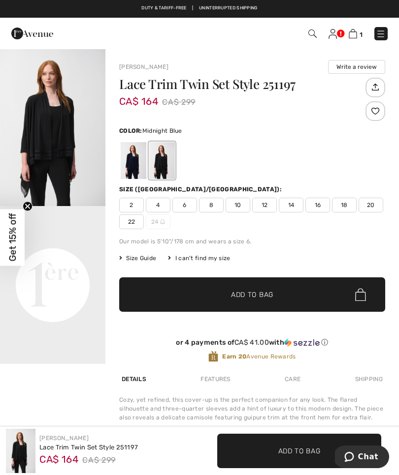
click at [130, 168] on div at bounding box center [134, 160] width 26 height 37
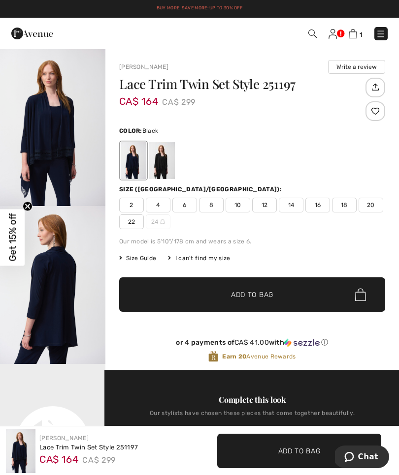
click at [161, 170] on div at bounding box center [162, 160] width 26 height 37
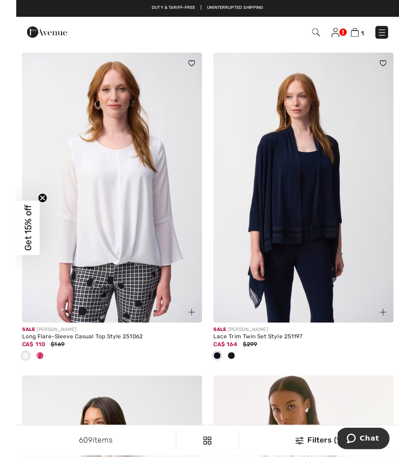
scroll to position [1445, 0]
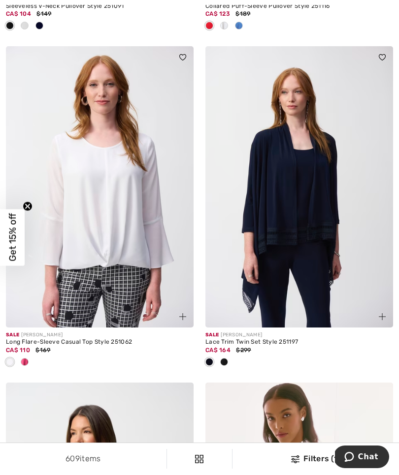
click at [27, 360] on span at bounding box center [25, 362] width 8 height 8
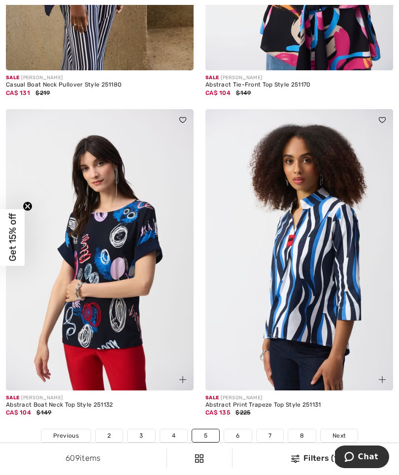
scroll to position [6113, 0]
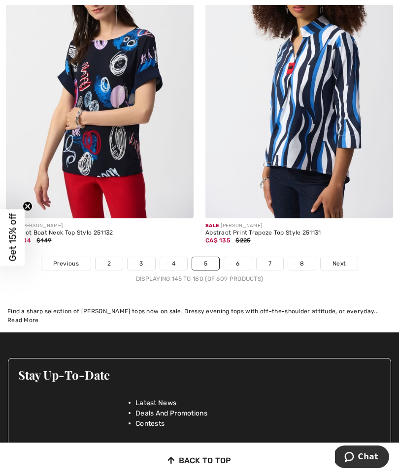
click at [233, 257] on link "6" at bounding box center [237, 263] width 27 height 13
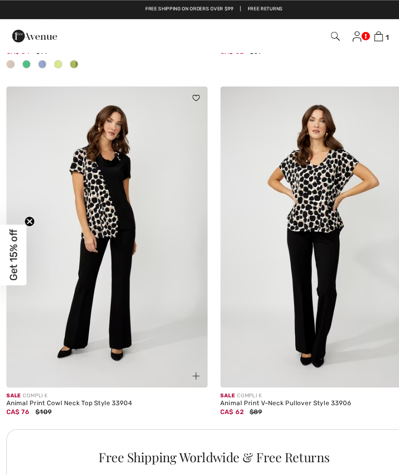
scroll to position [1714, 0]
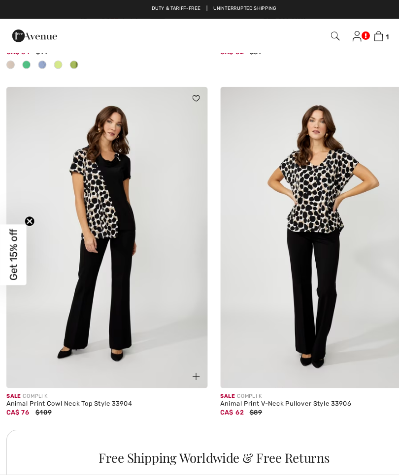
click at [81, 186] on img at bounding box center [100, 222] width 188 height 282
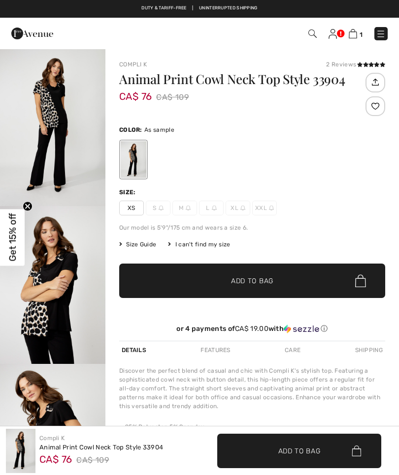
checkbox input "true"
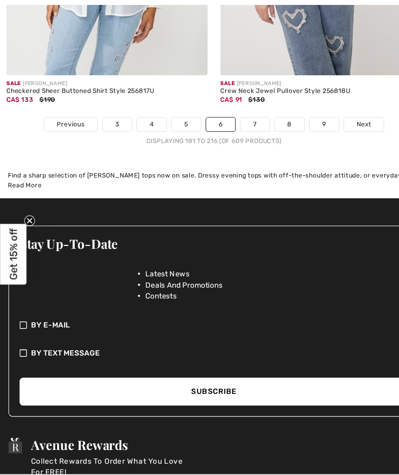
scroll to position [6188, 0]
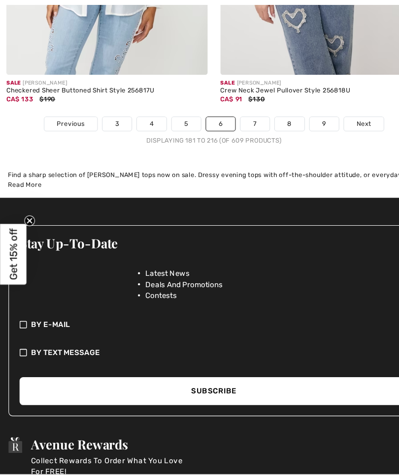
click at [235, 113] on link "7" at bounding box center [237, 116] width 27 height 13
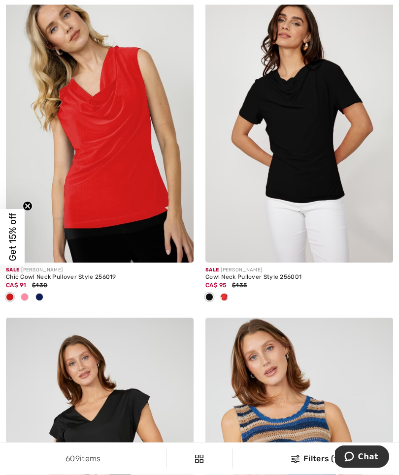
scroll to position [3201, 0]
click at [38, 295] on span at bounding box center [39, 297] width 8 height 8
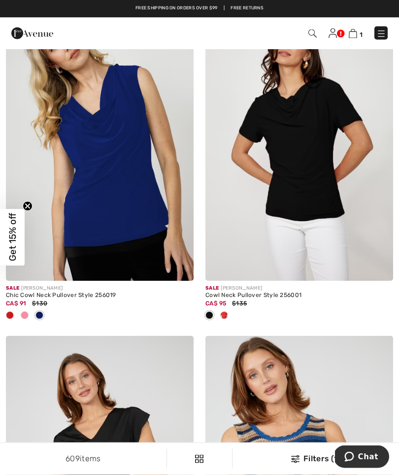
scroll to position [3183, 0]
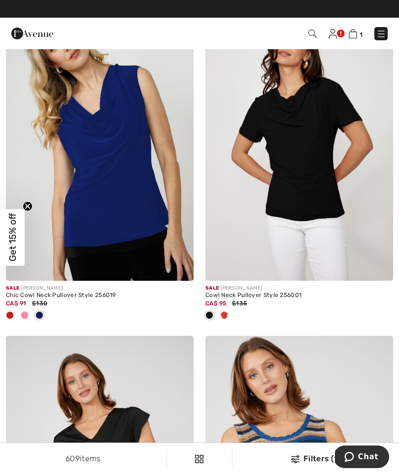
click at [90, 193] on img at bounding box center [100, 141] width 188 height 282
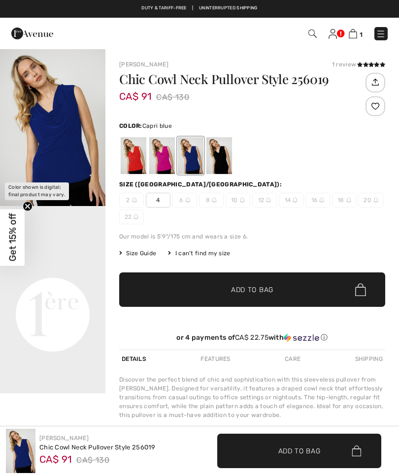
checkbox input "true"
click at [160, 164] on div at bounding box center [162, 155] width 26 height 37
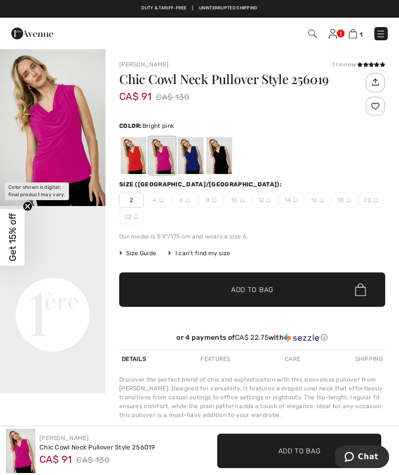
click at [161, 162] on div at bounding box center [162, 155] width 26 height 37
click at [127, 163] on div at bounding box center [134, 155] width 26 height 37
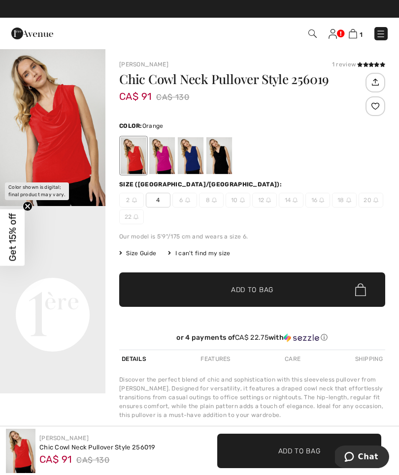
click at [221, 167] on div at bounding box center [219, 155] width 26 height 37
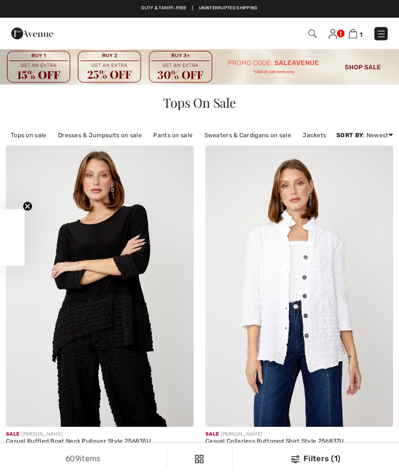
checkbox input "true"
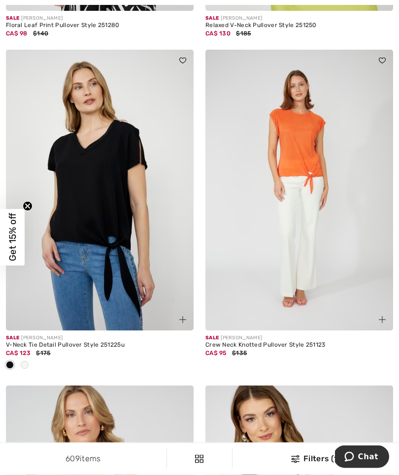
scroll to position [5457, 0]
click at [29, 360] on div at bounding box center [24, 366] width 15 height 16
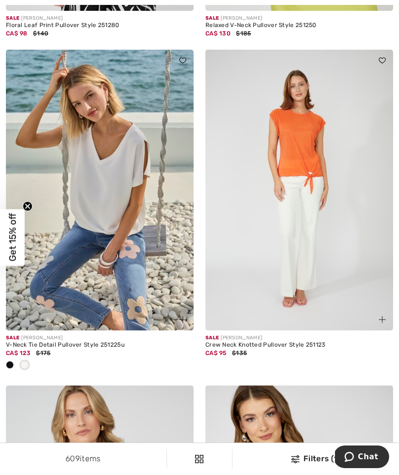
click at [3, 363] on div at bounding box center [9, 366] width 15 height 16
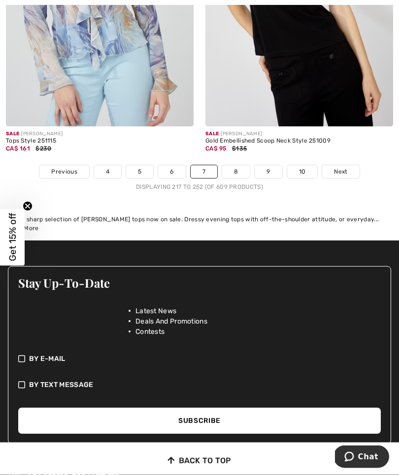
scroll to position [5998, 0]
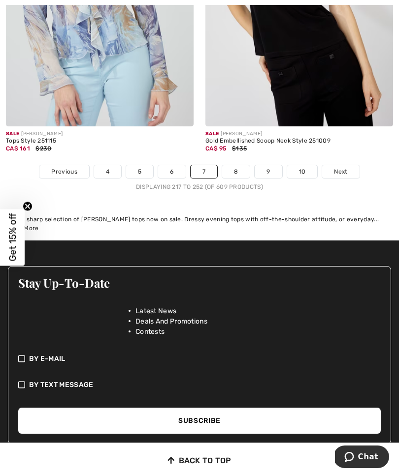
click at [237, 165] on link "8" at bounding box center [236, 171] width 28 height 13
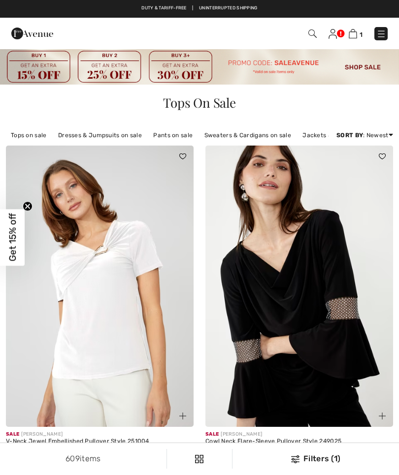
checkbox input "true"
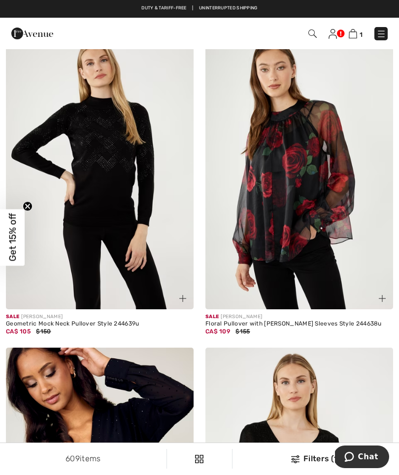
scroll to position [3305, 0]
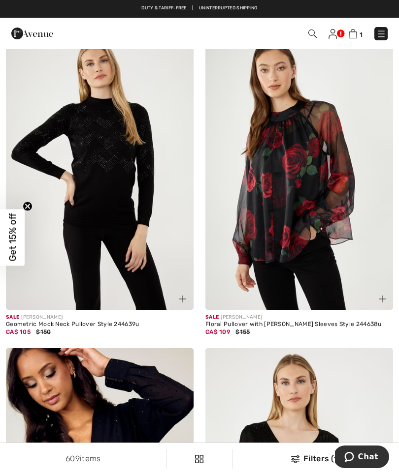
click at [307, 175] on img at bounding box center [299, 170] width 188 height 282
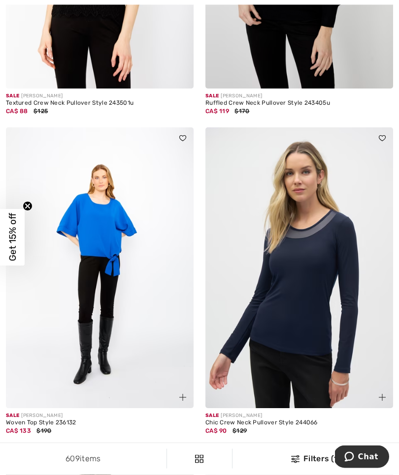
scroll to position [5521, 0]
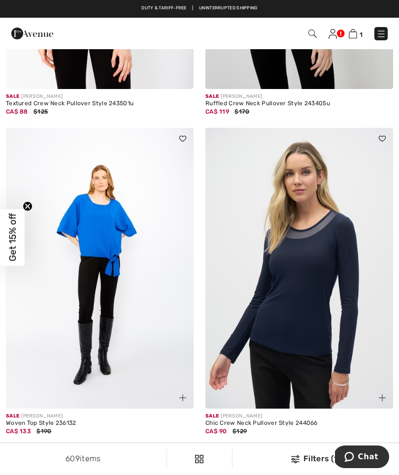
click at [48, 262] on img at bounding box center [100, 269] width 188 height 282
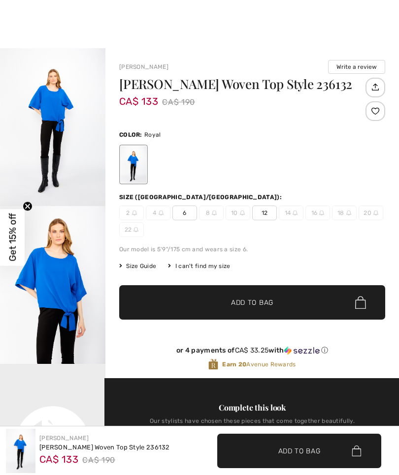
checkbox input "true"
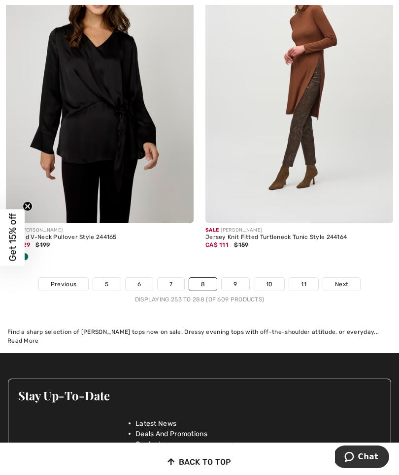
scroll to position [5877, 0]
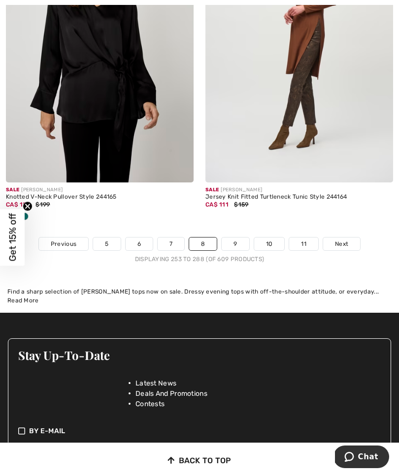
click at [350, 238] on link "Next" at bounding box center [341, 244] width 37 height 13
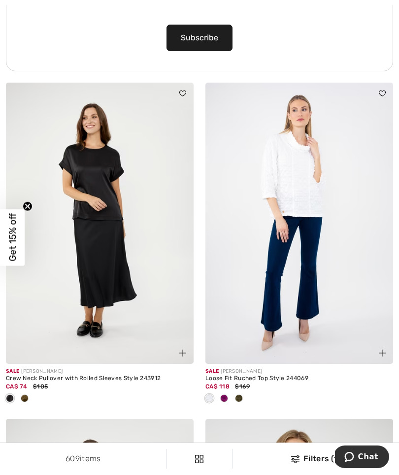
scroll to position [2277, 0]
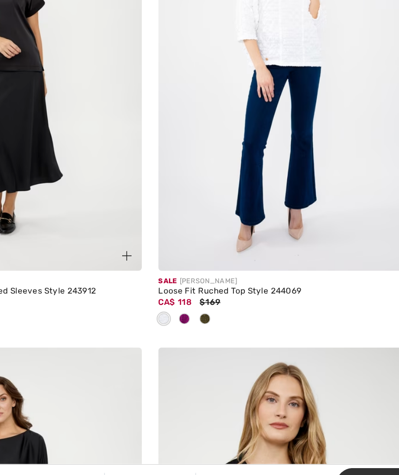
click at [217, 331] on div at bounding box center [224, 339] width 15 height 16
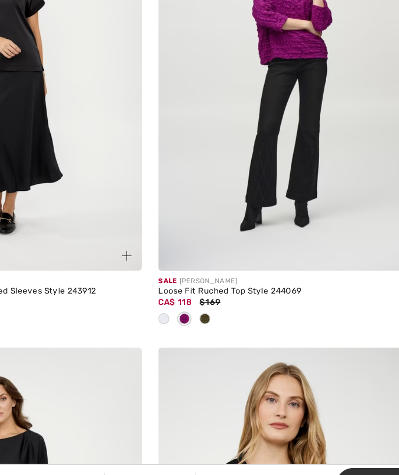
scroll to position [2333, 0]
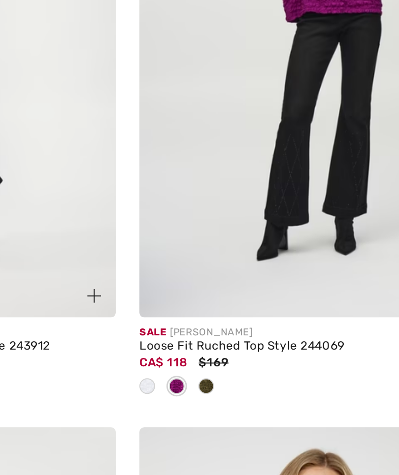
click at [231, 332] on div at bounding box center [238, 340] width 15 height 16
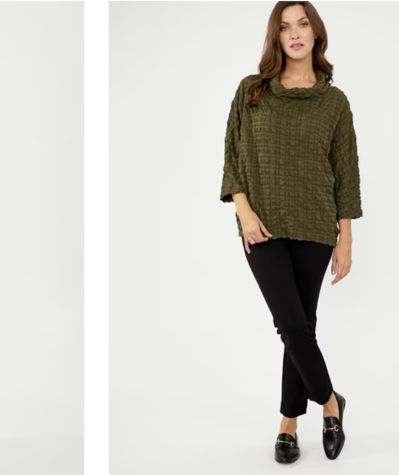
click at [205, 80] on img at bounding box center [299, 164] width 188 height 282
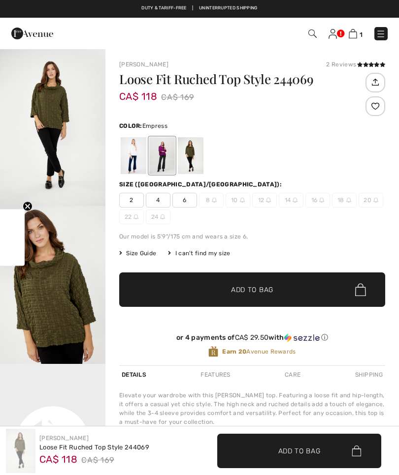
checkbox input "true"
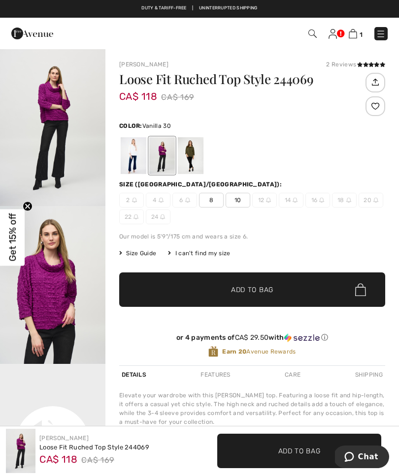
click at [136, 159] on div at bounding box center [134, 155] width 26 height 37
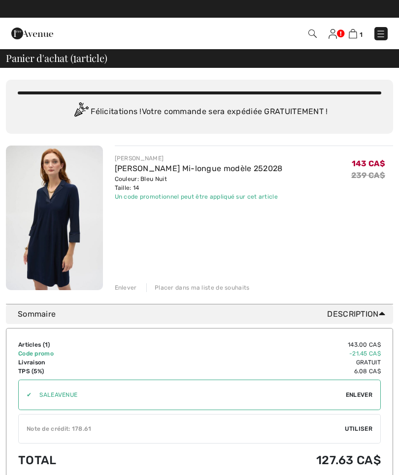
click at [383, 37] on img at bounding box center [381, 34] width 10 height 10
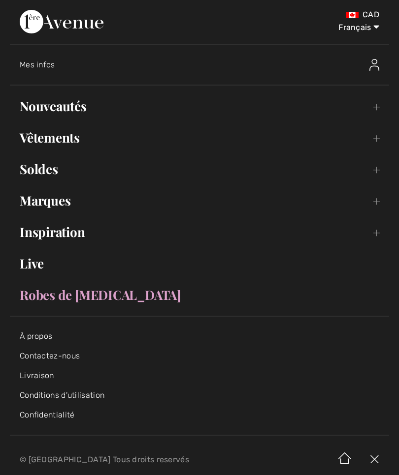
click at [350, 31] on select "English Français" at bounding box center [353, 26] width 51 height 30
select select "[URL][DOMAIN_NAME]"
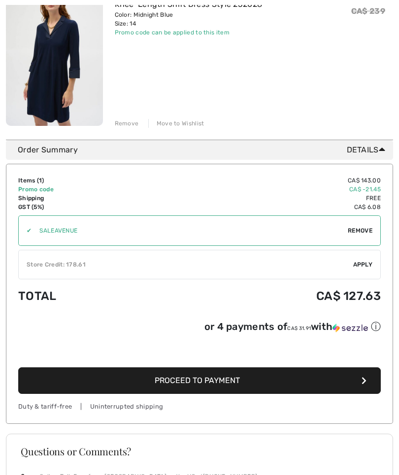
scroll to position [167, 0]
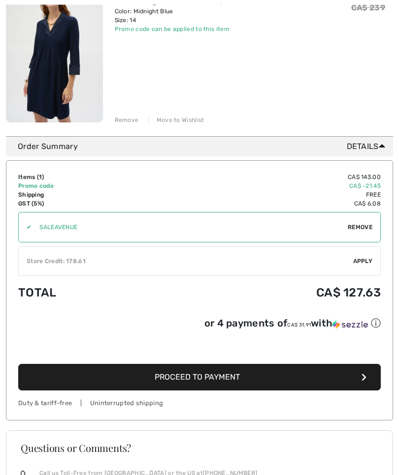
click at [132, 384] on button "Proceed to Payment" at bounding box center [199, 378] width 362 height 27
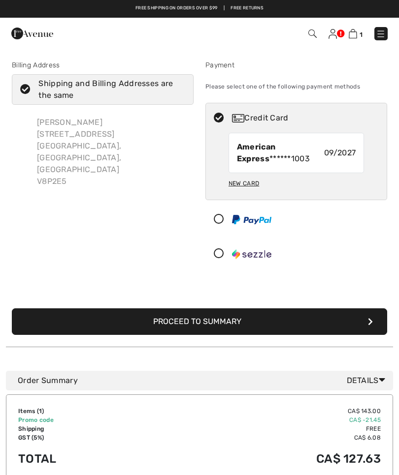
click at [334, 34] on img at bounding box center [332, 34] width 8 height 10
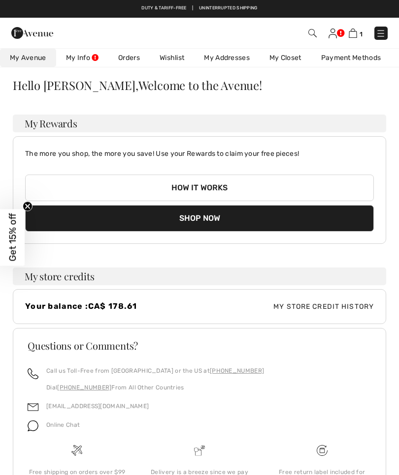
scroll to position [2, 0]
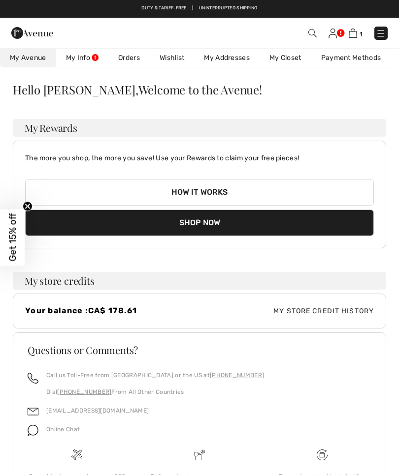
click at [59, 313] on h4 "Your balance : CA$ 178.61" at bounding box center [112, 310] width 174 height 9
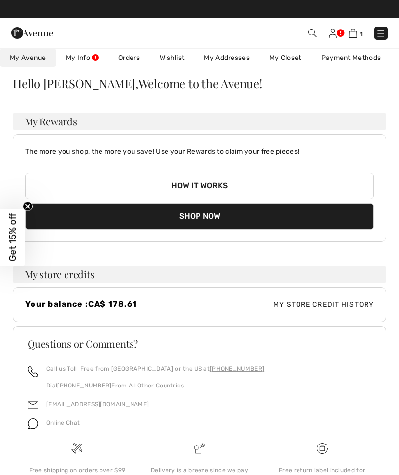
scroll to position [0, 0]
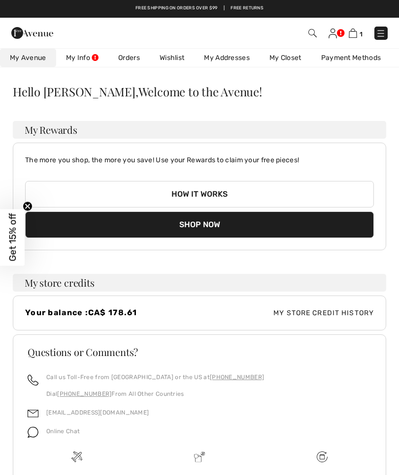
click at [356, 33] on img at bounding box center [352, 33] width 8 height 9
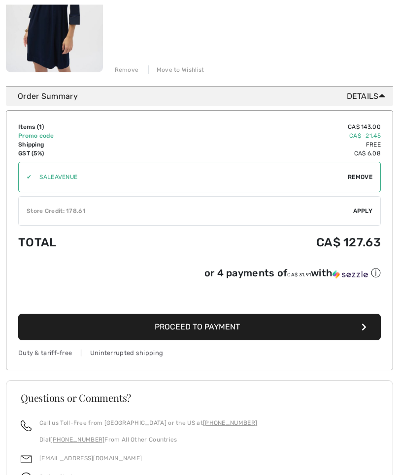
scroll to position [221, 0]
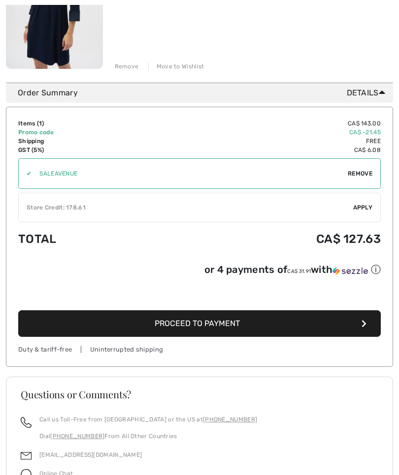
click at [365, 207] on span "Apply" at bounding box center [363, 207] width 20 height 9
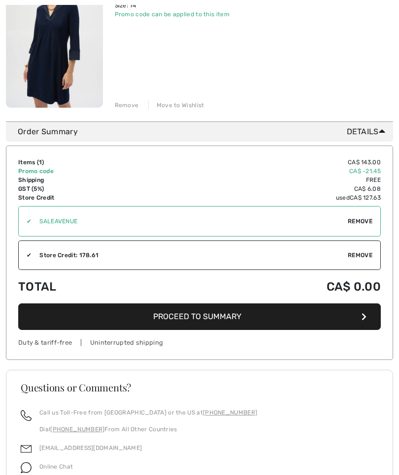
scroll to position [183, 0]
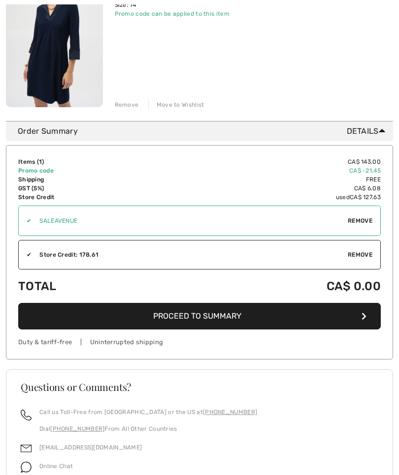
click at [164, 318] on span "Proceed to Summary" at bounding box center [197, 316] width 88 height 9
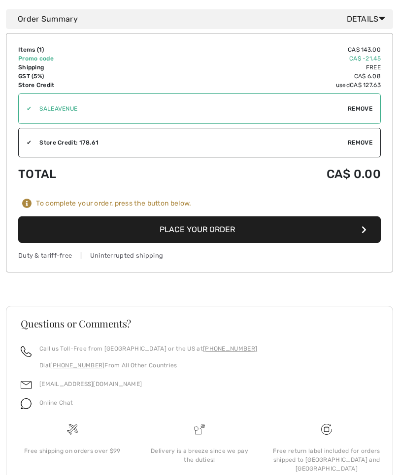
scroll to position [778, 0]
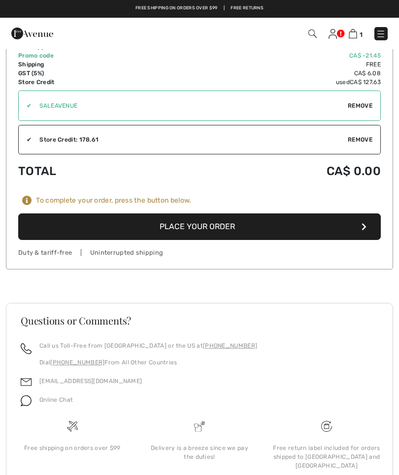
click at [198, 226] on button "Place Your Order" at bounding box center [199, 227] width 362 height 27
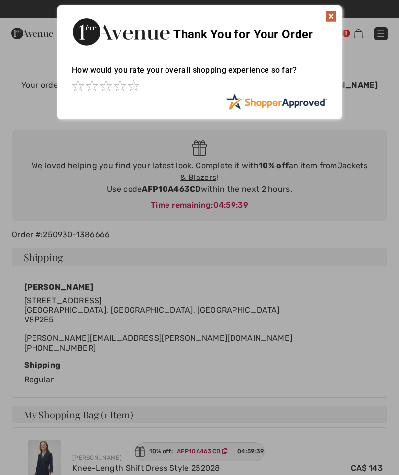
click at [335, 11] on img at bounding box center [331, 16] width 12 height 12
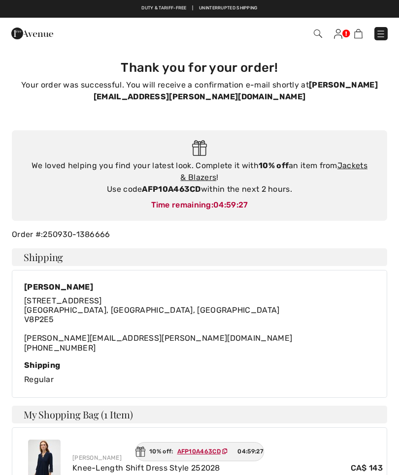
click at [358, 168] on link "Jackets & Blazers" at bounding box center [273, 171] width 187 height 21
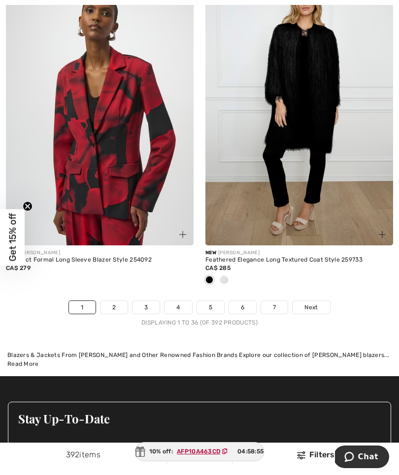
scroll to position [6130, 0]
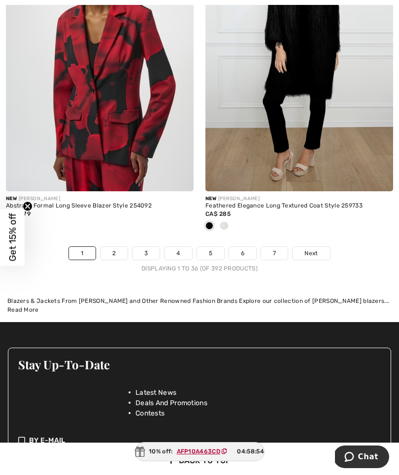
click at [121, 250] on link "2" at bounding box center [113, 253] width 27 height 13
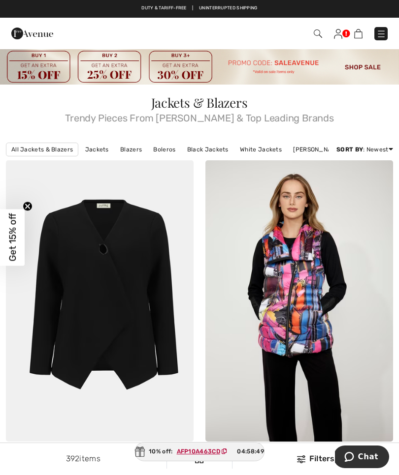
click at [314, 458] on div "Filters" at bounding box center [315, 459] width 155 height 12
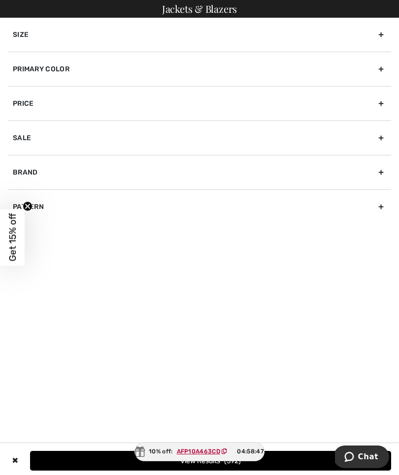
click at [32, 69] on div "Primary Color" at bounding box center [199, 69] width 383 height 34
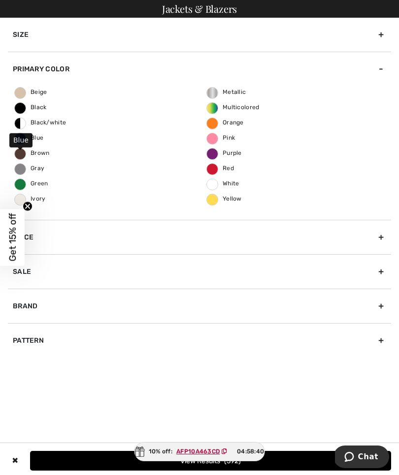
click at [24, 142] on label "Blue" at bounding box center [20, 139] width 12 height 12
click at [0, 0] on input "Blue" at bounding box center [0, 0] width 0 height 0
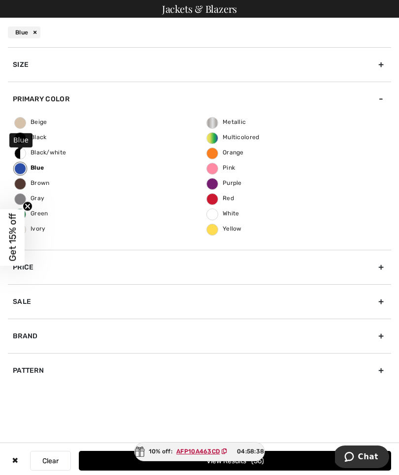
click at [103, 466] on button "View Results 56" at bounding box center [235, 461] width 312 height 20
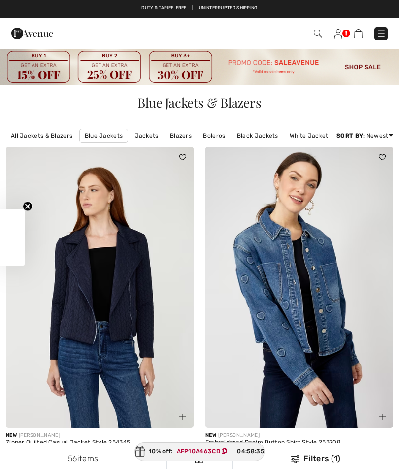
checkbox input "true"
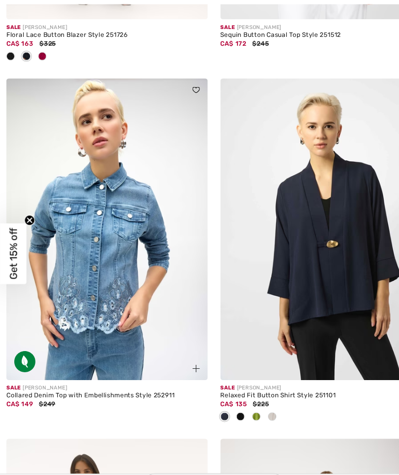
scroll to position [3118, 0]
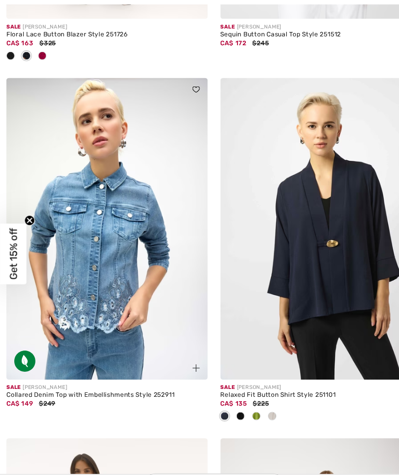
click at [335, 217] on img at bounding box center [299, 214] width 188 height 282
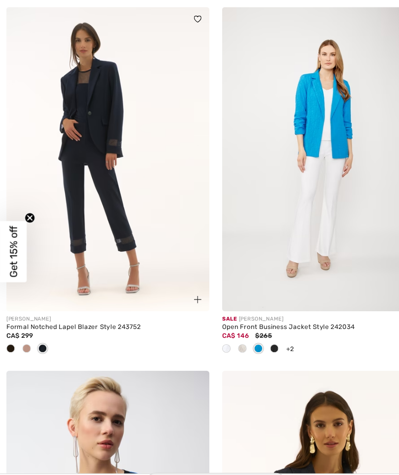
scroll to position [3708, 0]
click at [257, 319] on div at bounding box center [253, 327] width 15 height 16
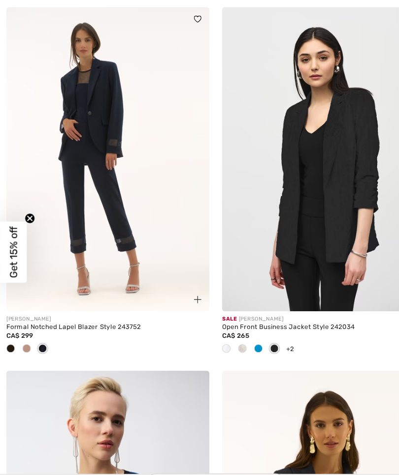
click at [270, 324] on span "+2" at bounding box center [267, 327] width 7 height 7
click at [271, 324] on span "+2" at bounding box center [267, 327] width 7 height 7
click at [232, 227] on img at bounding box center [299, 152] width 188 height 282
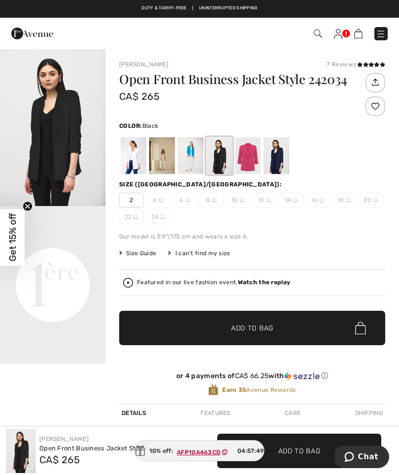
click at [220, 168] on div at bounding box center [219, 155] width 26 height 37
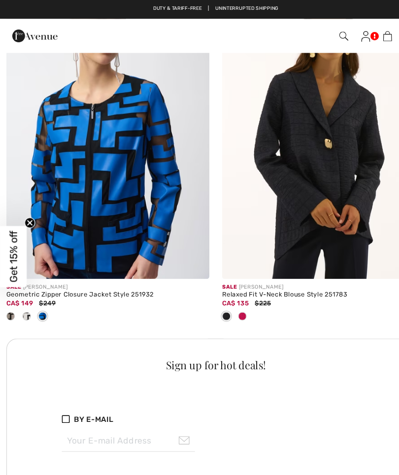
scroll to position [3895, 0]
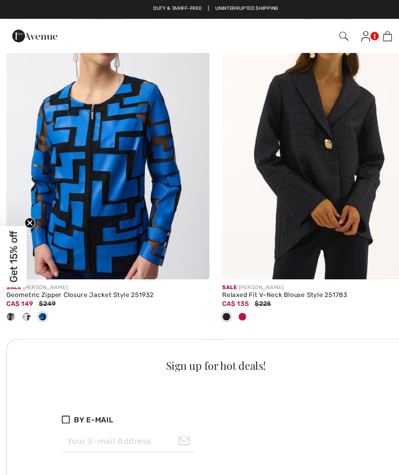
click at [209, 289] on span at bounding box center [209, 293] width 8 height 8
click at [324, 165] on img at bounding box center [299, 118] width 188 height 282
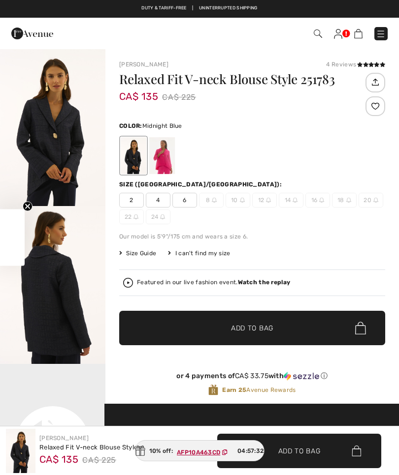
checkbox input "true"
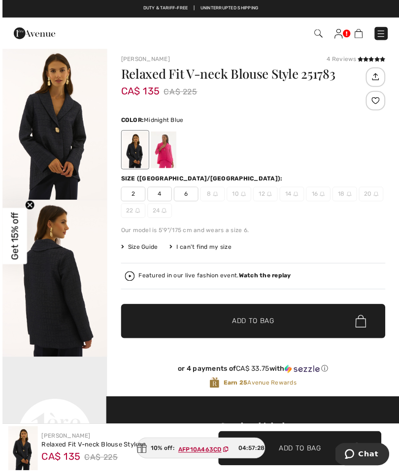
scroll to position [13, 0]
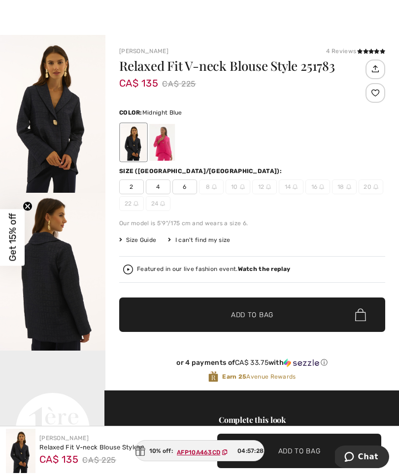
click at [256, 271] on strong "Watch the replay" at bounding box center [264, 269] width 53 height 7
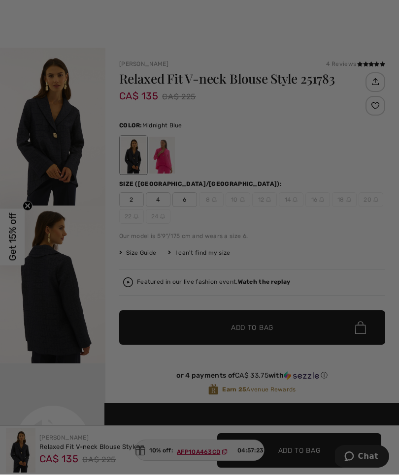
scroll to position [0, 0]
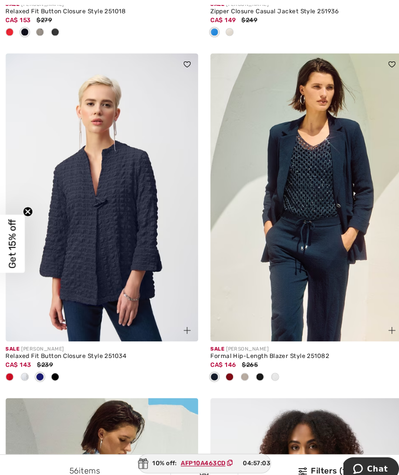
scroll to position [4561, 0]
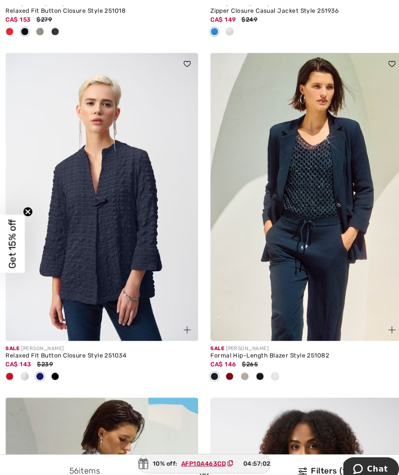
click at [68, 228] on img at bounding box center [100, 193] width 188 height 282
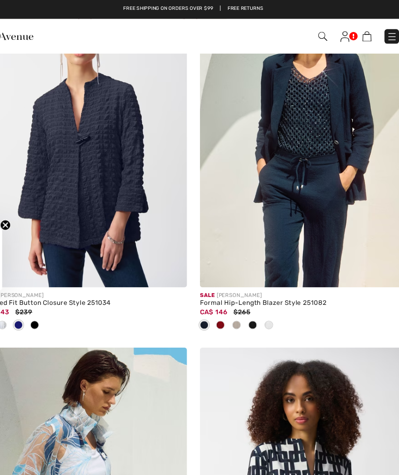
scroll to position [4807, 0]
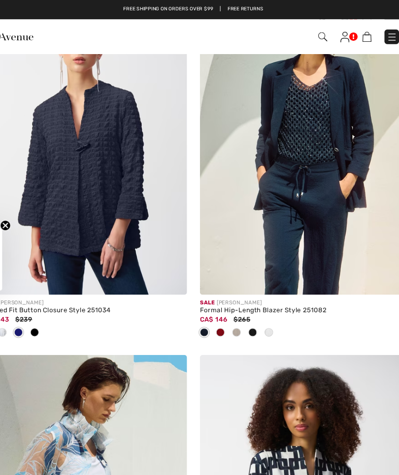
click at [333, 128] on img at bounding box center [299, 129] width 188 height 282
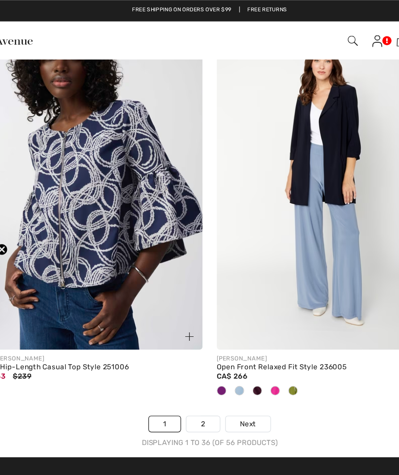
scroll to position [6092, 0]
click at [180, 345] on link "2" at bounding box center [193, 351] width 27 height 13
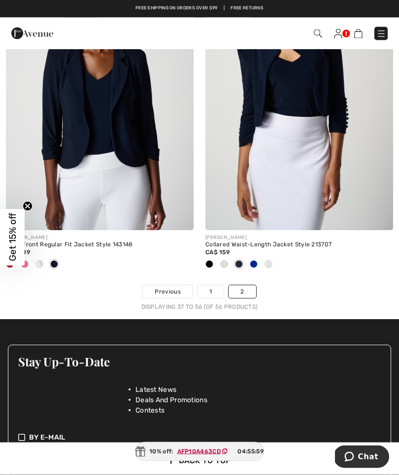
scroll to position [3220, 0]
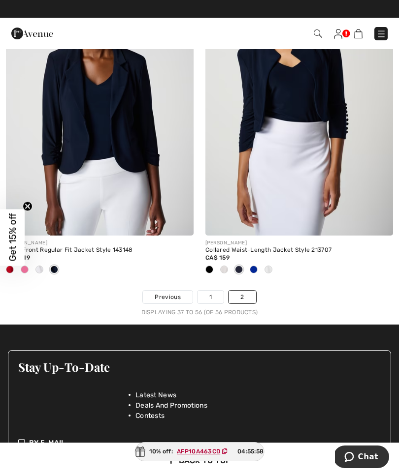
click at [61, 134] on img at bounding box center [100, 95] width 188 height 282
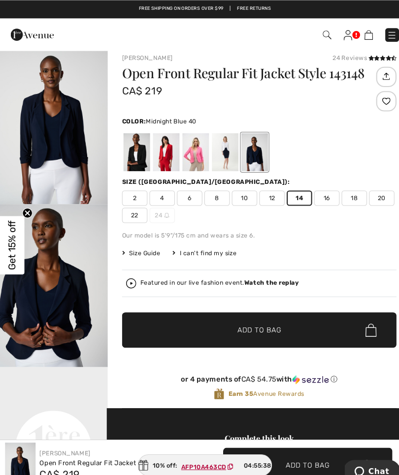
scroll to position [8, 0]
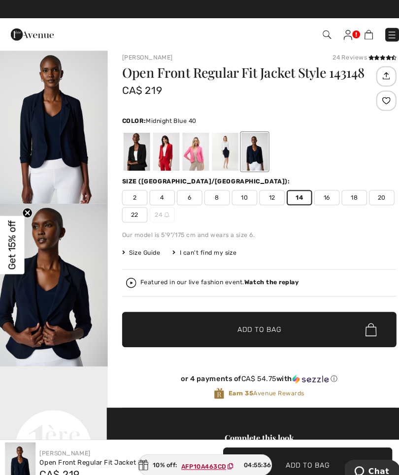
click at [260, 277] on strong "Watch the replay" at bounding box center [264, 274] width 53 height 7
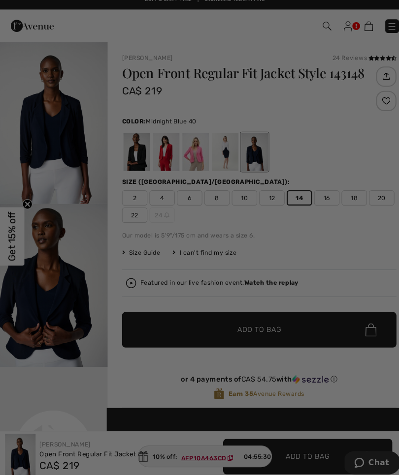
scroll to position [0, 0]
